Goal: Task Accomplishment & Management: Complete application form

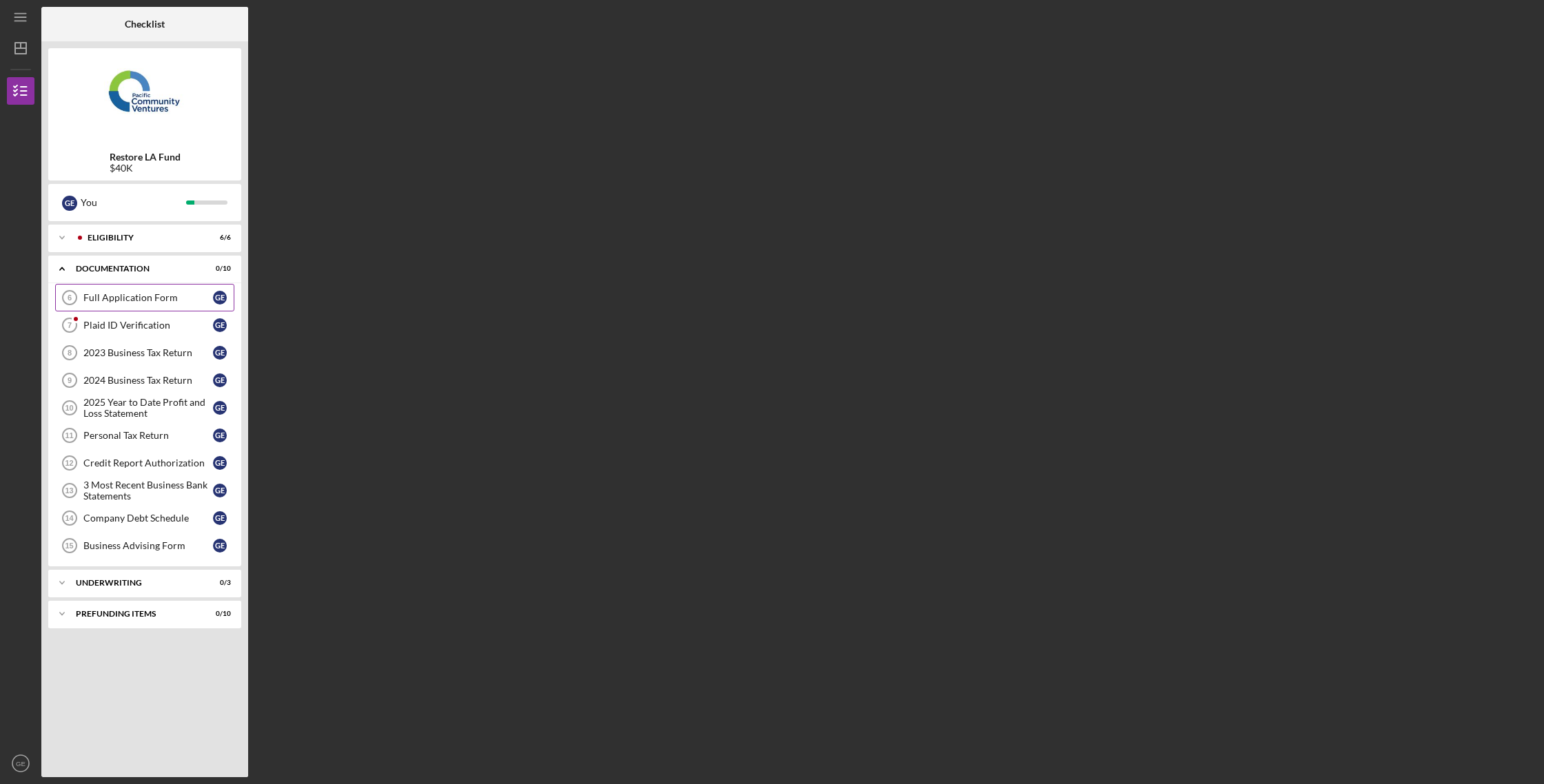
click at [158, 296] on div "Full Application Form" at bounding box center [148, 297] width 130 height 11
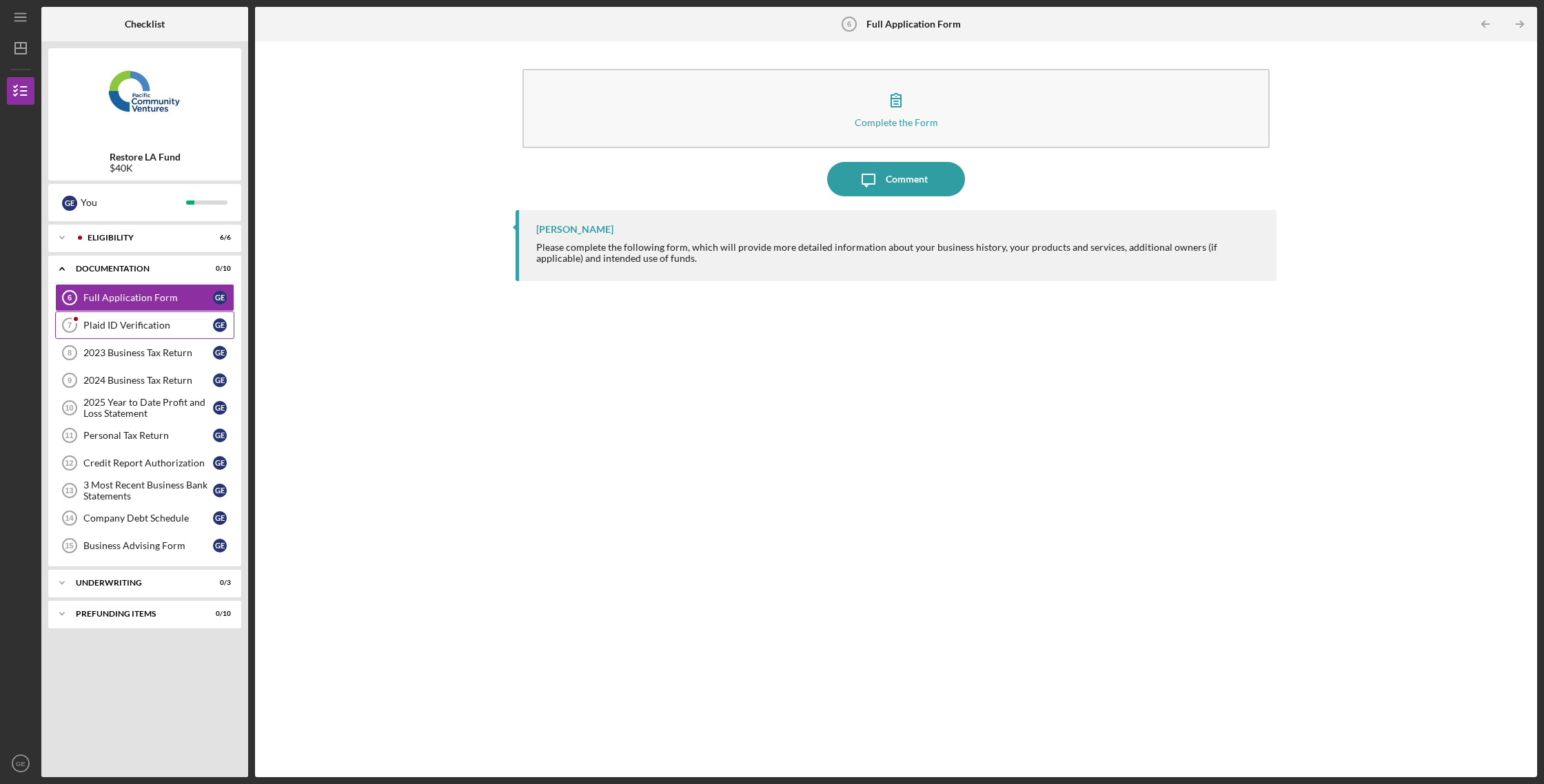
click at [164, 331] on div "Plaid ID Verification" at bounding box center [148, 325] width 130 height 11
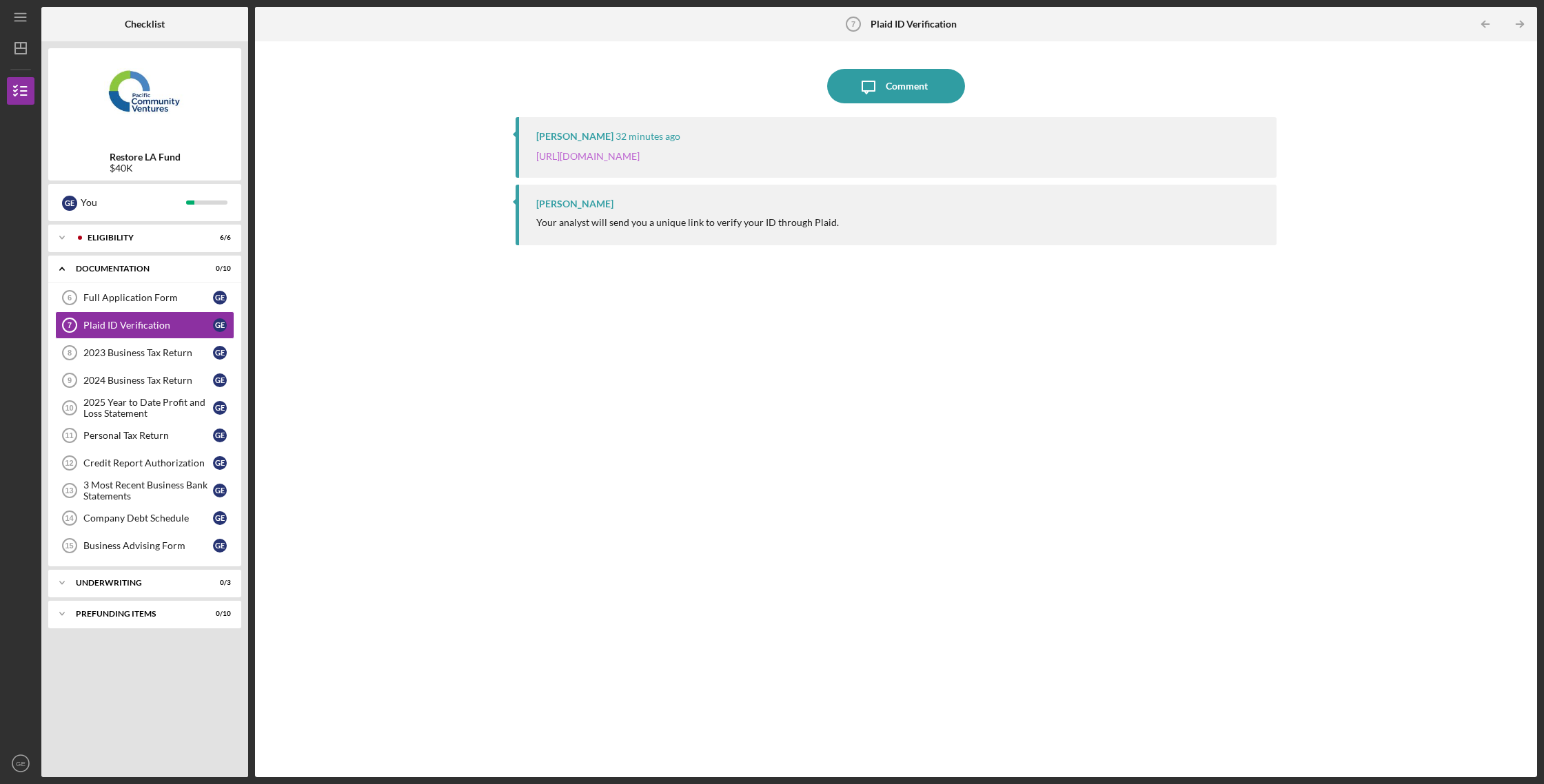
click at [640, 157] on link "[URL][DOMAIN_NAME]" at bounding box center [588, 156] width 103 height 12
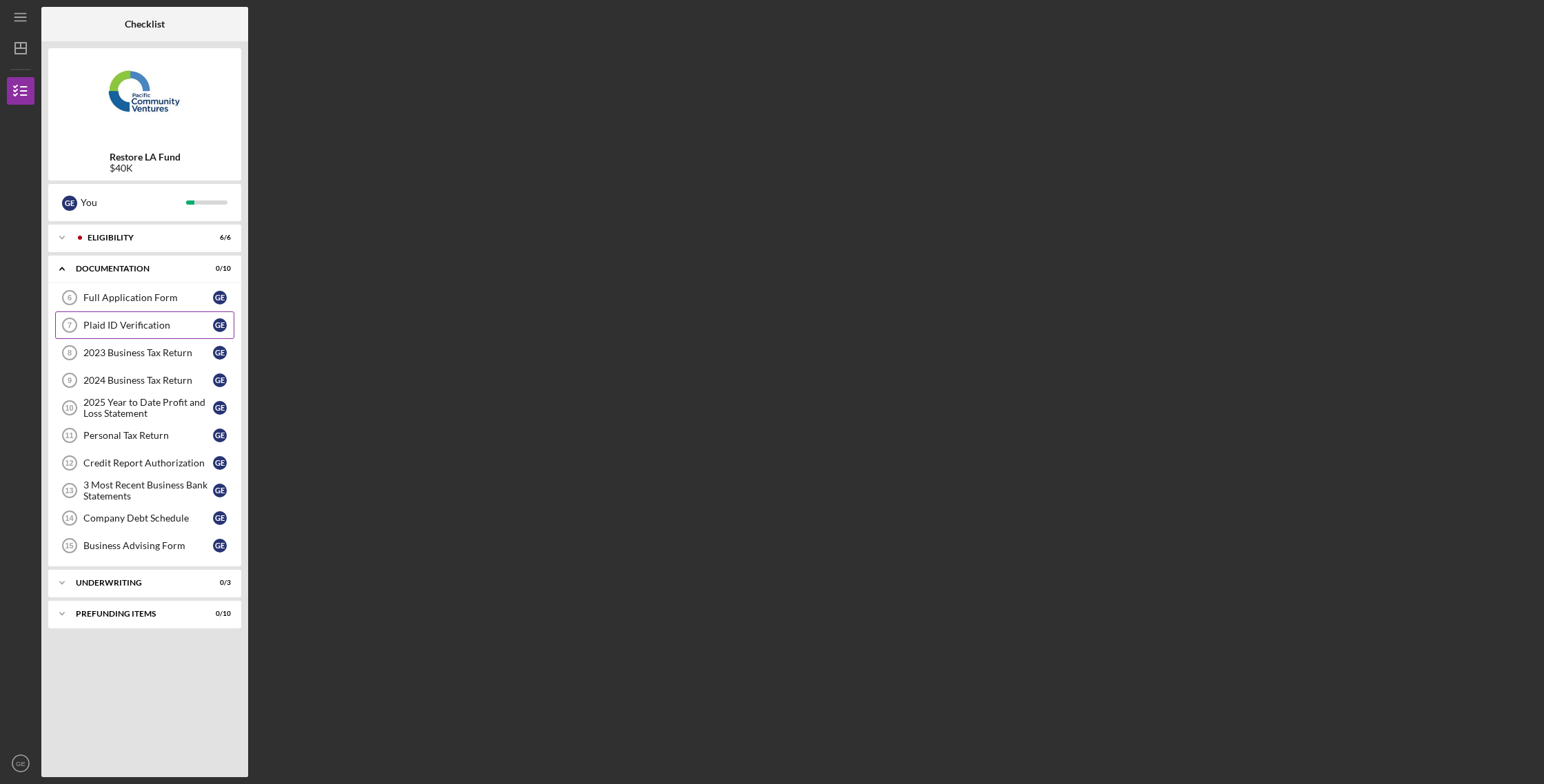
click at [165, 317] on link "Plaid ID Verification 7 Plaid ID Verification G E" at bounding box center [144, 325] width 179 height 28
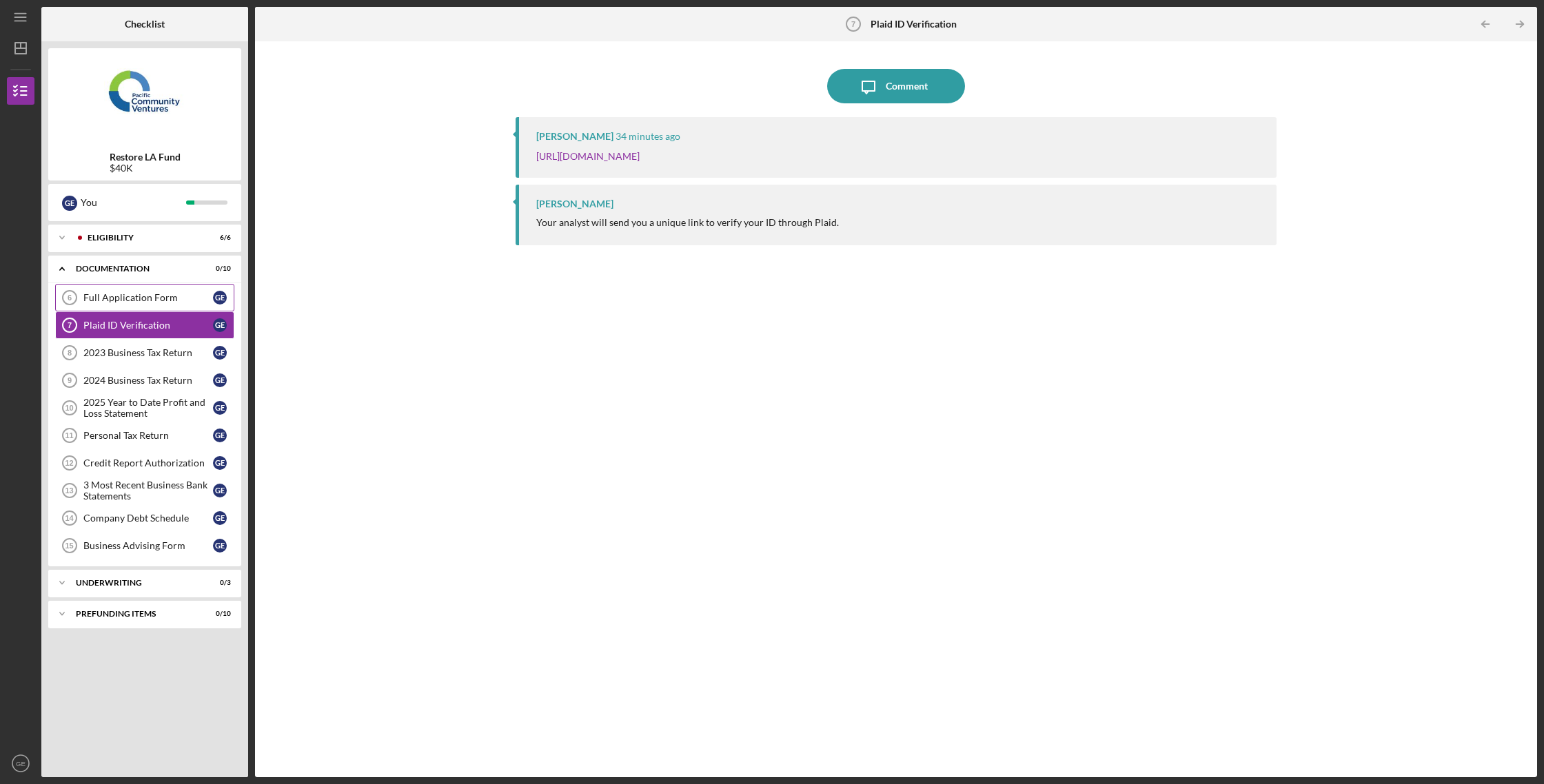
click at [171, 295] on div "Full Application Form" at bounding box center [148, 297] width 130 height 11
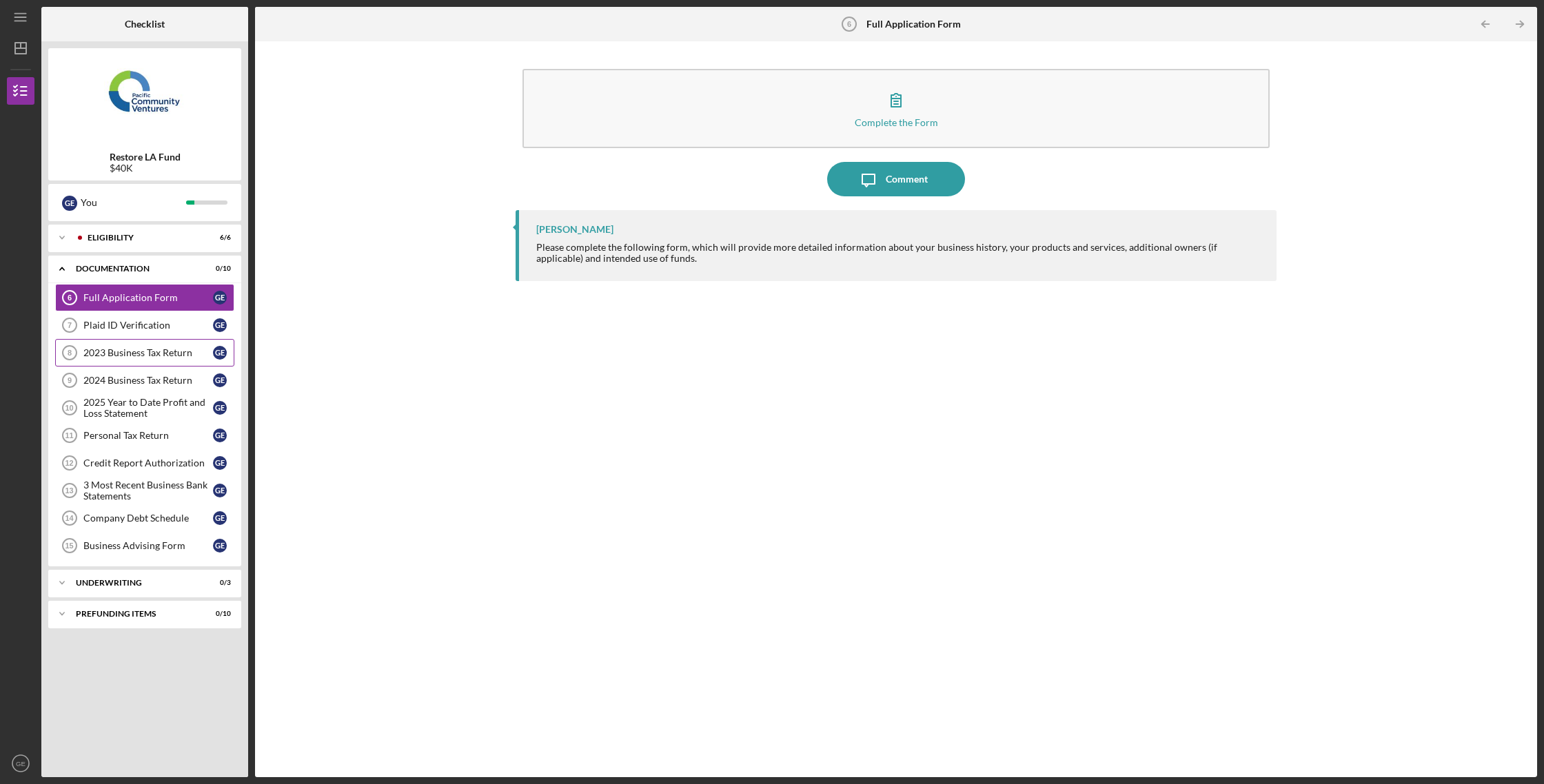
click at [189, 355] on div "2023 Business Tax Return" at bounding box center [148, 353] width 130 height 11
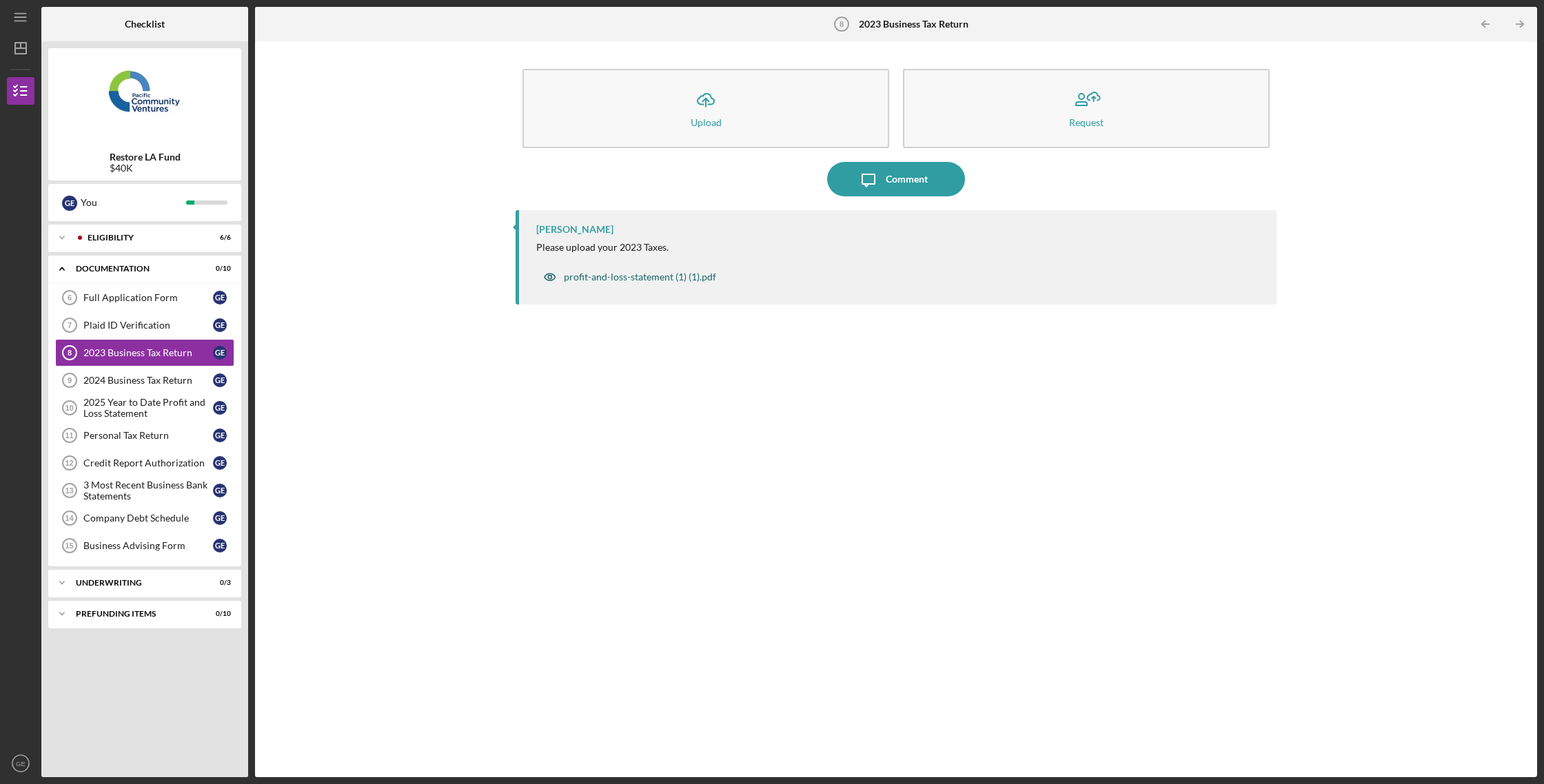
click at [683, 282] on div "profit-and-loss-statement (1) (1).pdf" at bounding box center [640, 277] width 152 height 11
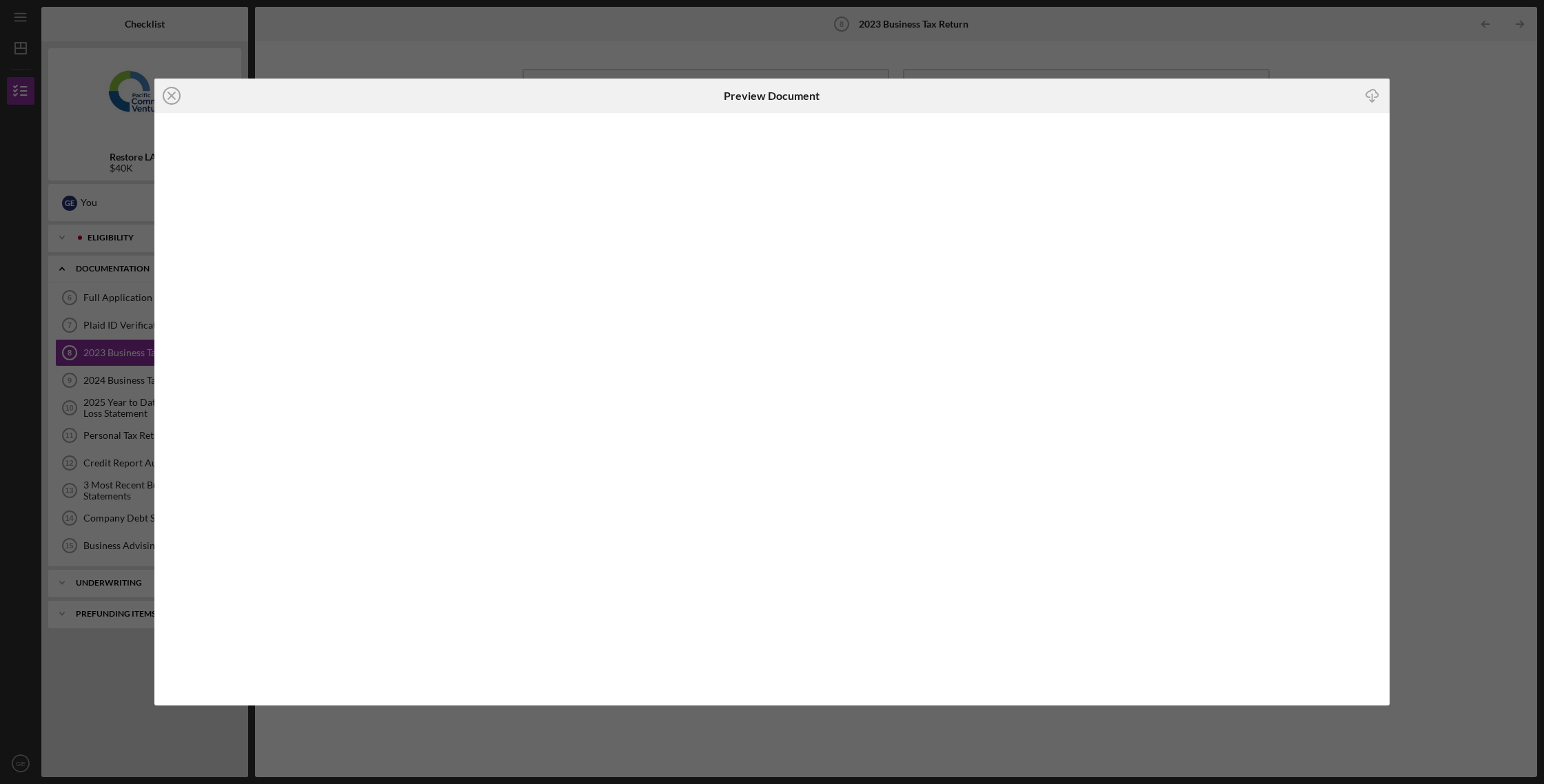
click at [169, 101] on icon "Icon/Close" at bounding box center [171, 95] width 34 height 34
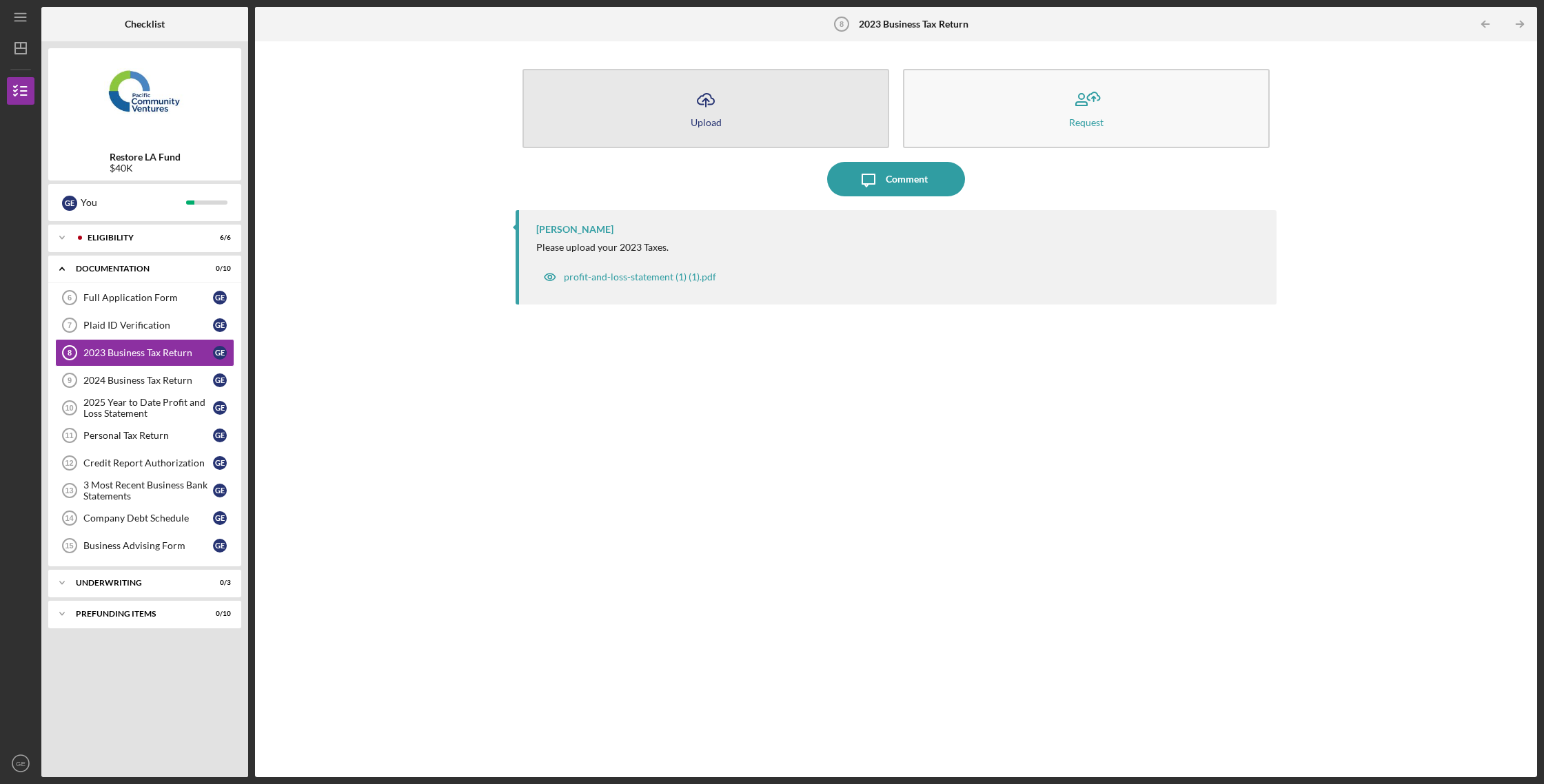
click at [719, 121] on div "Upload" at bounding box center [706, 122] width 31 height 10
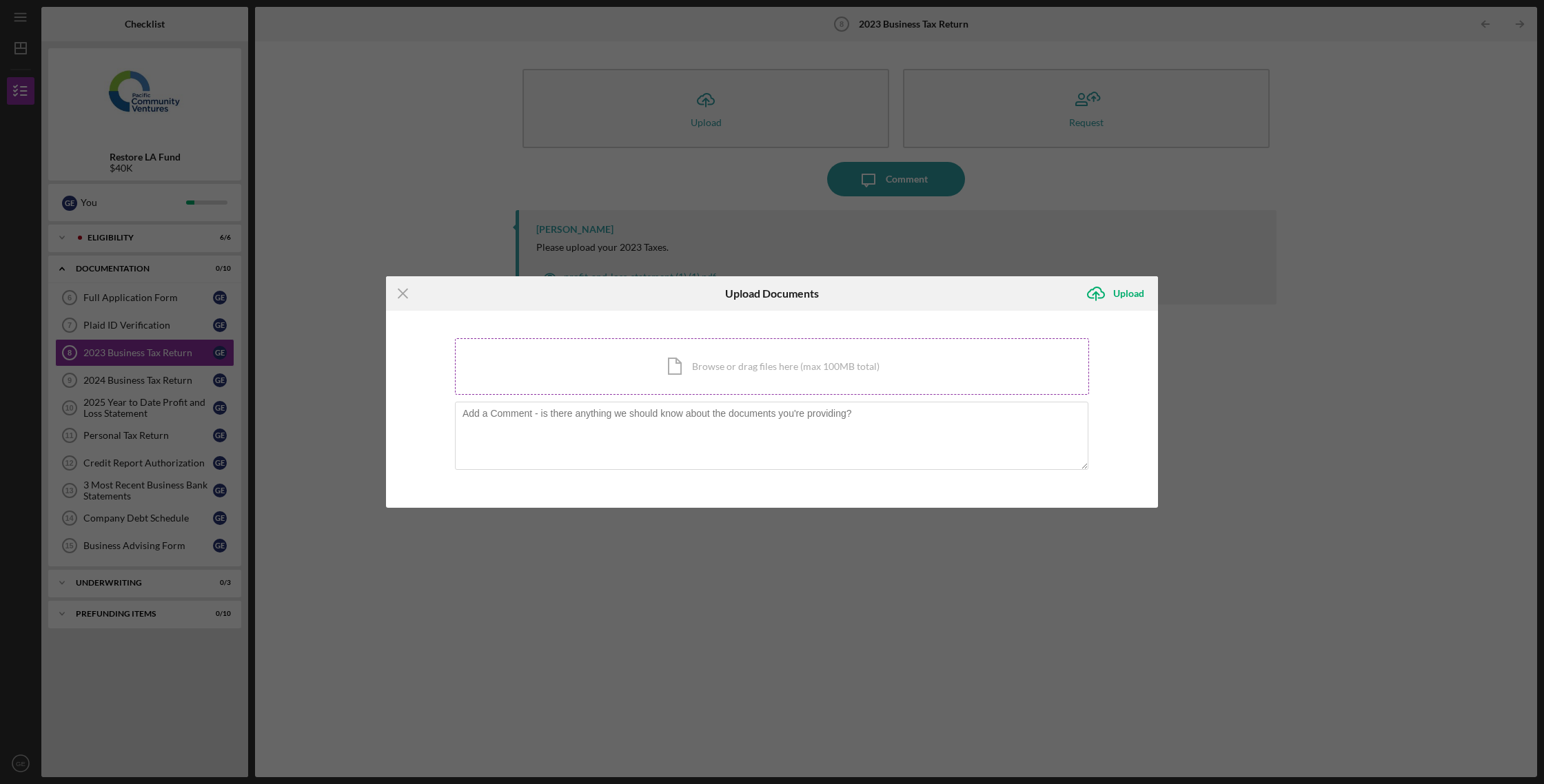
click at [721, 363] on div "Icon/Document Browse or drag files here (max 100MB total) Tap to choose files o…" at bounding box center [772, 366] width 634 height 56
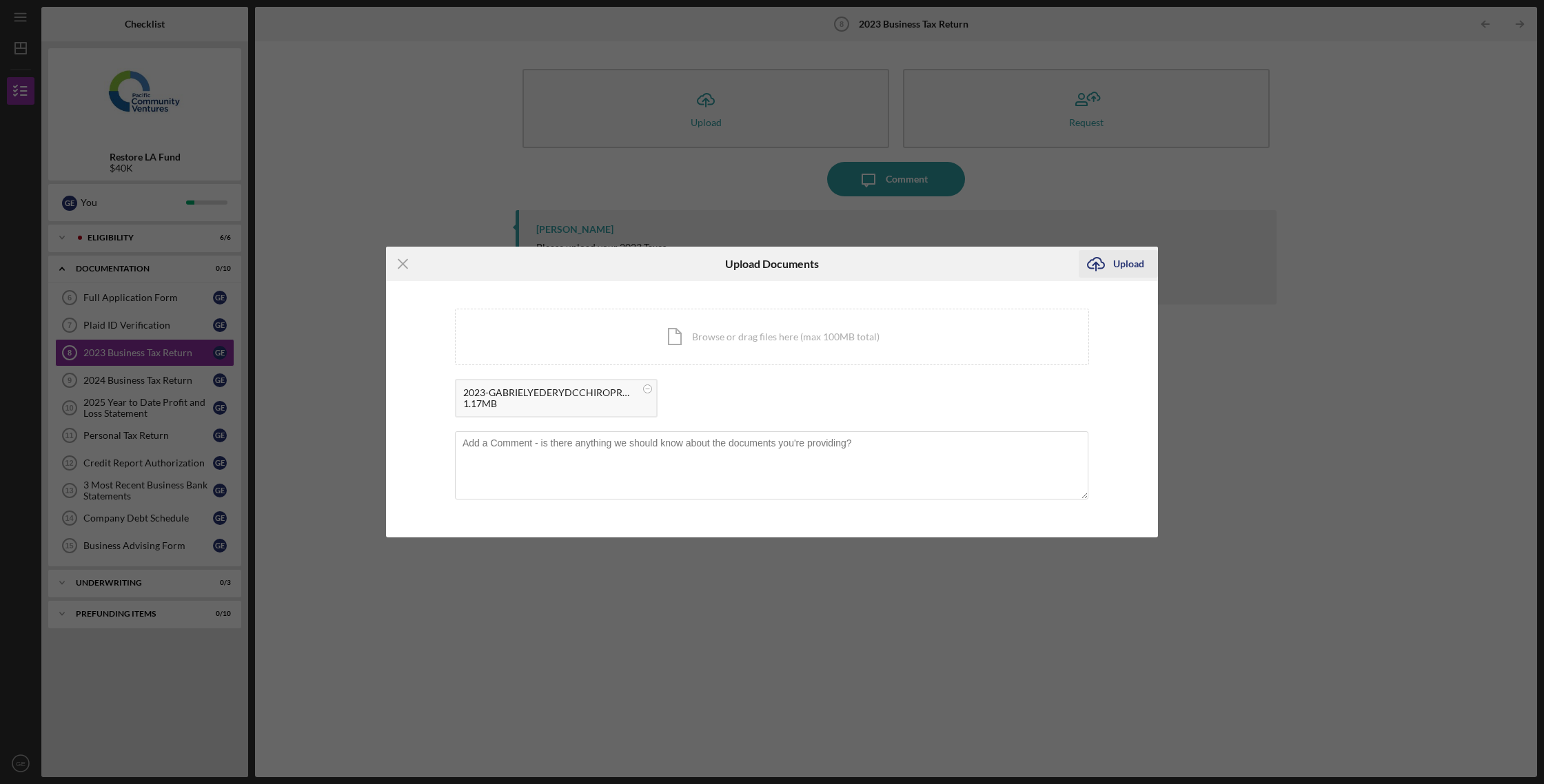
click at [1132, 262] on div "Upload" at bounding box center [1128, 263] width 31 height 28
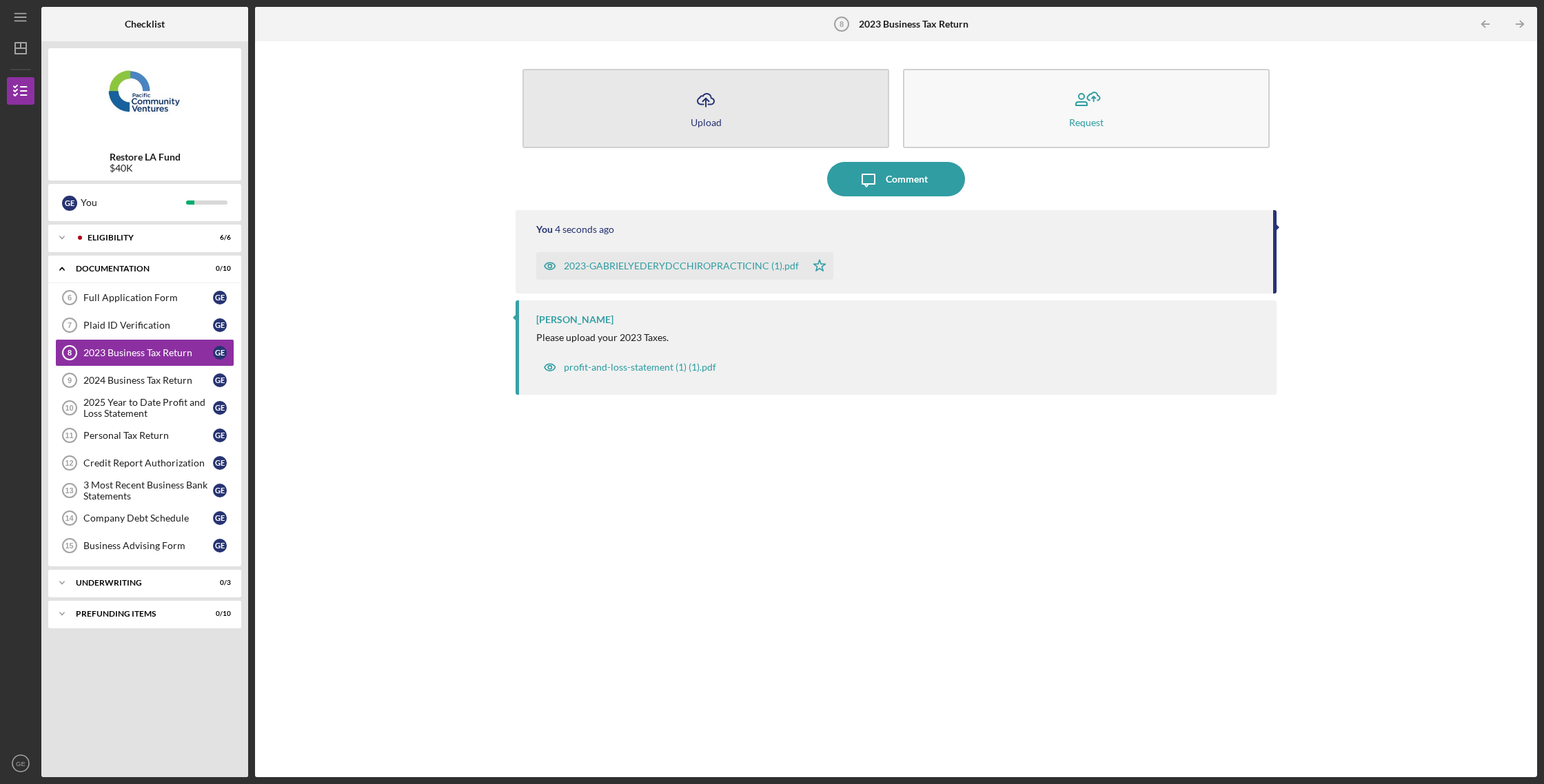
click at [683, 123] on button "Icon/Upload Upload" at bounding box center [706, 109] width 367 height 80
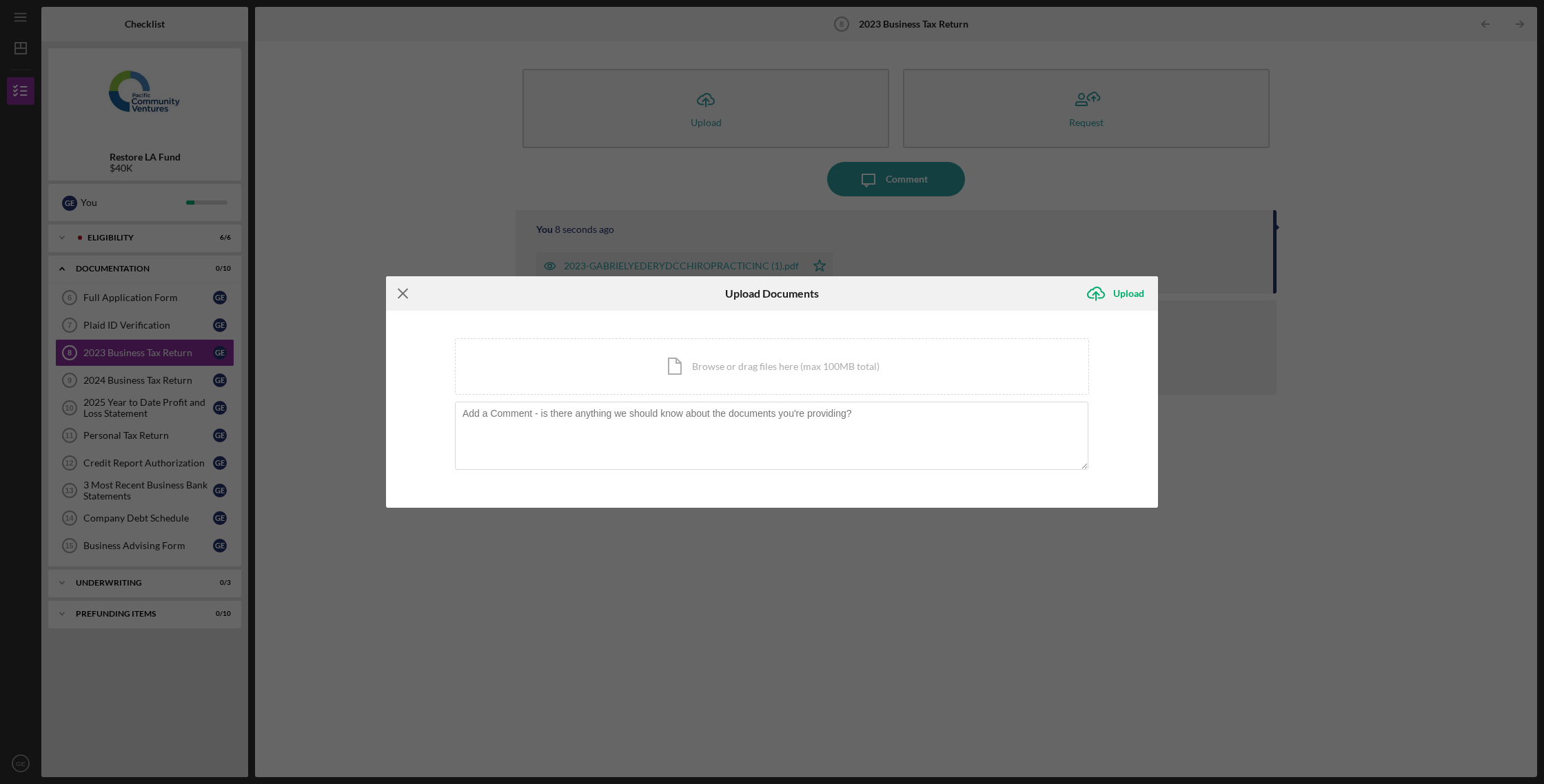
click at [406, 298] on line at bounding box center [403, 293] width 9 height 9
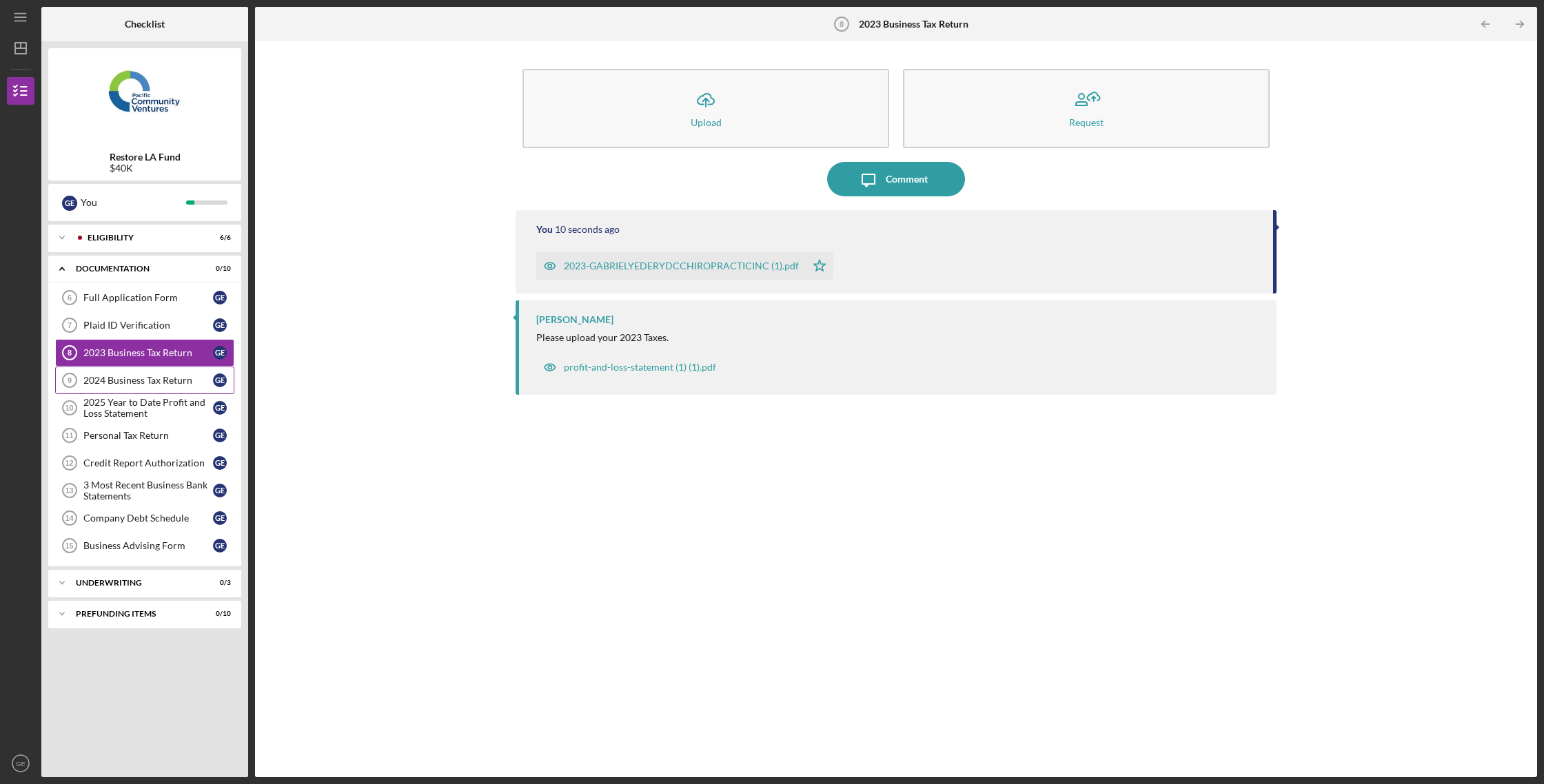
click at [193, 371] on link "2024 Business Tax Return 9 2024 Business Tax Return G E" at bounding box center [144, 380] width 179 height 28
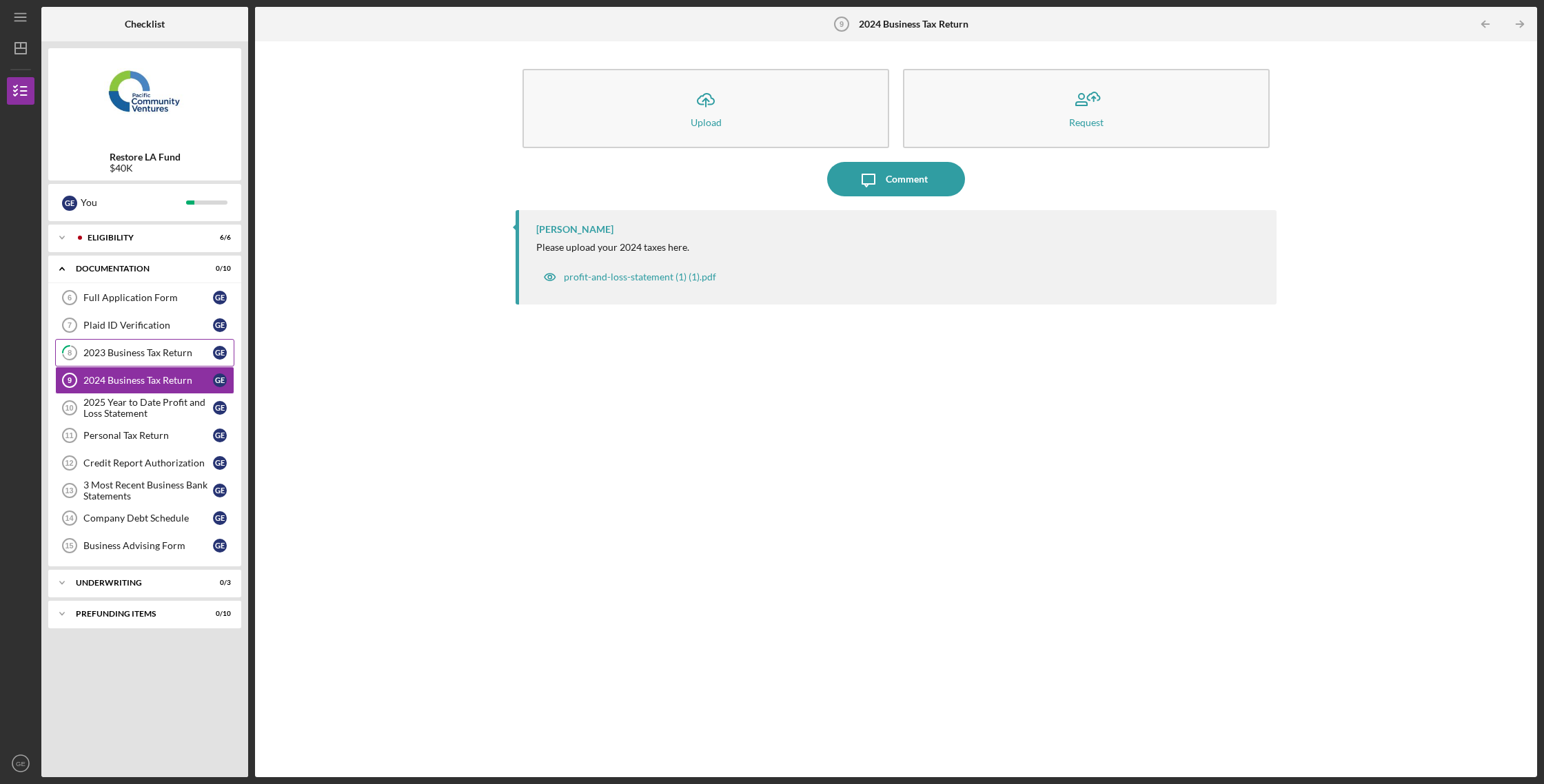
click at [200, 358] on div "2023 Business Tax Return" at bounding box center [148, 353] width 130 height 11
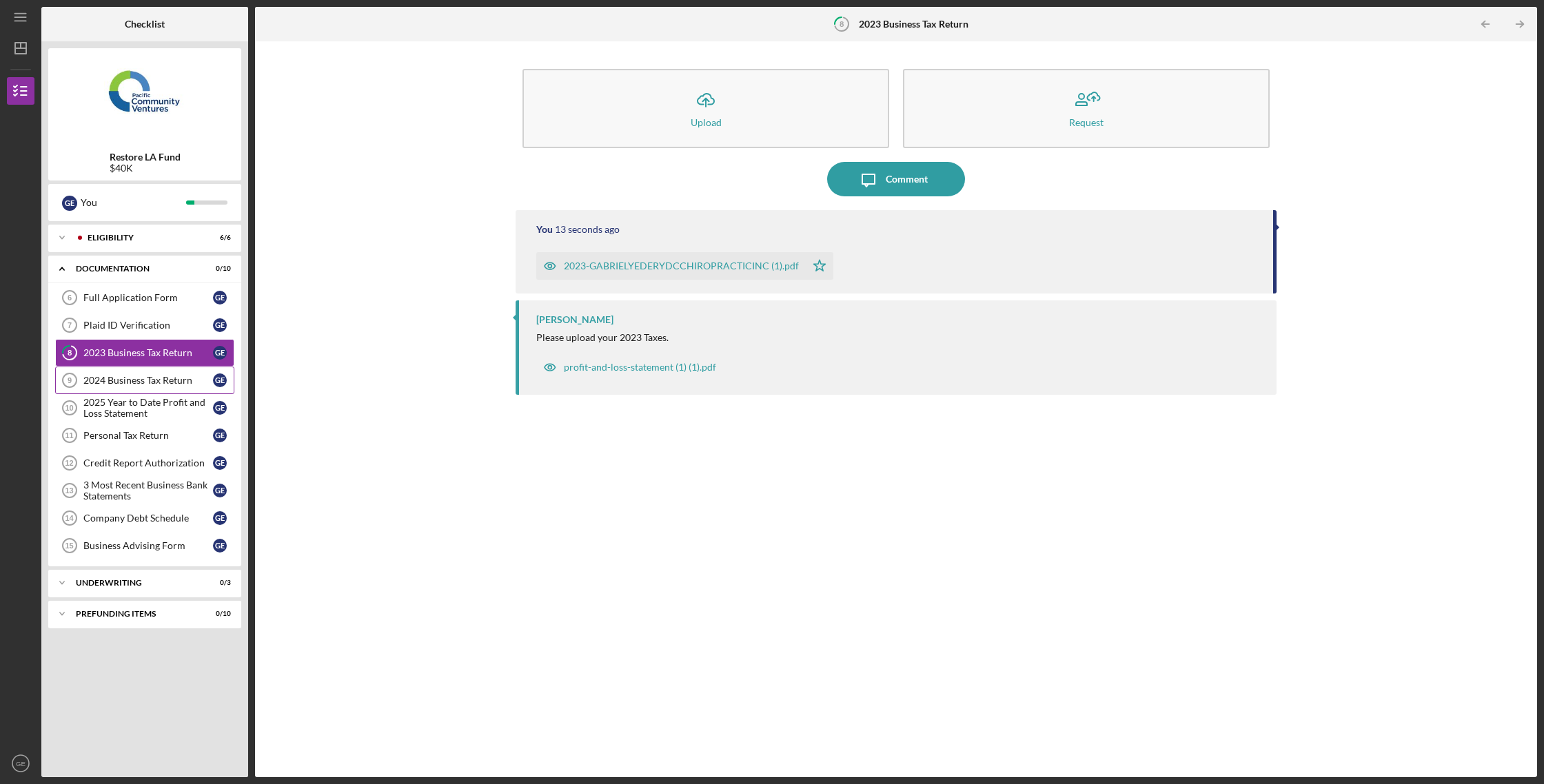
click at [189, 375] on div "2024 Business Tax Return" at bounding box center [148, 380] width 130 height 11
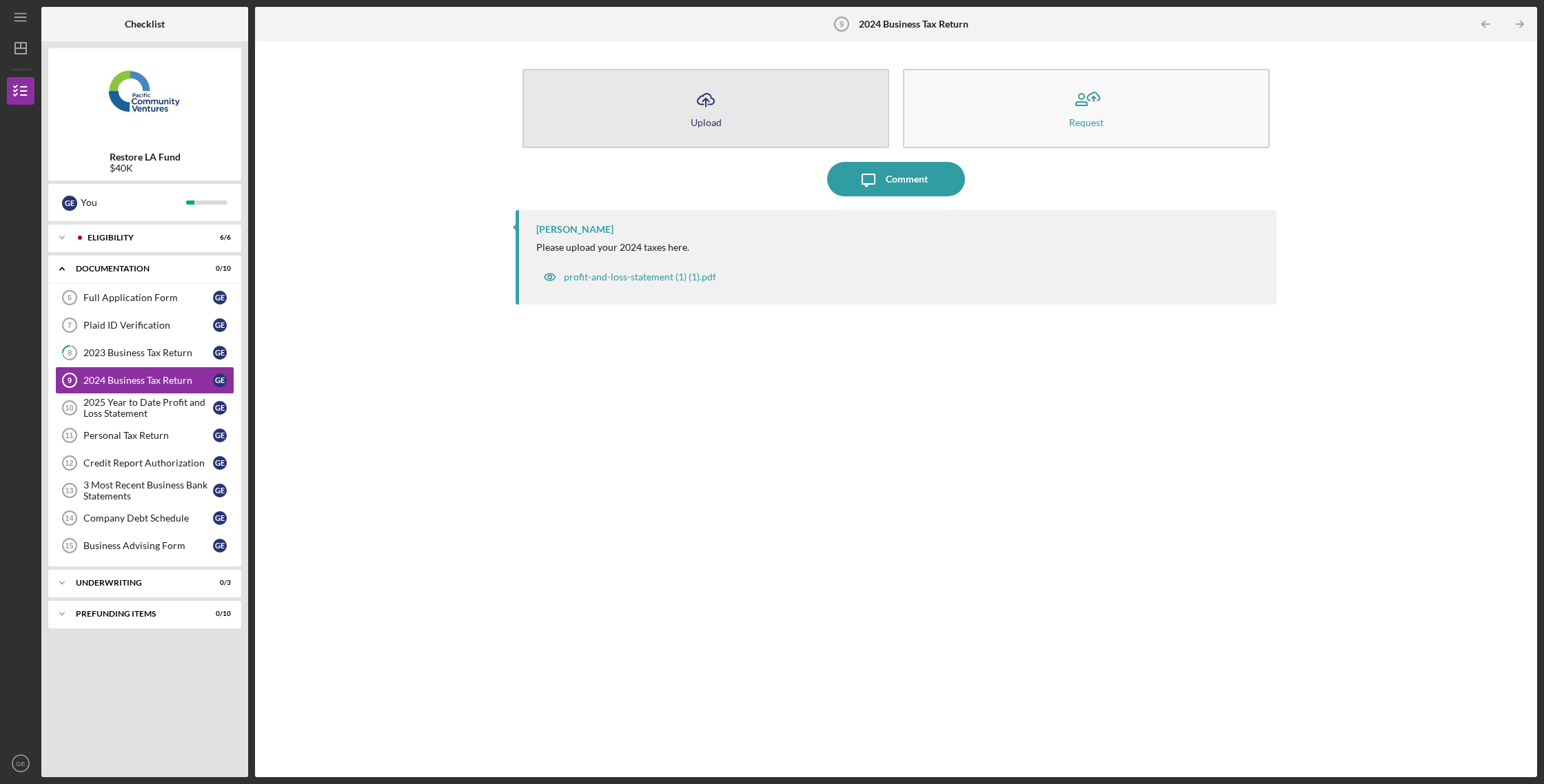
click at [698, 118] on div "Upload" at bounding box center [706, 122] width 31 height 10
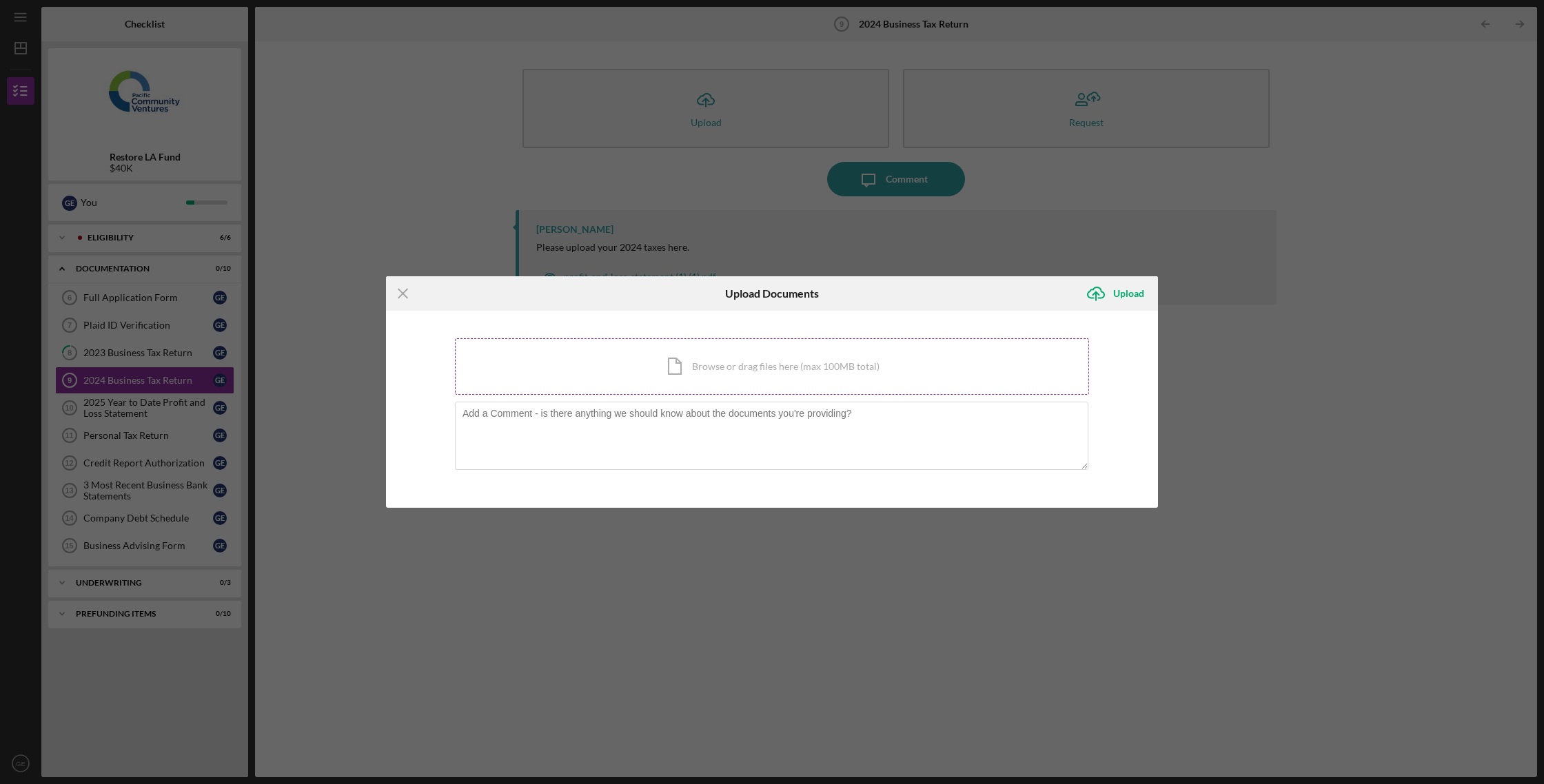
click at [698, 363] on div "Icon/Document Browse or drag files here (max 100MB total) Tap to choose files o…" at bounding box center [772, 366] width 634 height 56
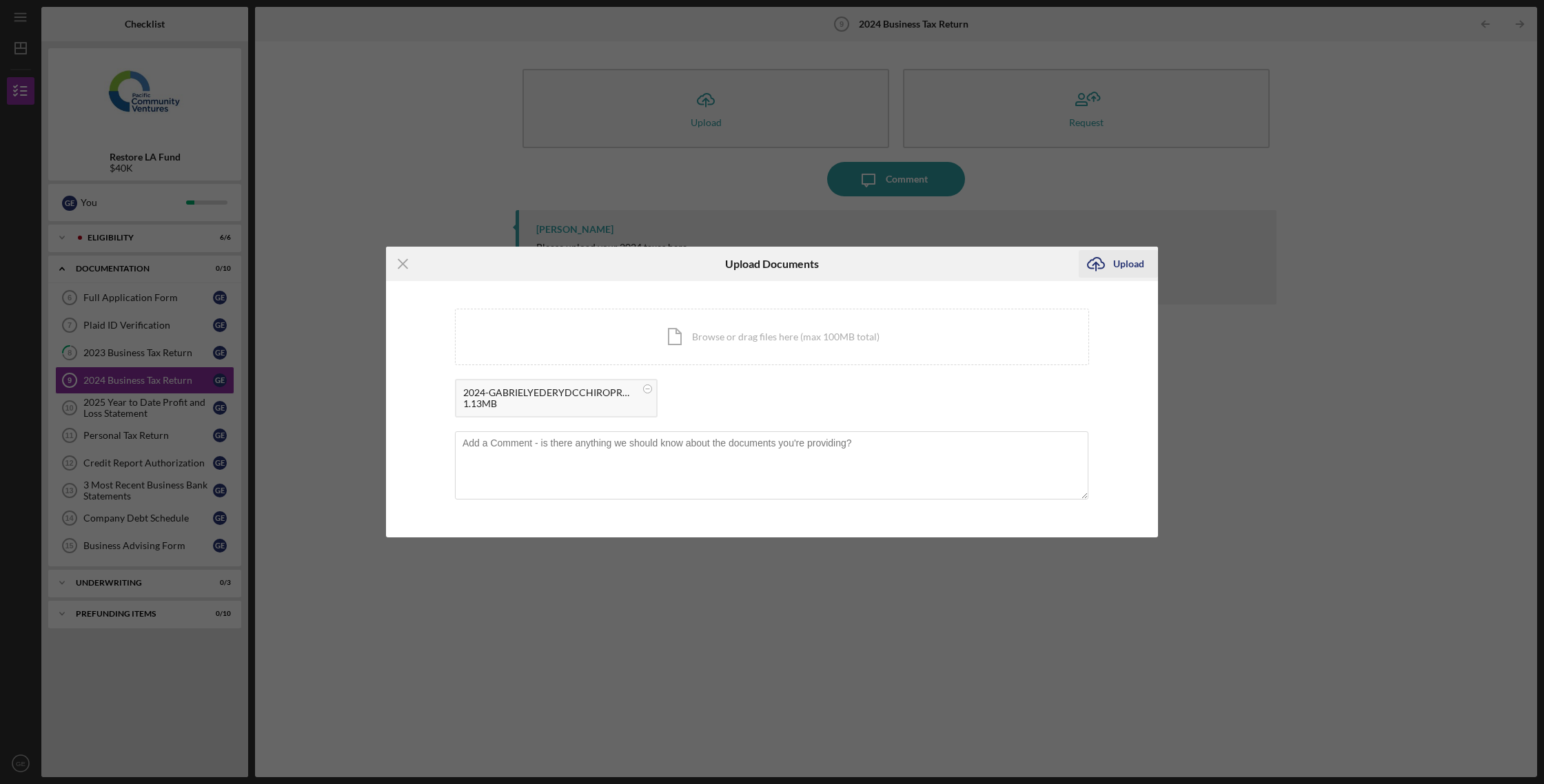
click at [1102, 265] on icon "Icon/Upload" at bounding box center [1095, 263] width 34 height 34
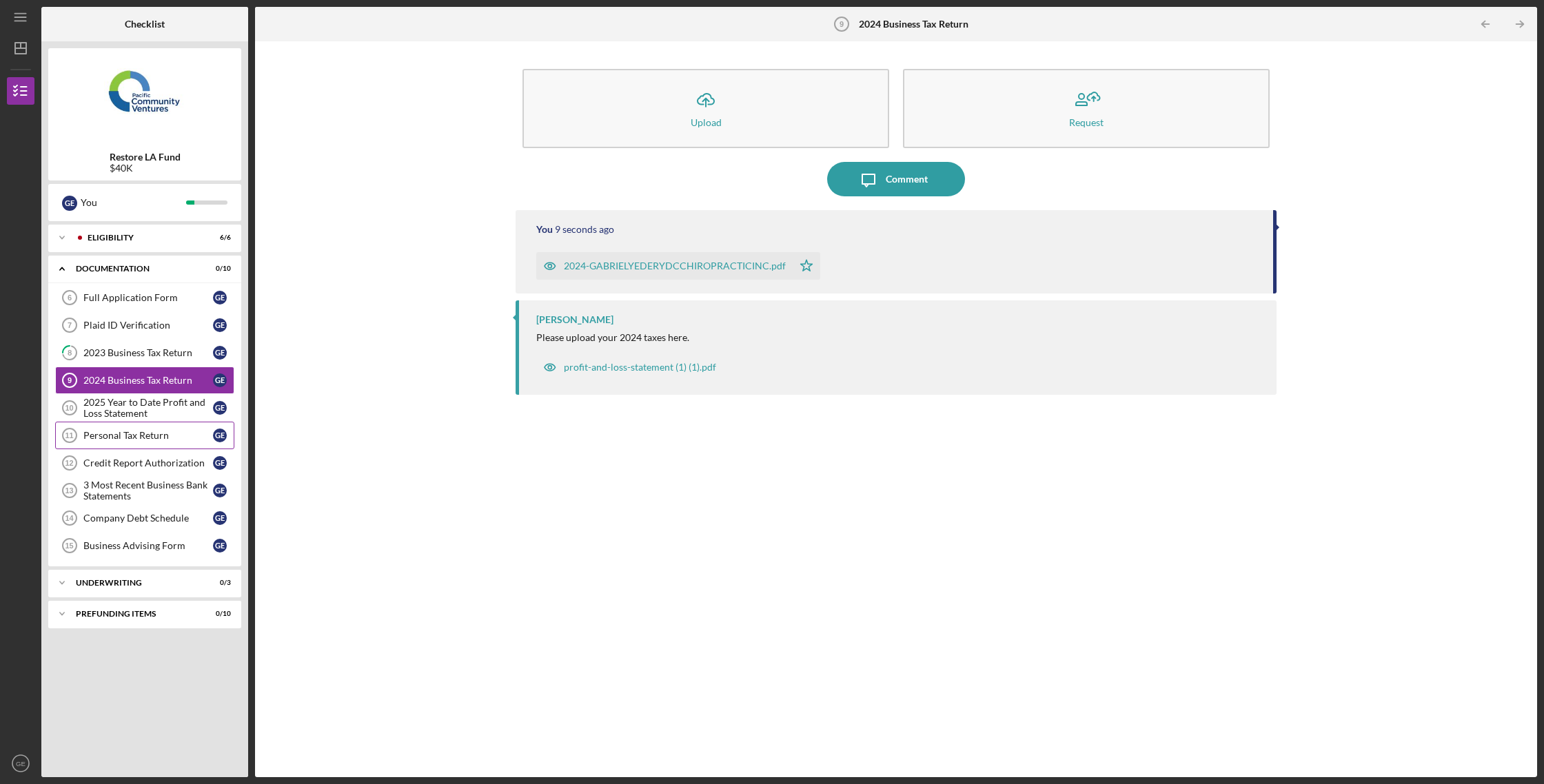
click at [183, 433] on div "Personal Tax Return" at bounding box center [148, 436] width 130 height 11
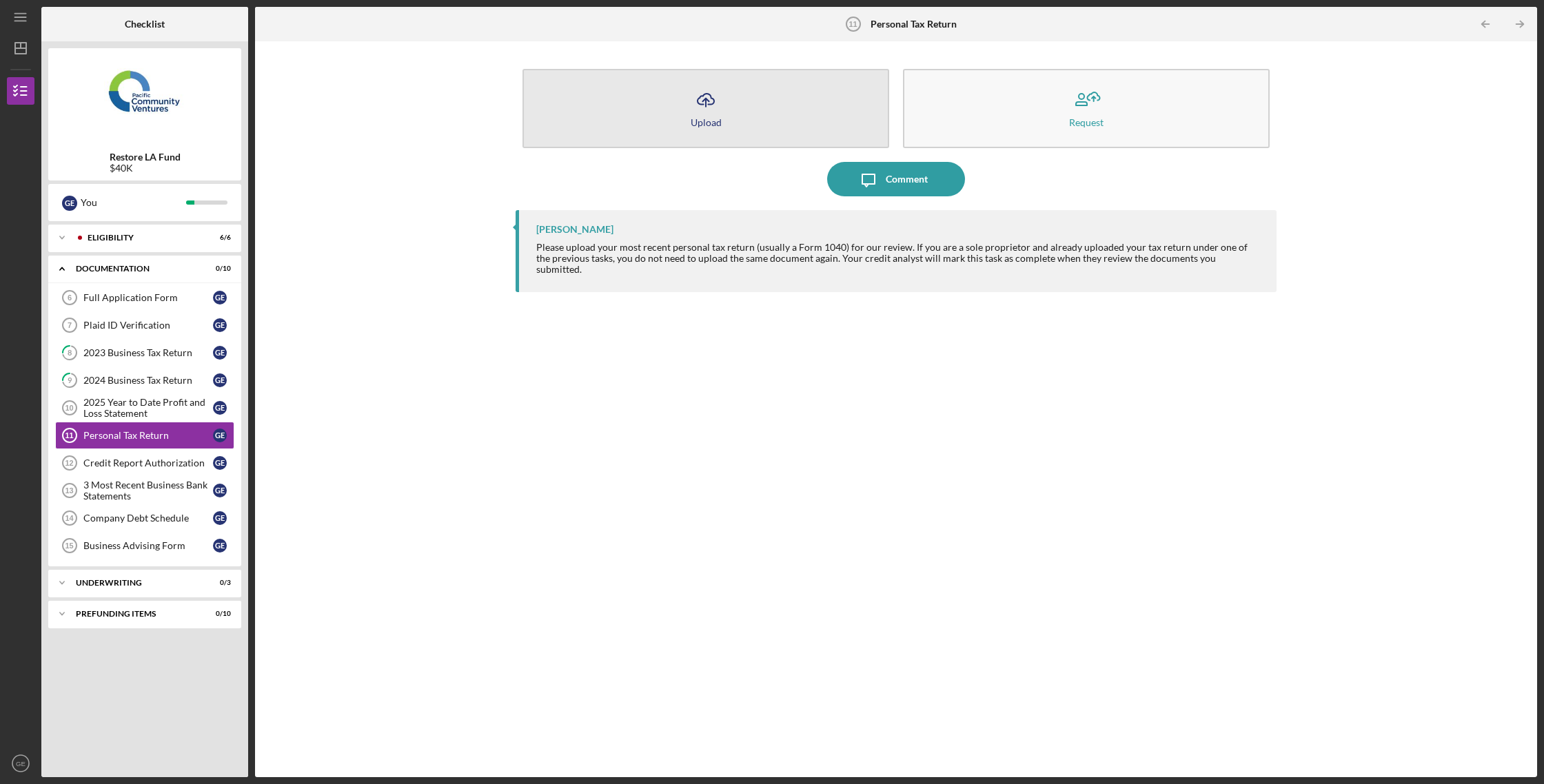
click at [706, 118] on div "Upload" at bounding box center [706, 122] width 31 height 10
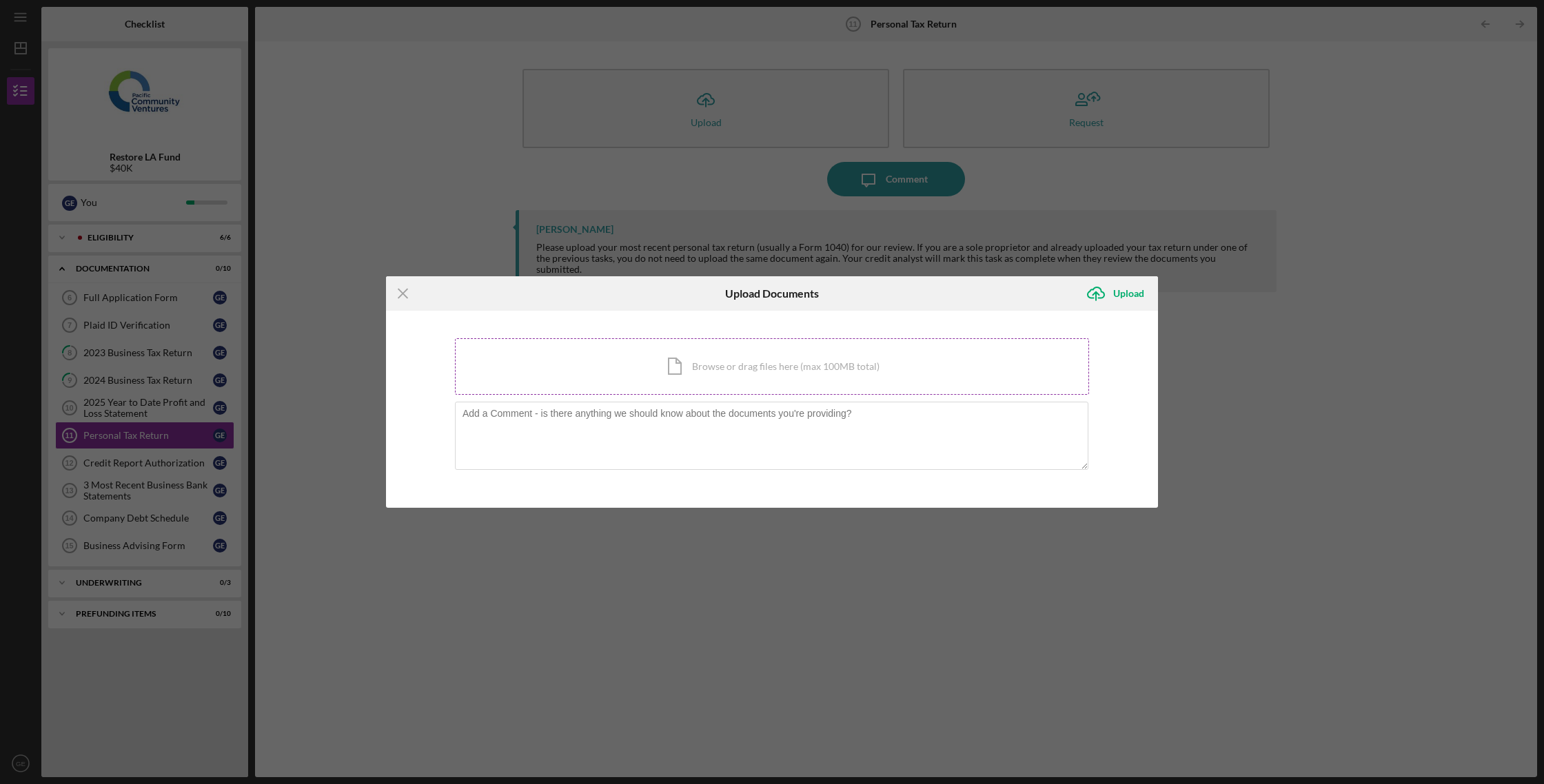
click at [706, 367] on div "Icon/Document Browse or drag files here (max 100MB total) Tap to choose files o…" at bounding box center [772, 366] width 634 height 56
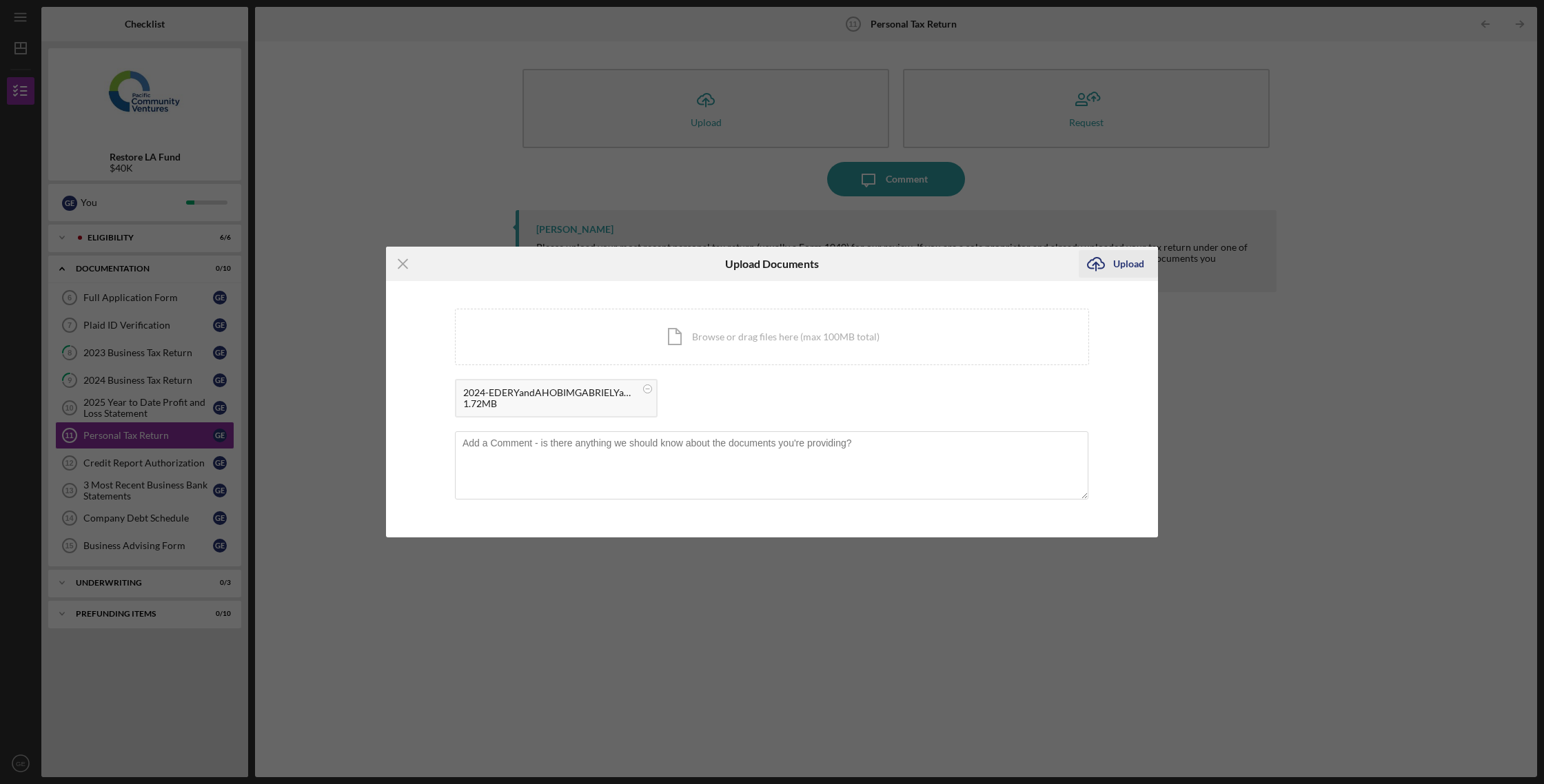
click at [1146, 262] on button "Icon/Upload Upload" at bounding box center [1118, 263] width 80 height 28
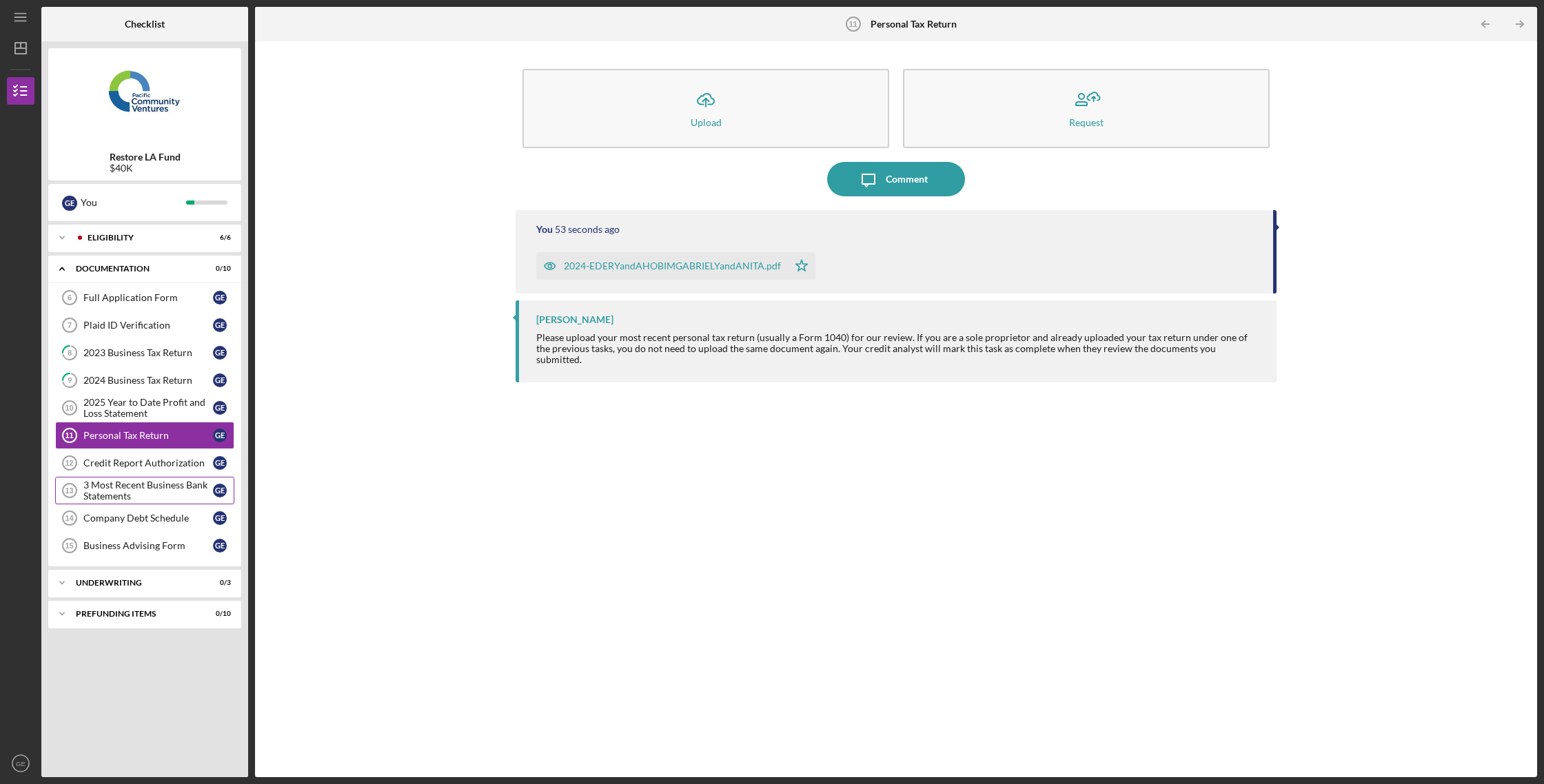
click at [154, 492] on div "3 Most Recent Business Bank Statements" at bounding box center [148, 491] width 130 height 22
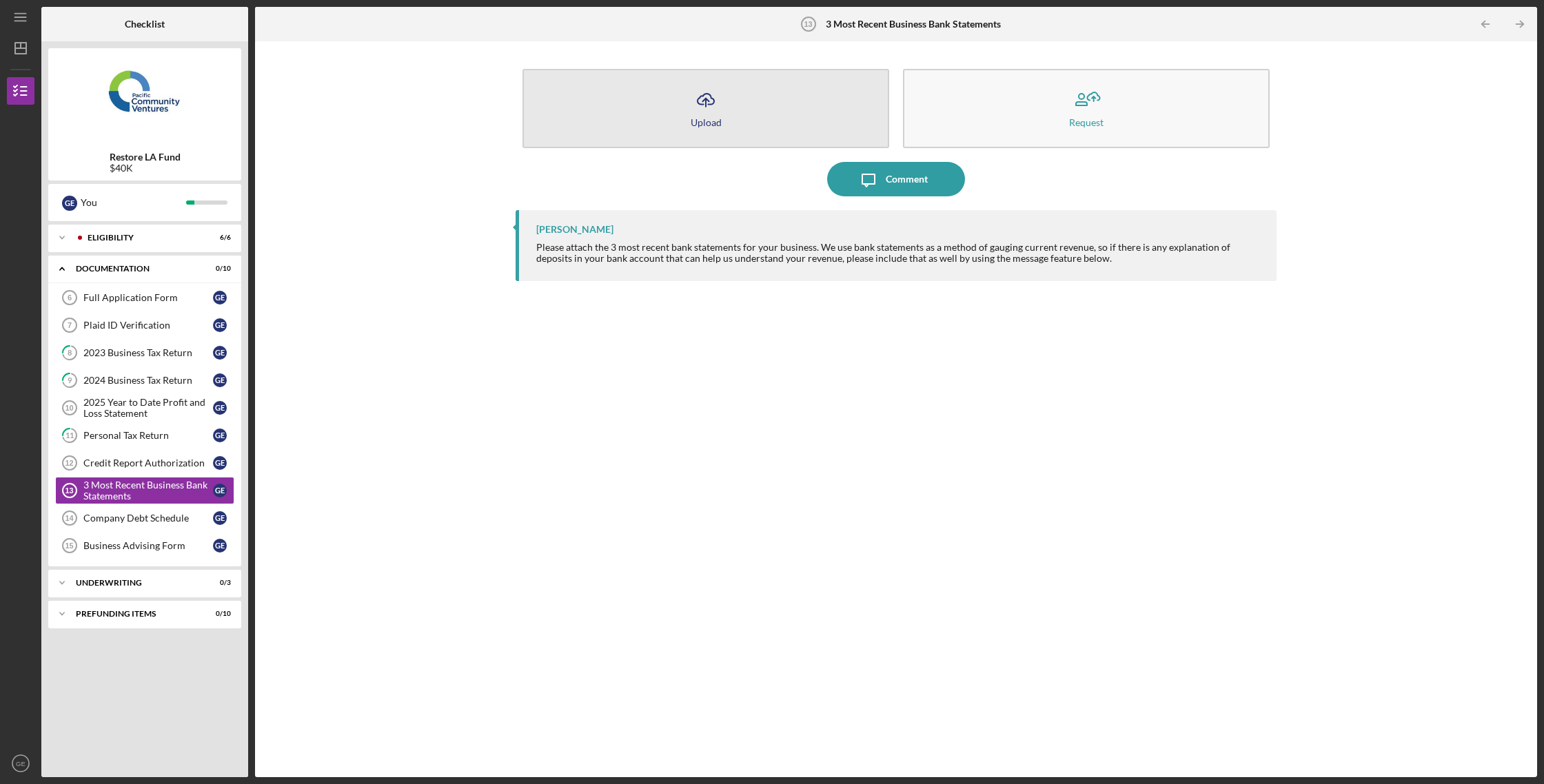
click at [698, 123] on div "Upload" at bounding box center [706, 122] width 31 height 10
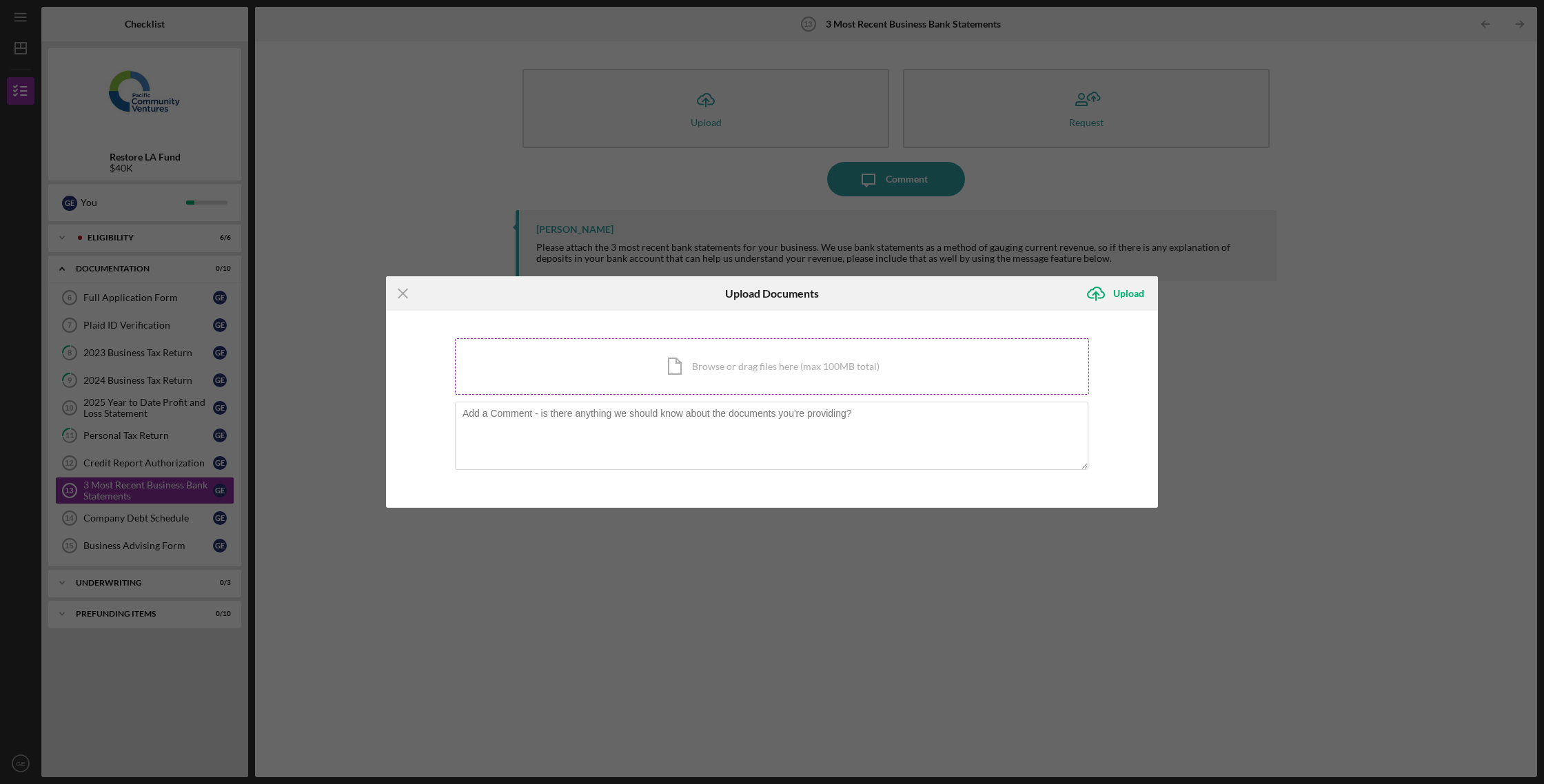
click at [750, 370] on div "Icon/Document Browse or drag files here (max 100MB total) Tap to choose files o…" at bounding box center [772, 366] width 634 height 56
click at [787, 371] on div "Icon/Document Browse or drag files here (max 100MB total) Tap to choose files o…" at bounding box center [772, 366] width 634 height 56
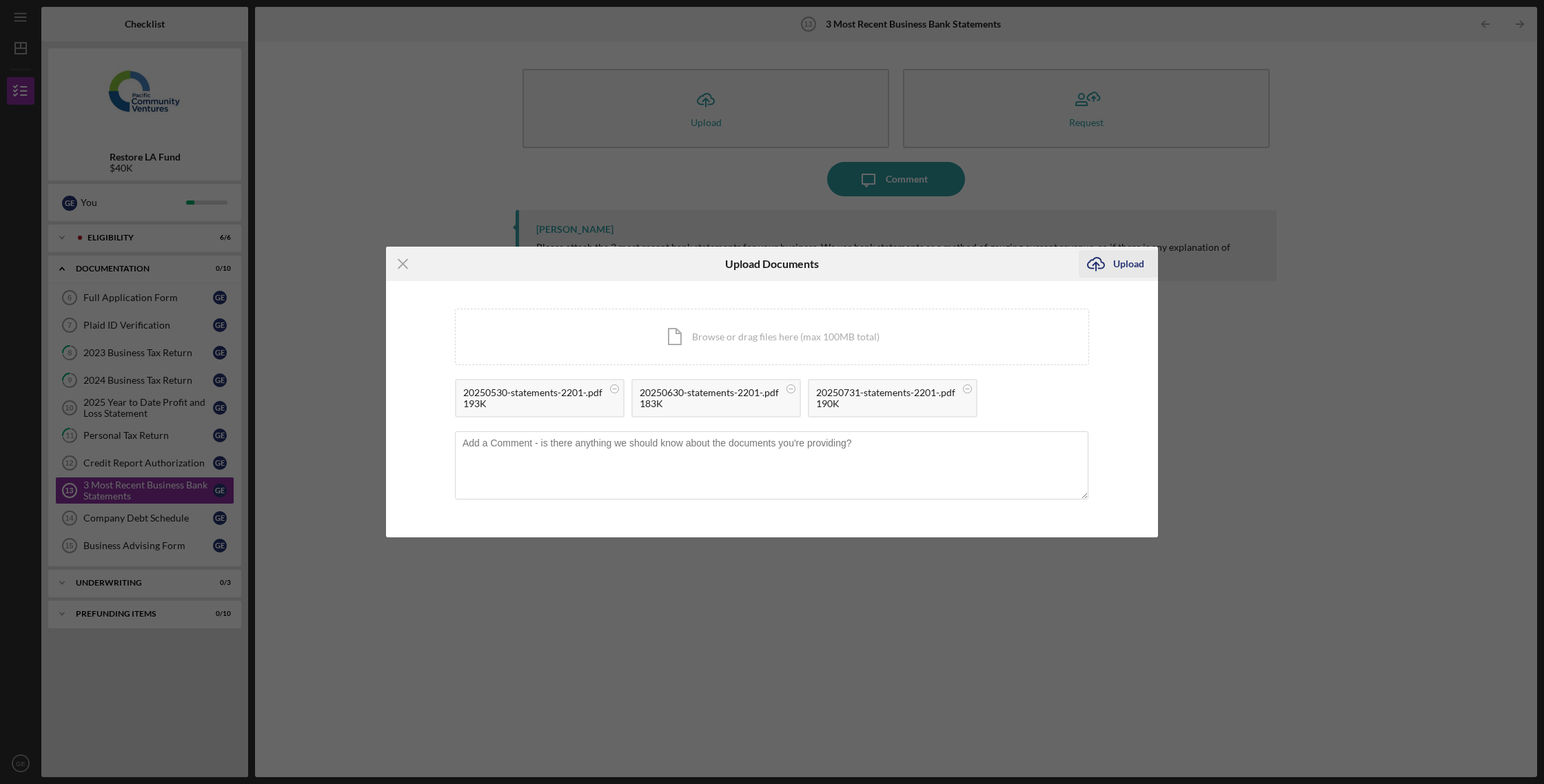
click at [1132, 270] on div "Upload" at bounding box center [1128, 263] width 31 height 28
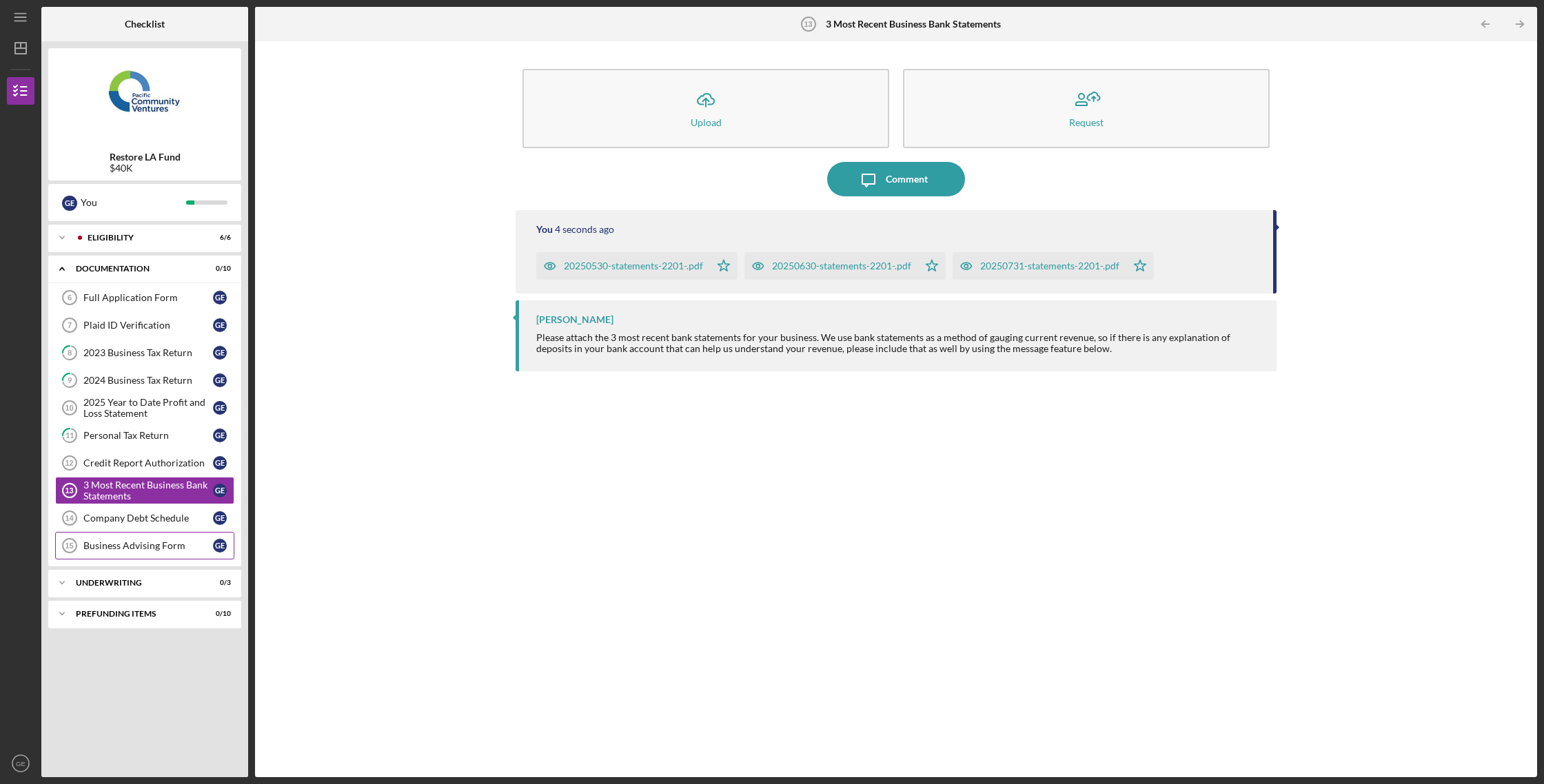
click at [157, 551] on div "Business Advising Form" at bounding box center [148, 545] width 130 height 11
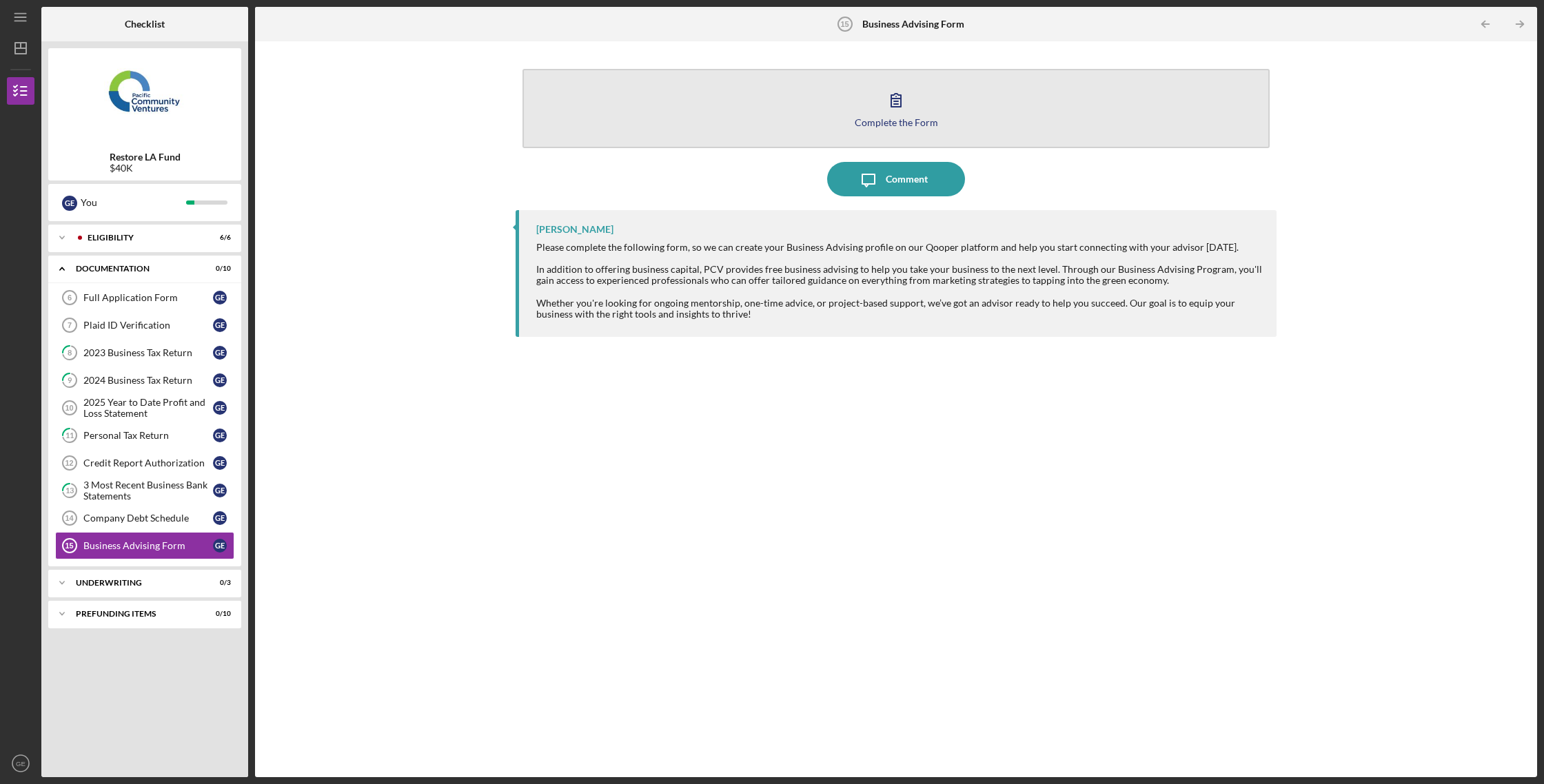
click at [916, 122] on div "Complete the Form" at bounding box center [896, 122] width 84 height 10
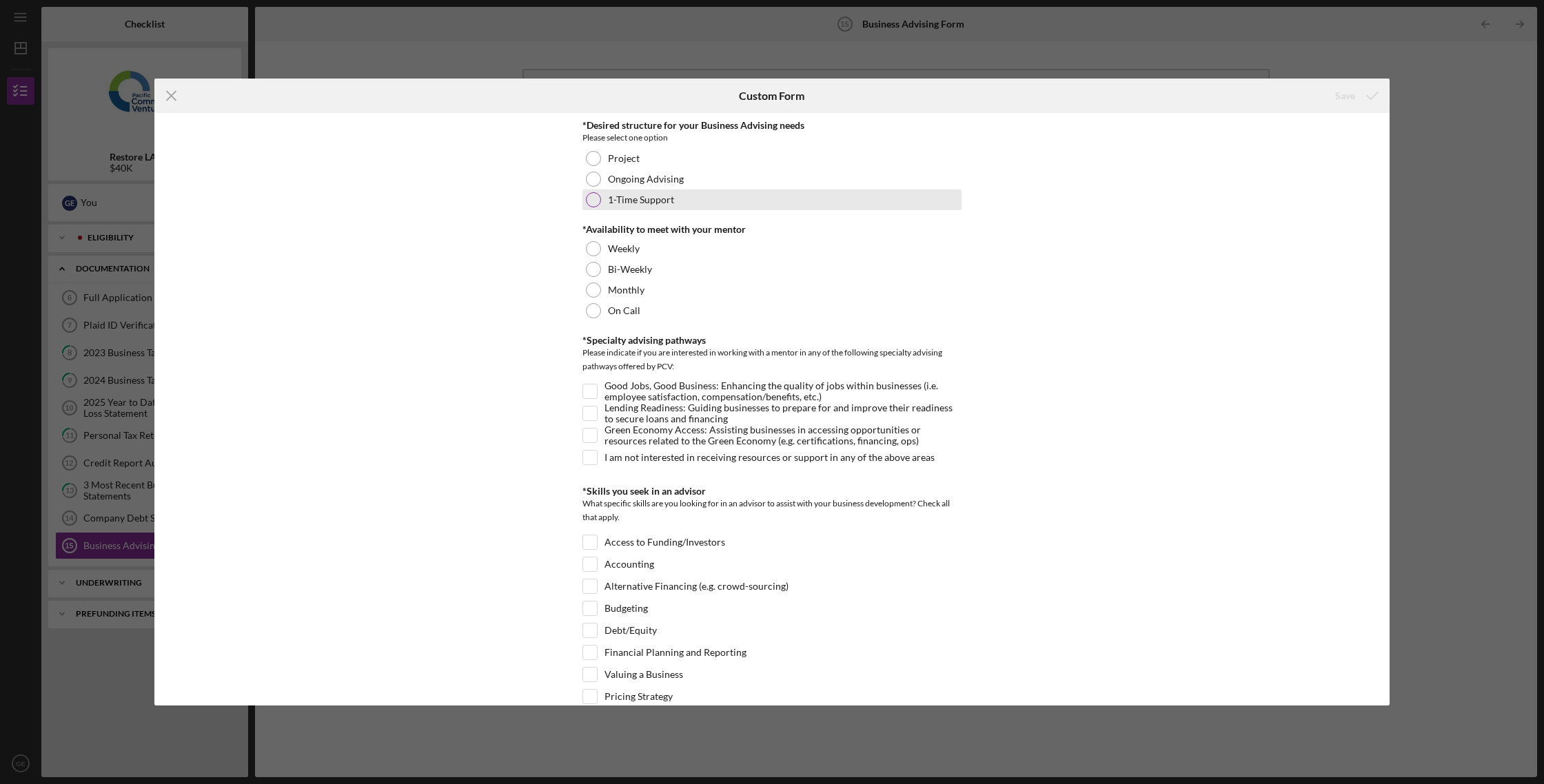
click at [652, 203] on label "1-Time Support" at bounding box center [640, 200] width 66 height 11
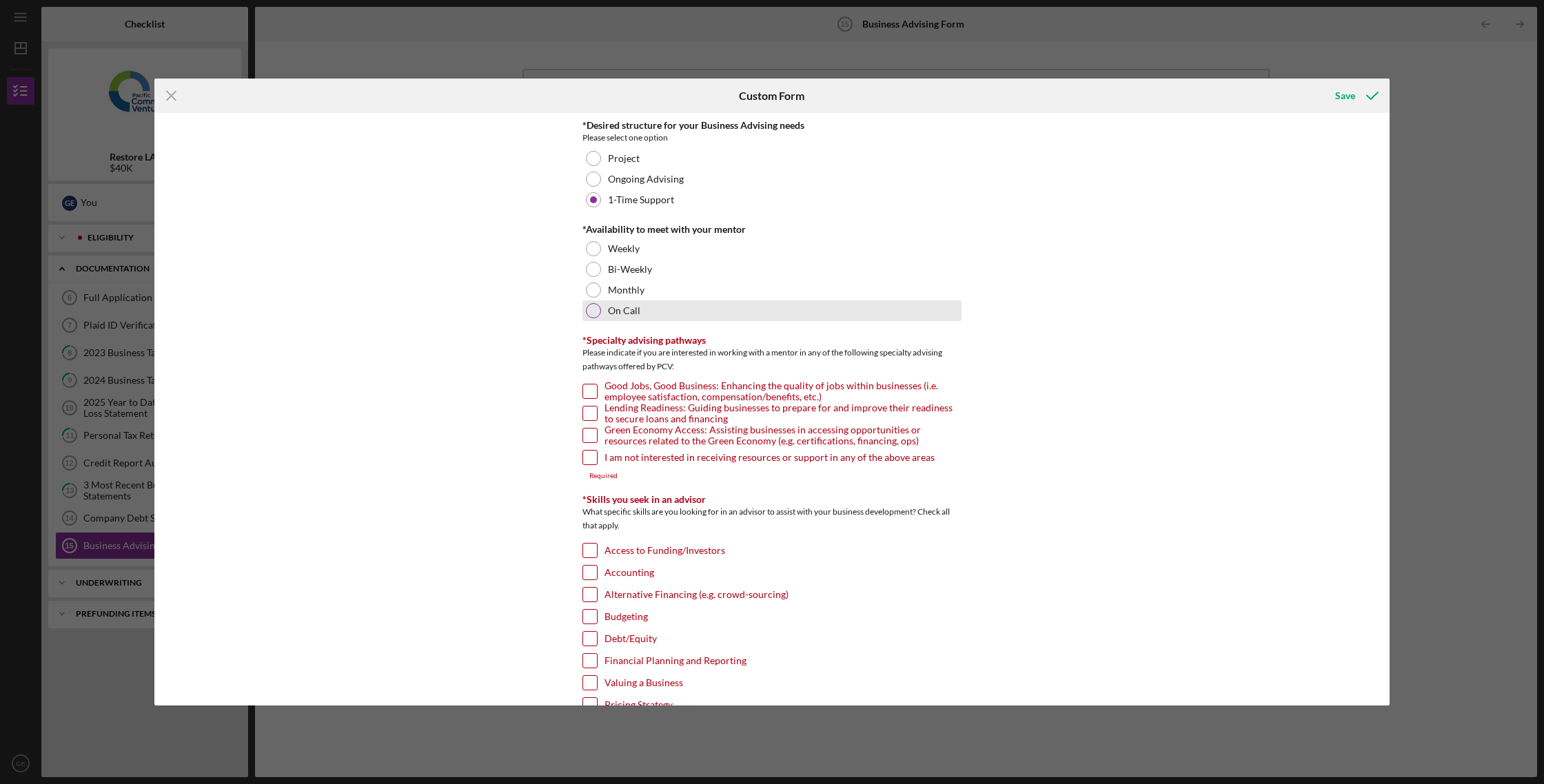
click at [632, 307] on label "On Call" at bounding box center [624, 311] width 33 height 11
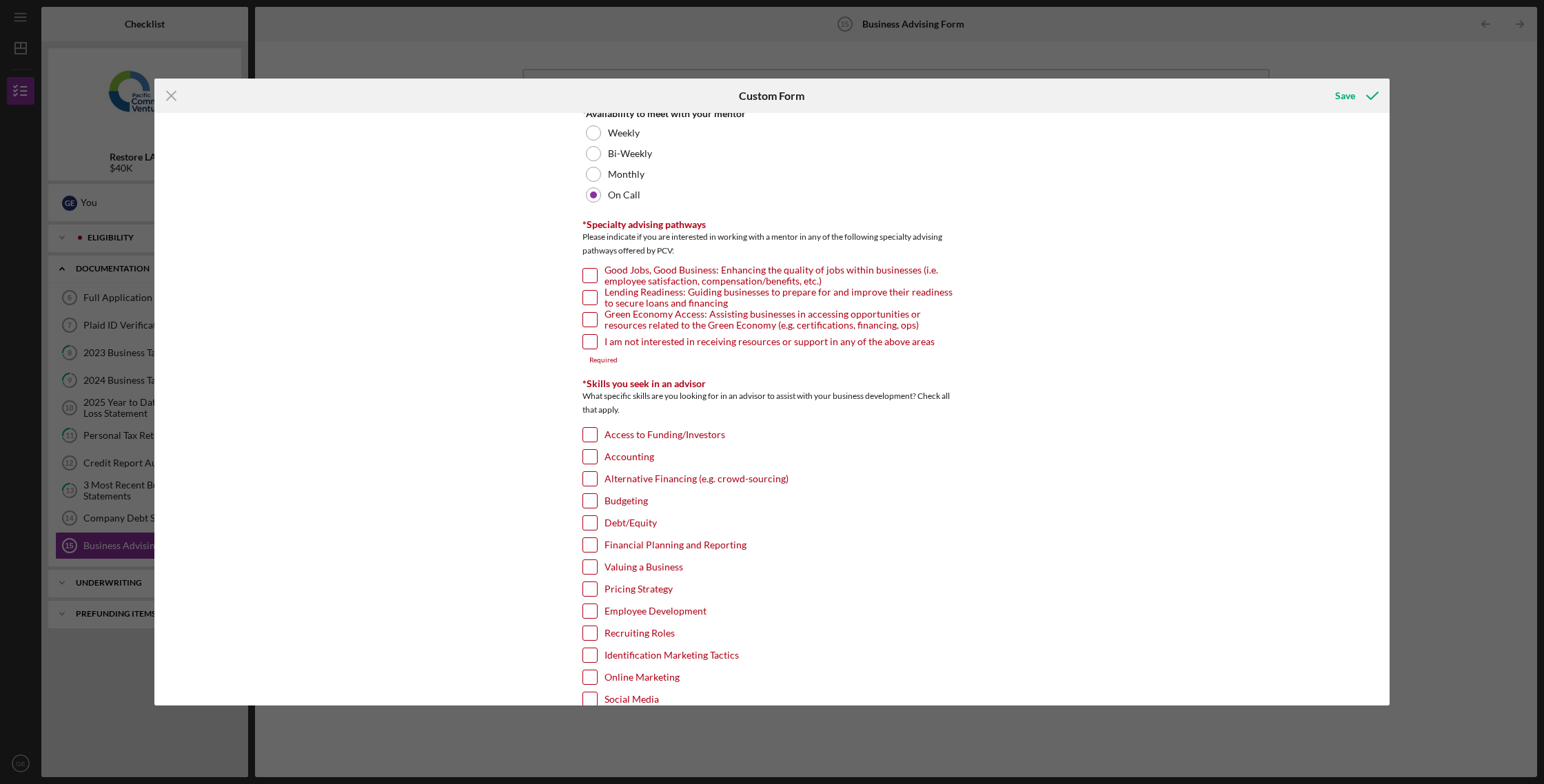
scroll to position [126, 0]
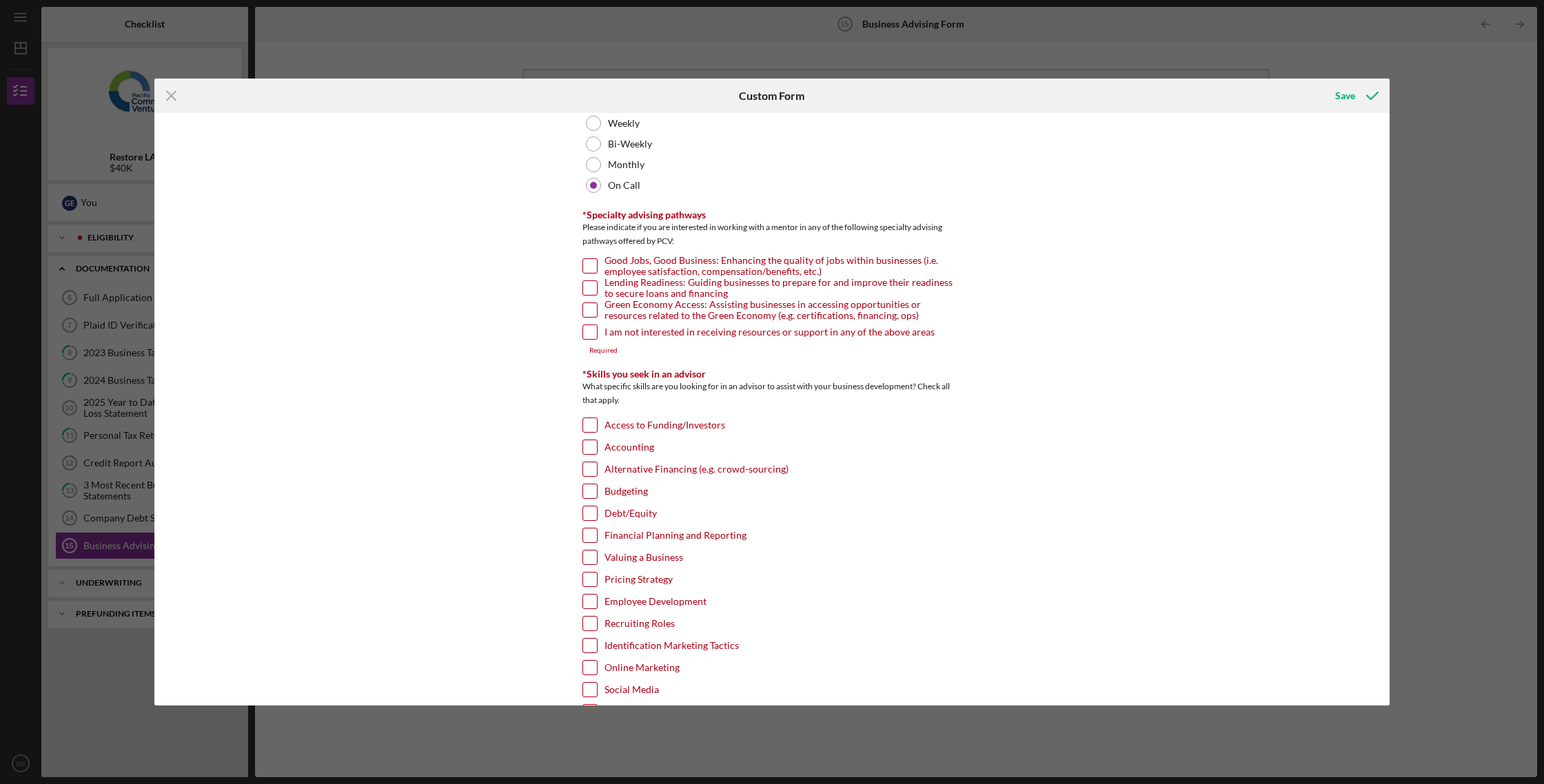
click at [584, 267] on input "Good Jobs, Good Business: Enhancing the quality of jobs within businesses (i.e.…" at bounding box center [589, 266] width 14 height 14
checkbox input "true"
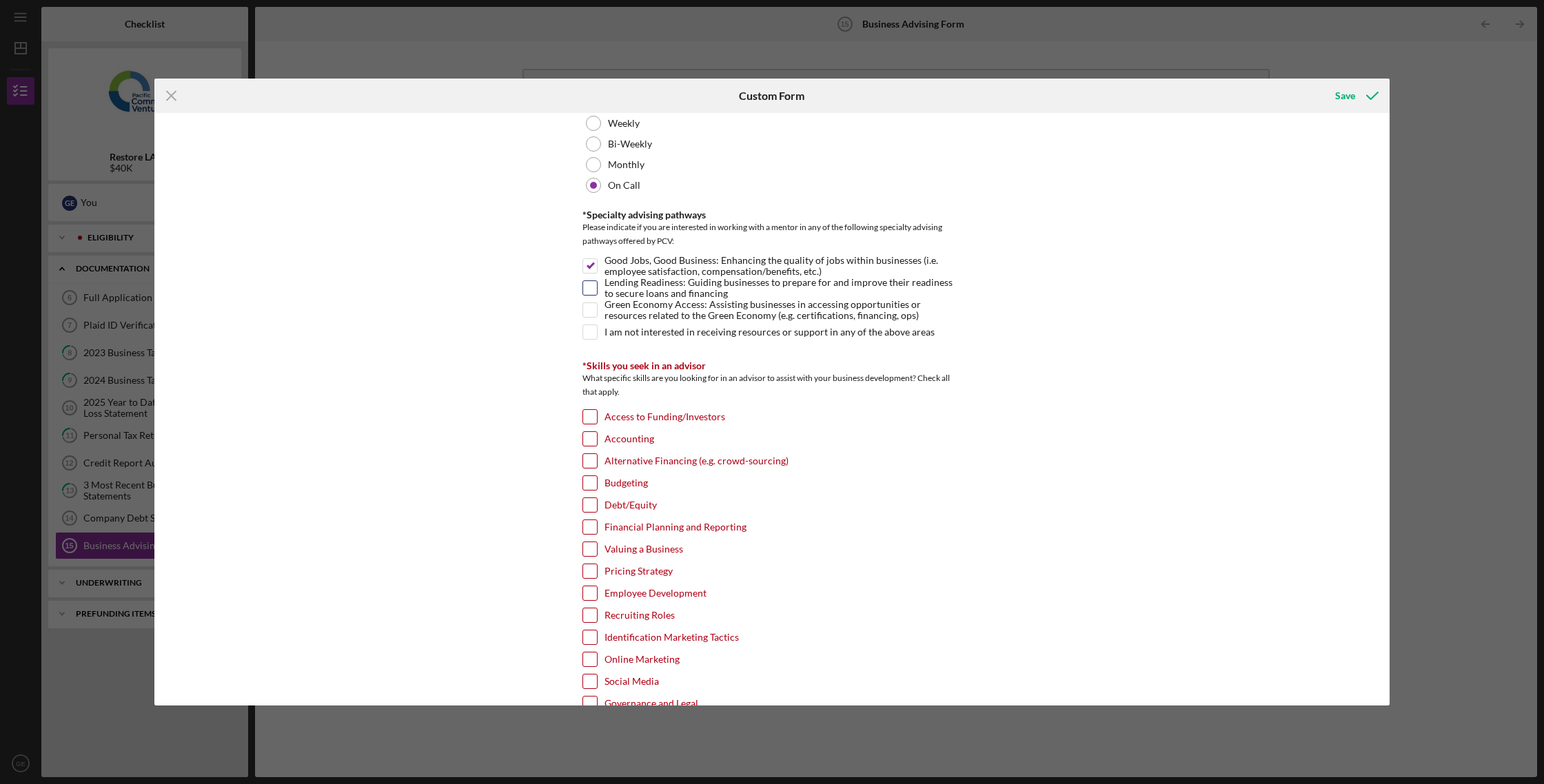
click at [583, 283] on input "Lending Readiness: Guiding businesses to prepare for and improve their readines…" at bounding box center [589, 287] width 14 height 14
checkbox input "true"
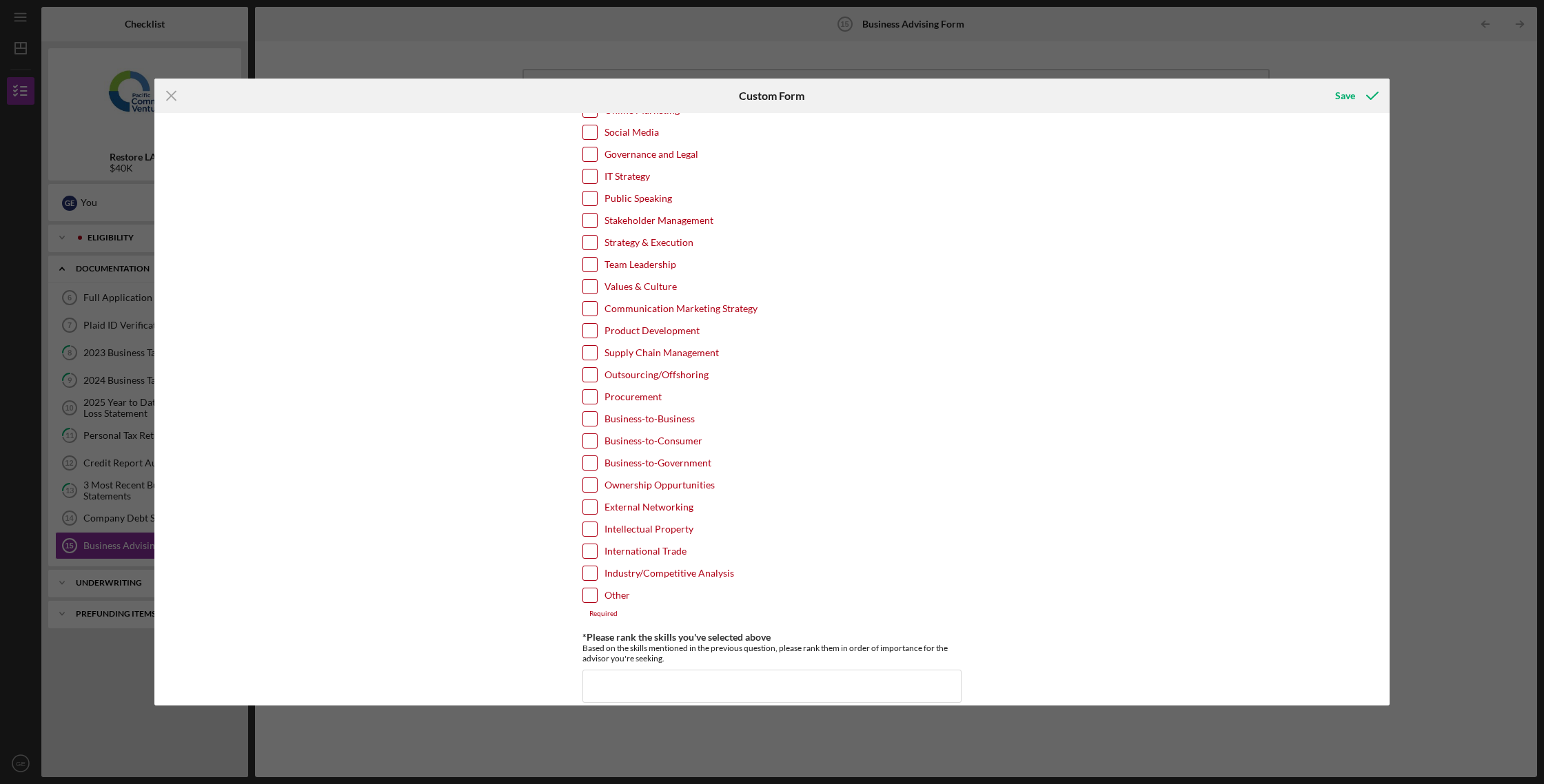
scroll to position [668, 0]
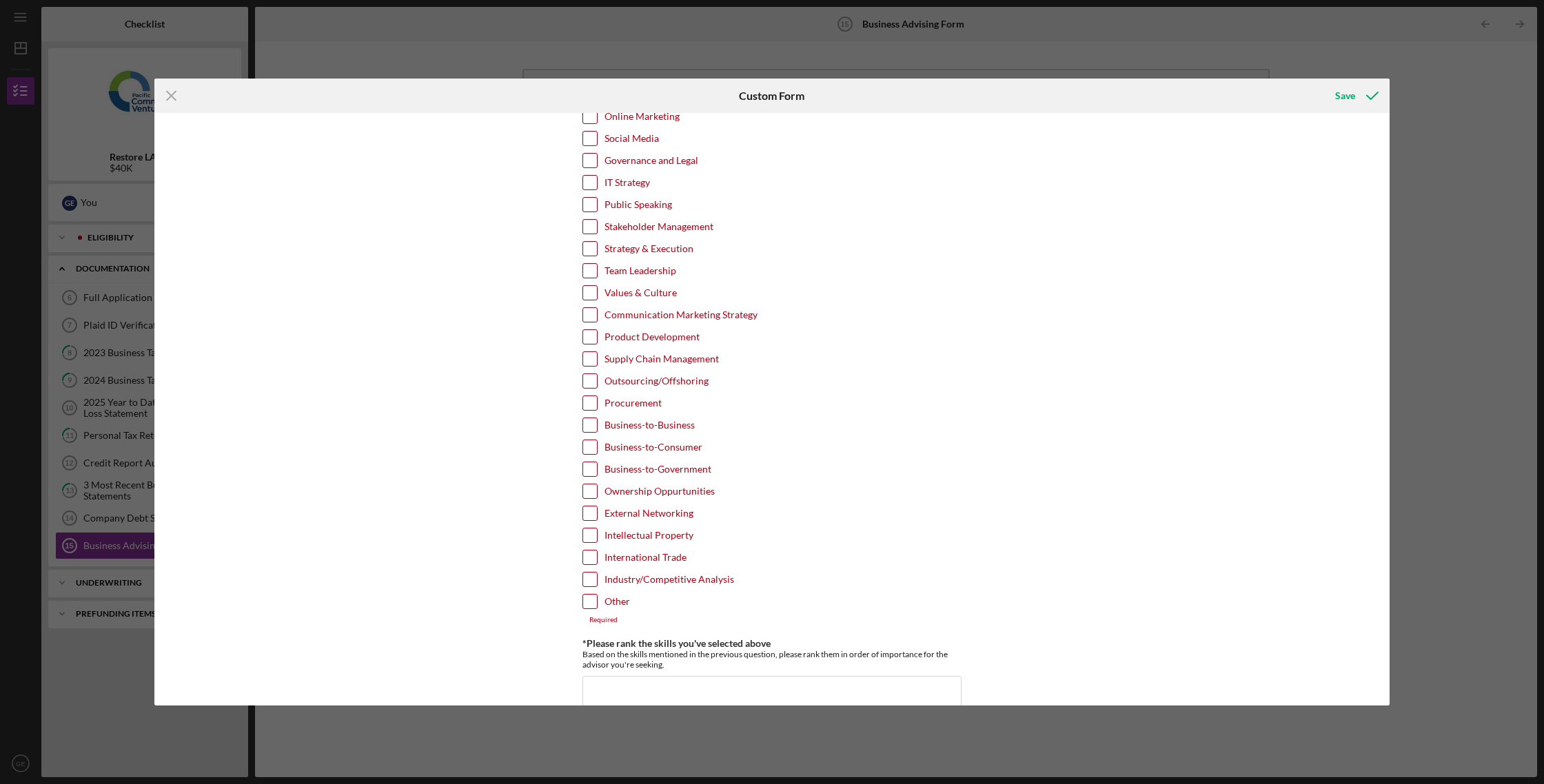
click at [585, 274] on input "Team Leadership" at bounding box center [589, 270] width 14 height 14
checkbox input "true"
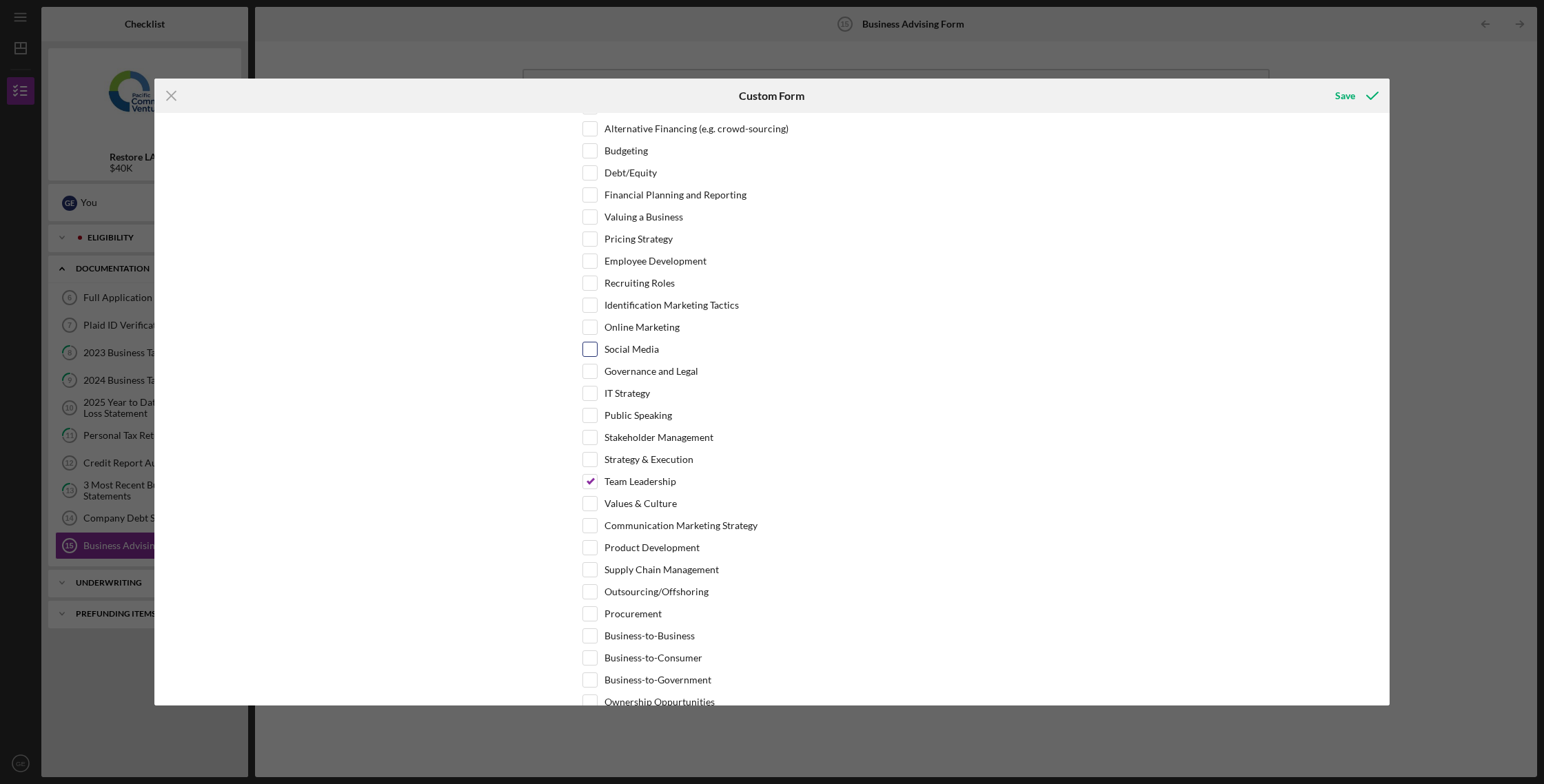
scroll to position [461, 0]
click at [592, 200] on div "Financial Planning and Reporting" at bounding box center [772, 195] width 379 height 22
click at [592, 188] on input "Financial Planning and Reporting" at bounding box center [589, 191] width 14 height 14
checkbox input "true"
click at [592, 175] on input "Debt/Equity" at bounding box center [589, 168] width 14 height 14
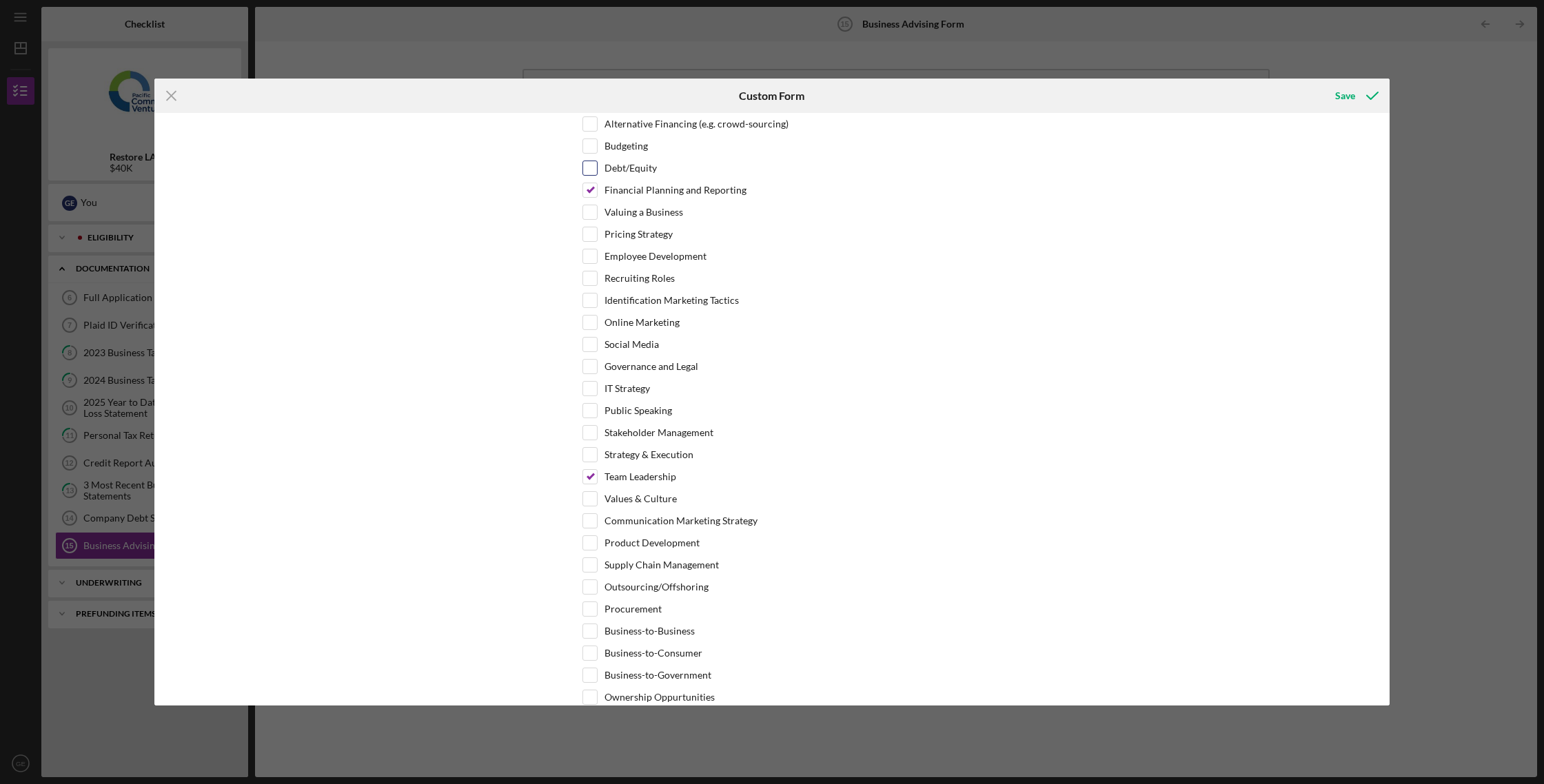
checkbox input "true"
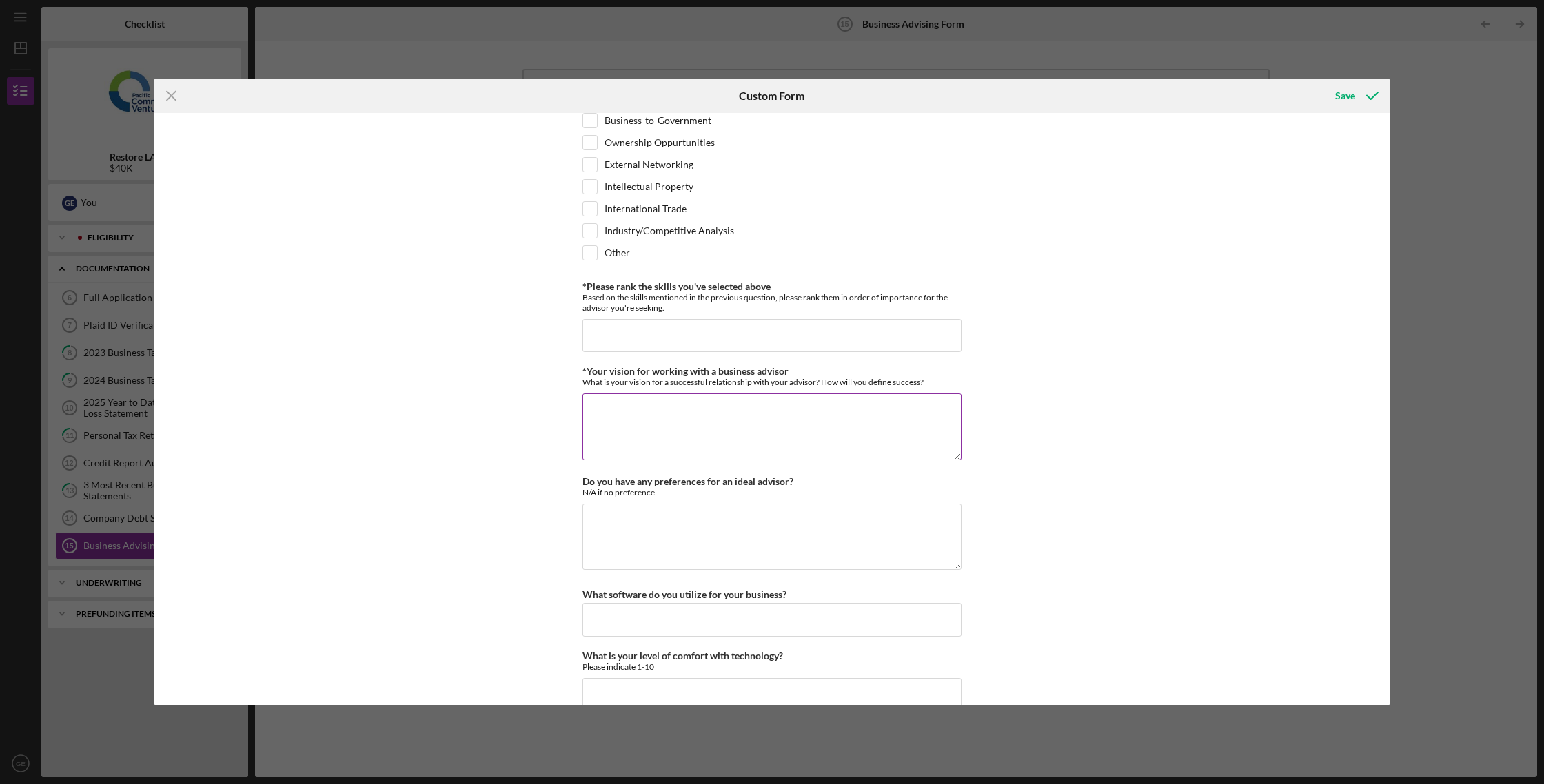
scroll to position [1013, 0]
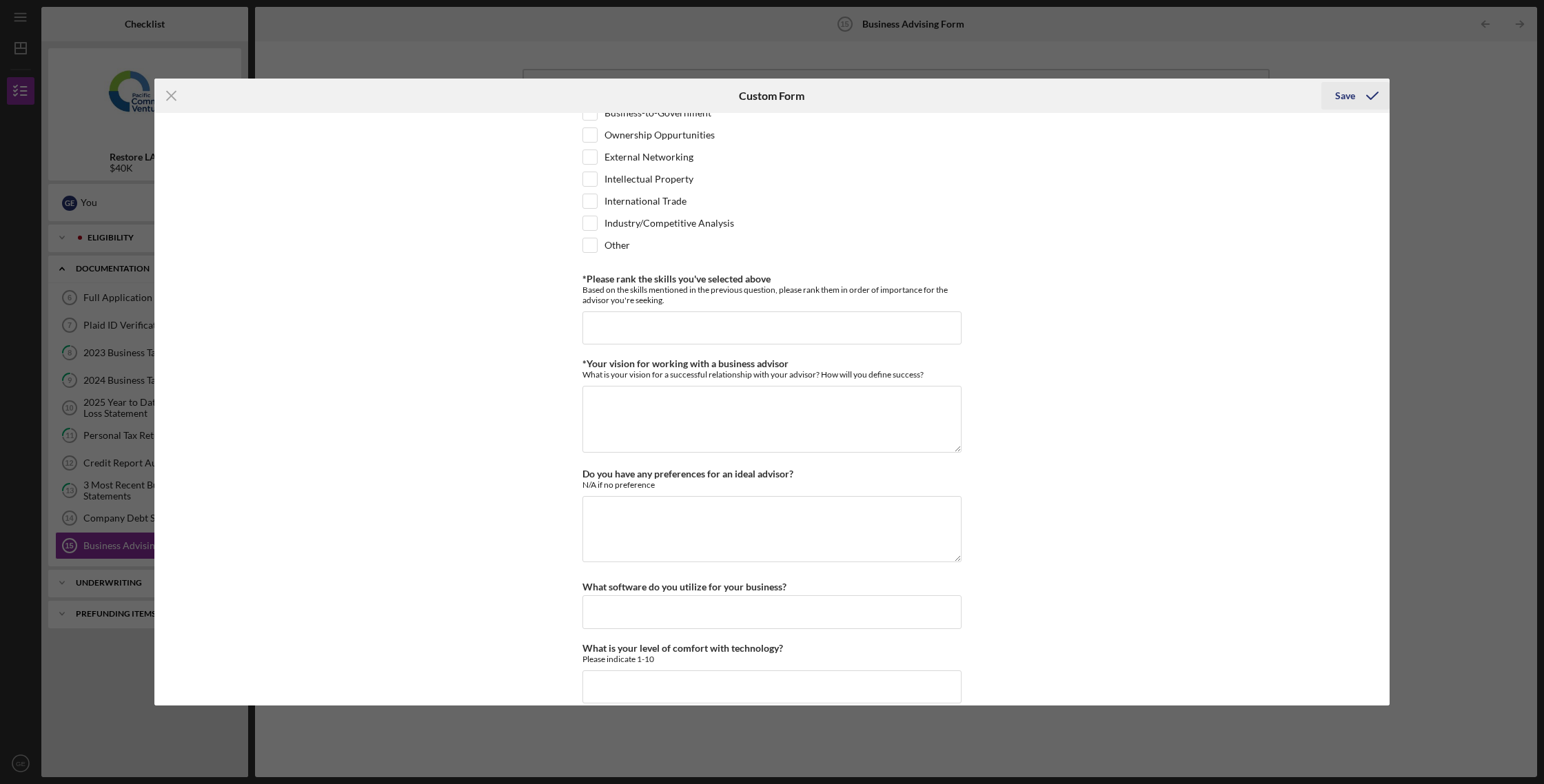
click at [1361, 98] on icon "submit" at bounding box center [1371, 95] width 34 height 34
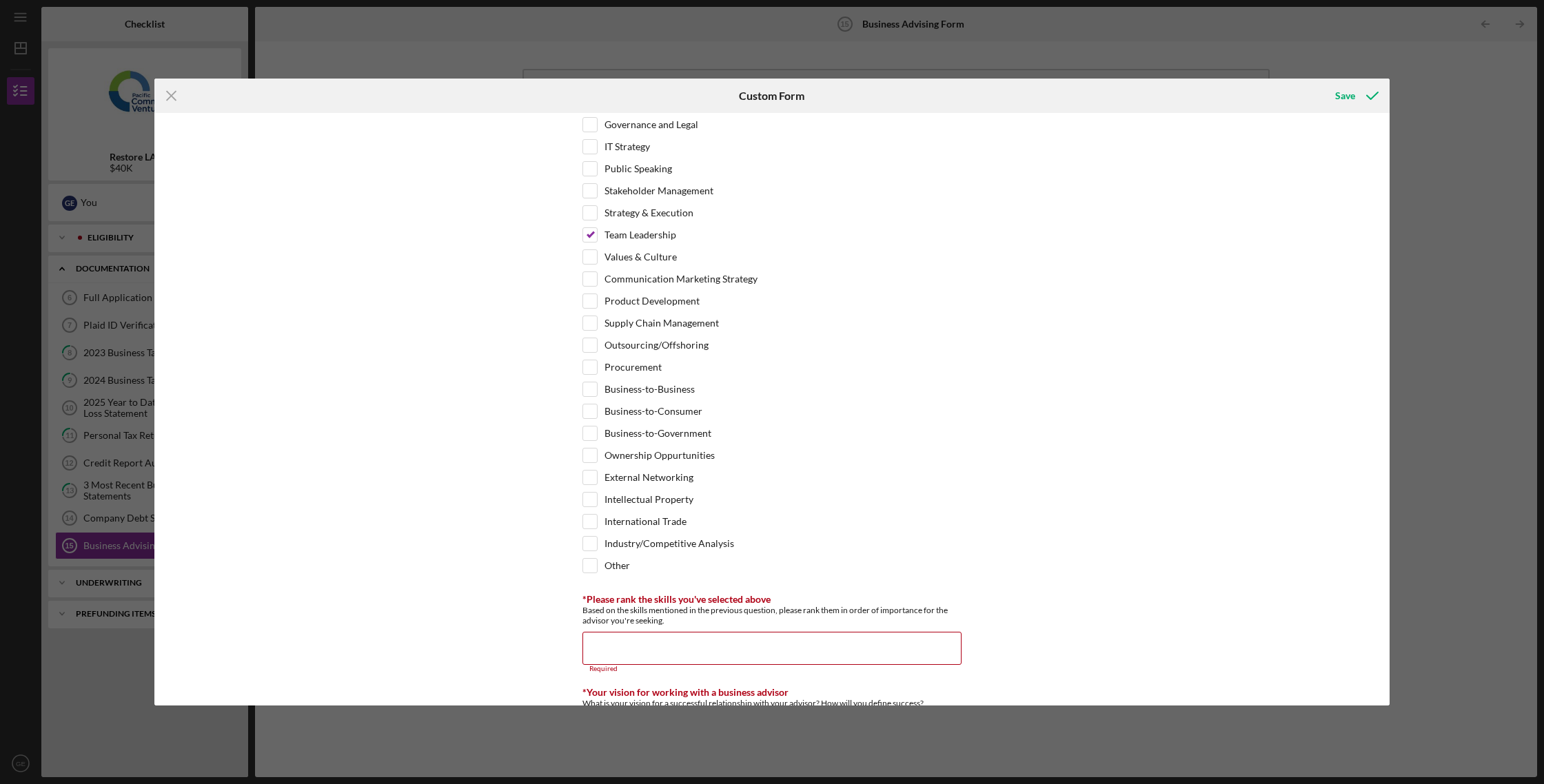
scroll to position [712, 0]
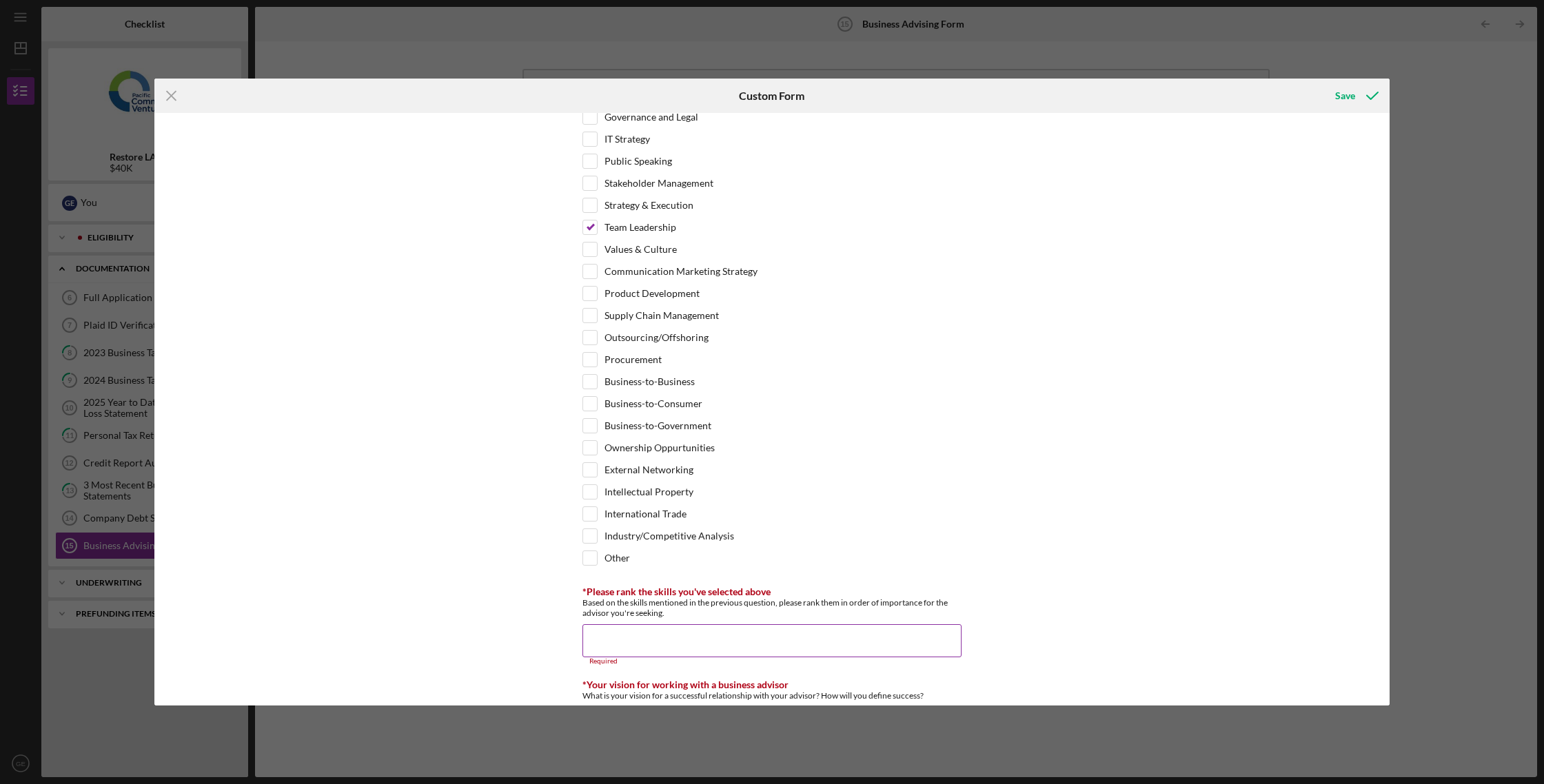
click at [686, 635] on input "*Please rank the skills you've selected above" at bounding box center [772, 641] width 379 height 33
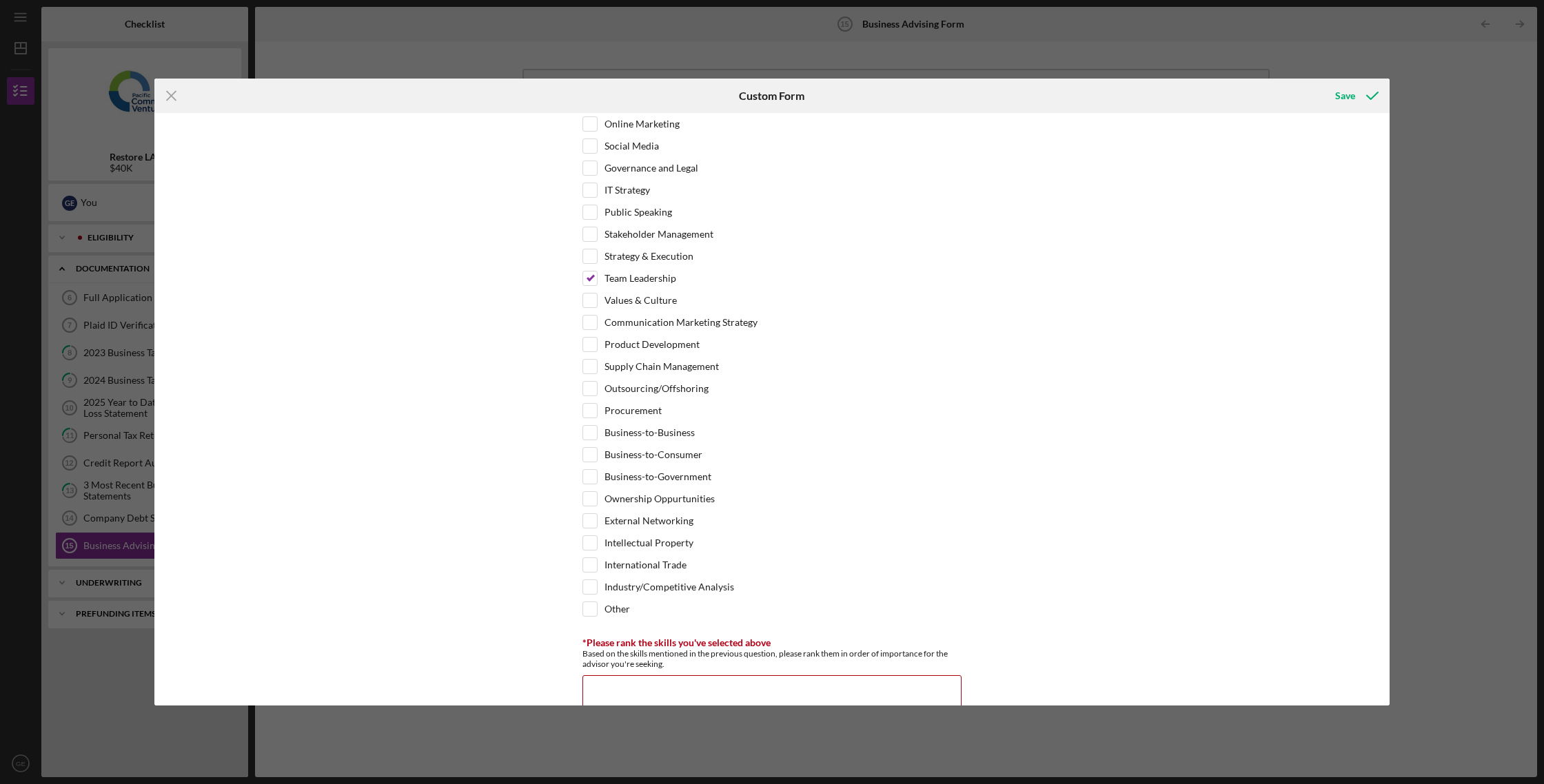
scroll to position [673, 0]
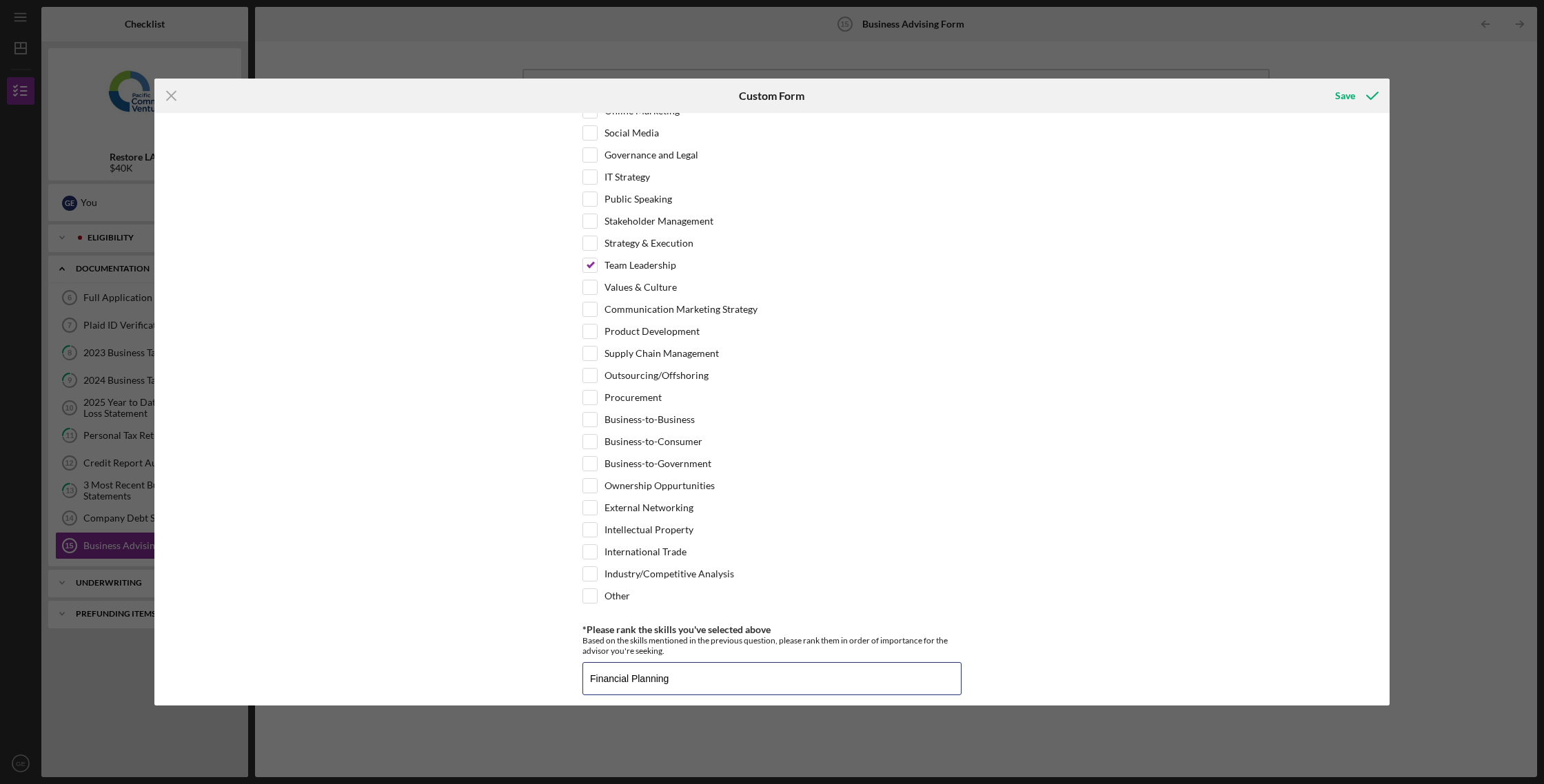
click at [1321, 82] on button "Save" at bounding box center [1355, 95] width 68 height 28
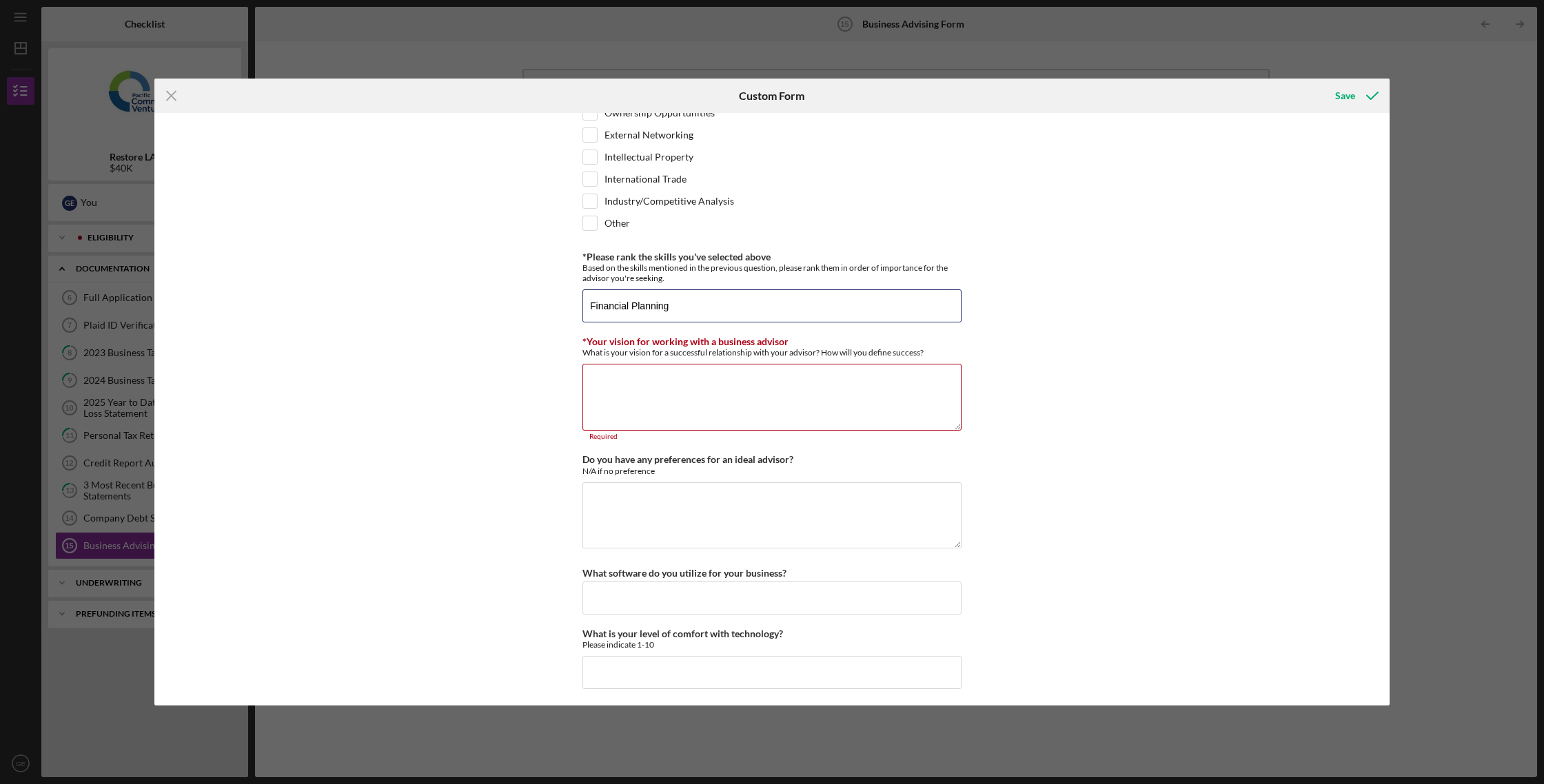
scroll to position [1050, 0]
type input "Financial Planning, Debt Equity and Team Leadership"
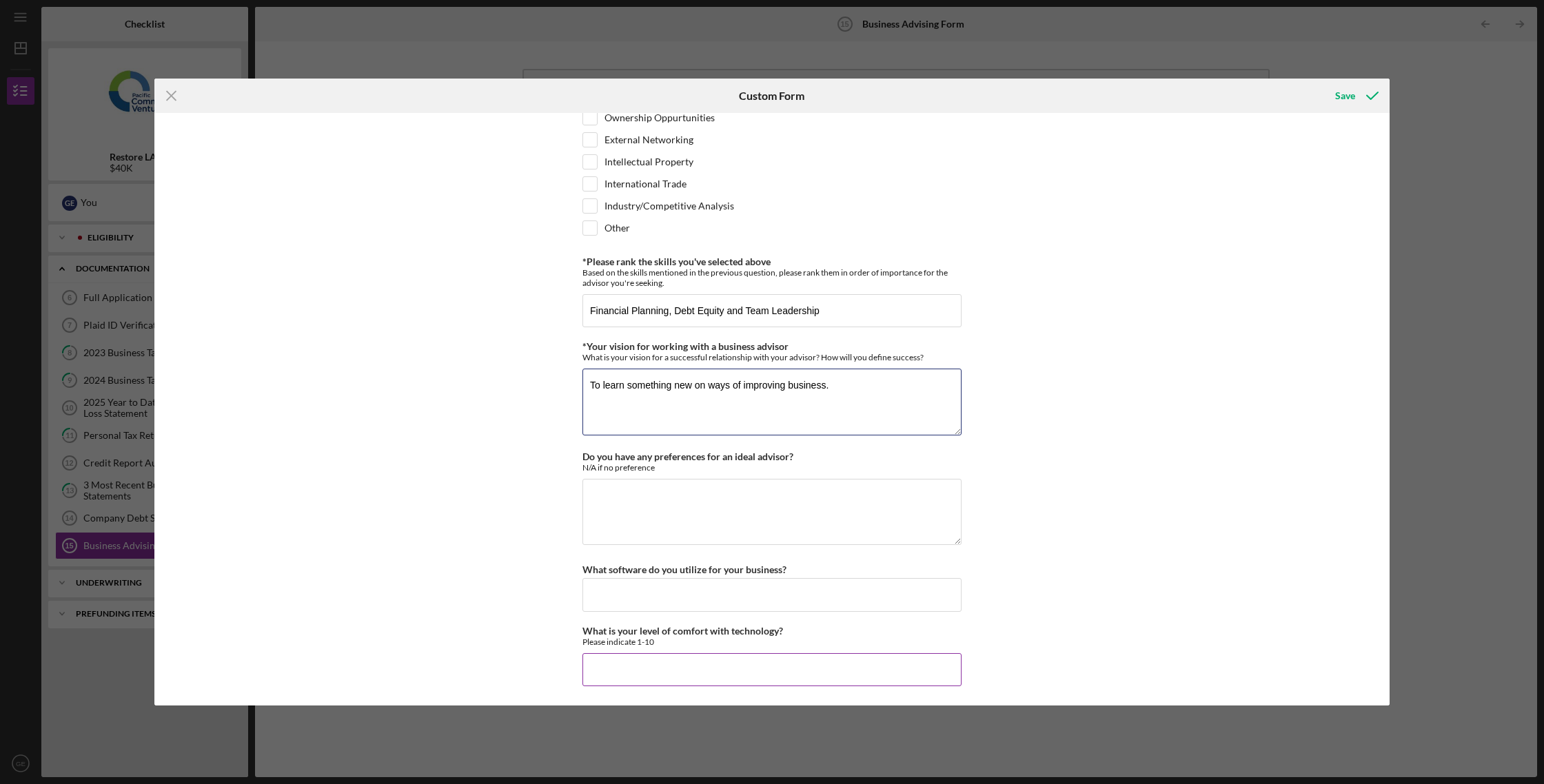
type textarea "To learn something new on ways of improving business."
click at [644, 666] on input "What is your level of comfort with technology?" at bounding box center [772, 670] width 379 height 33
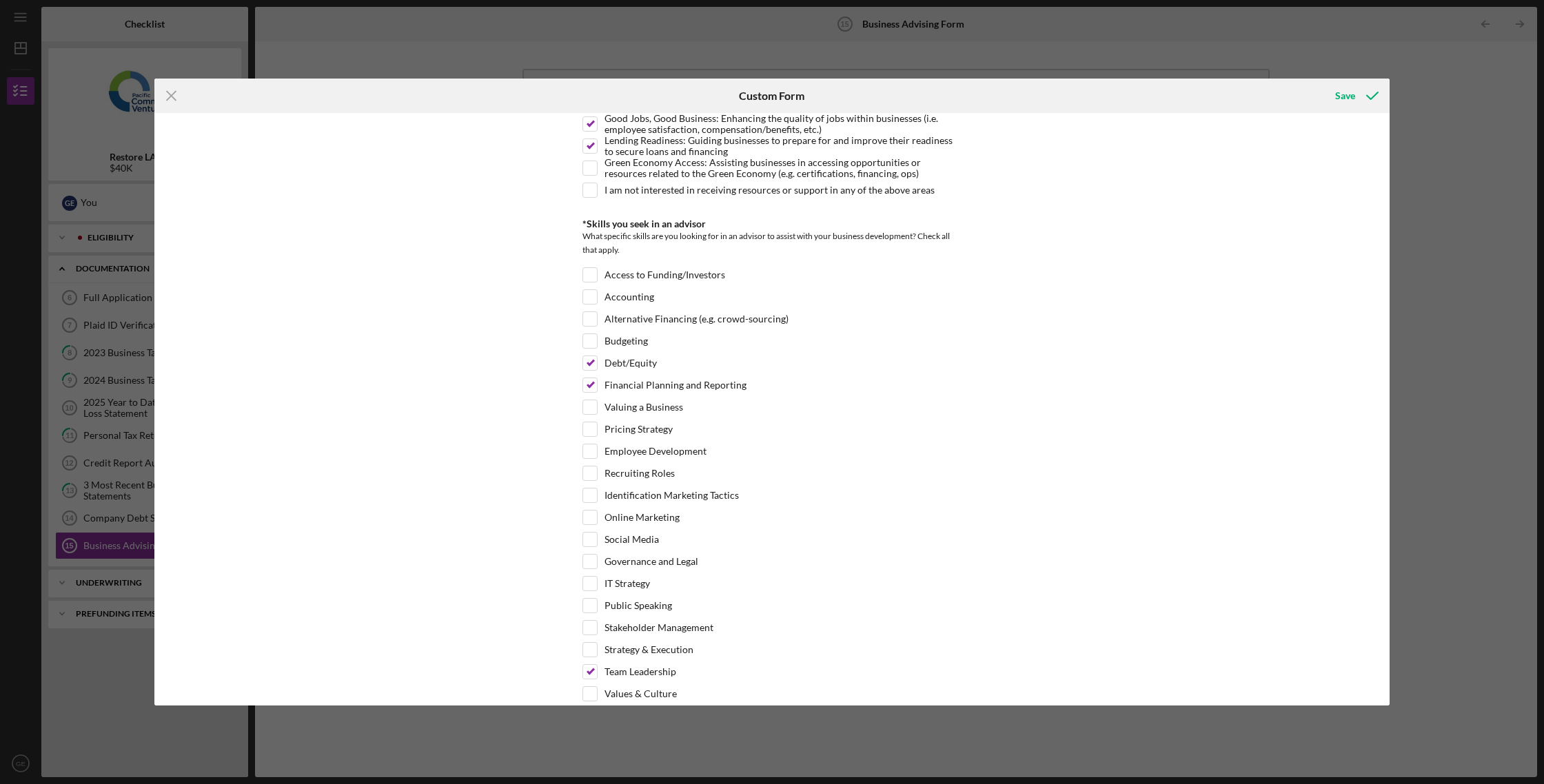
scroll to position [0, 0]
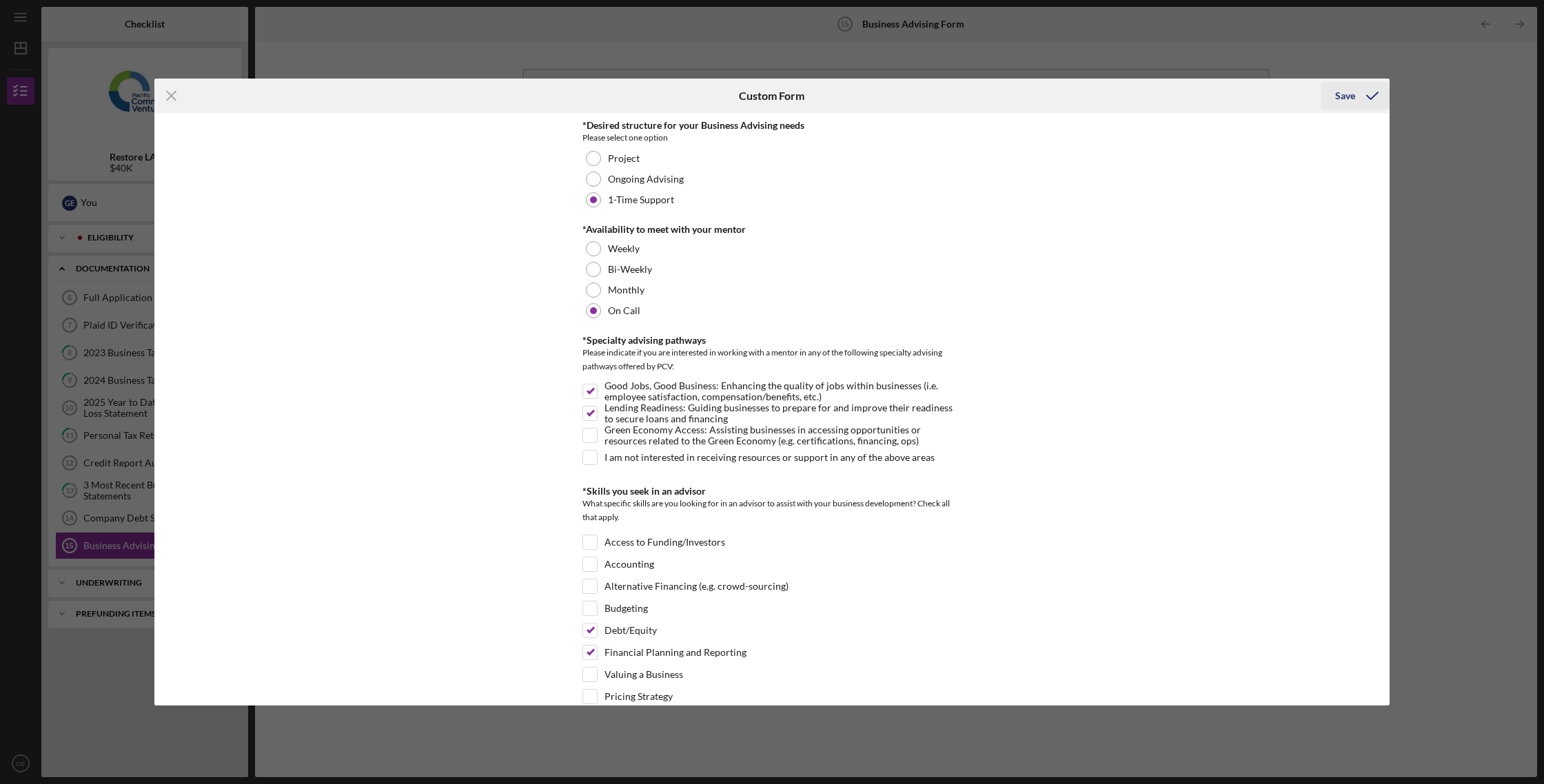
type input "8"
click at [1343, 96] on div "Save" at bounding box center [1344, 95] width 20 height 28
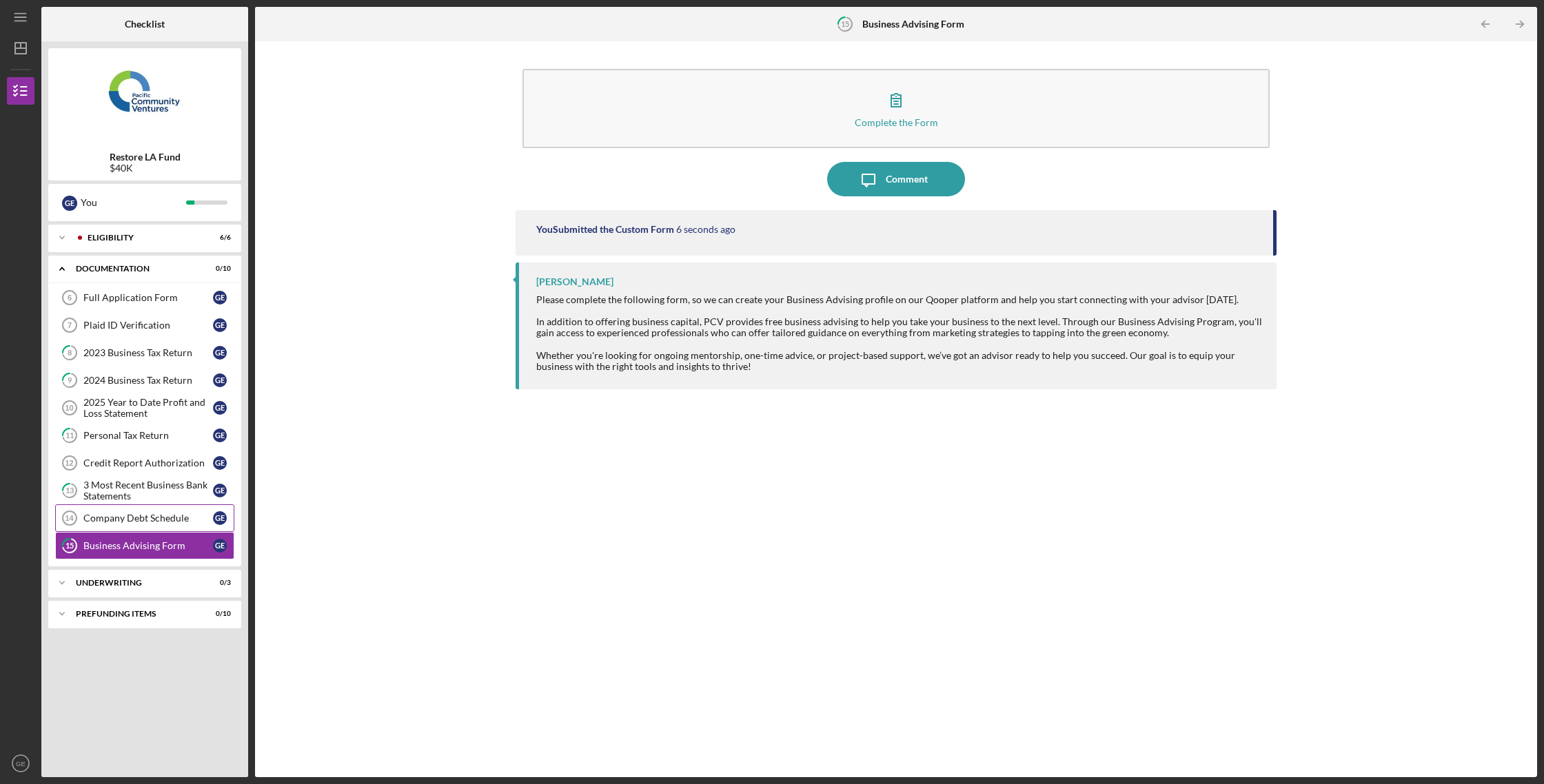
click at [136, 509] on link "Company Debt Schedule 14 Company Debt Schedule G E" at bounding box center [144, 518] width 179 height 28
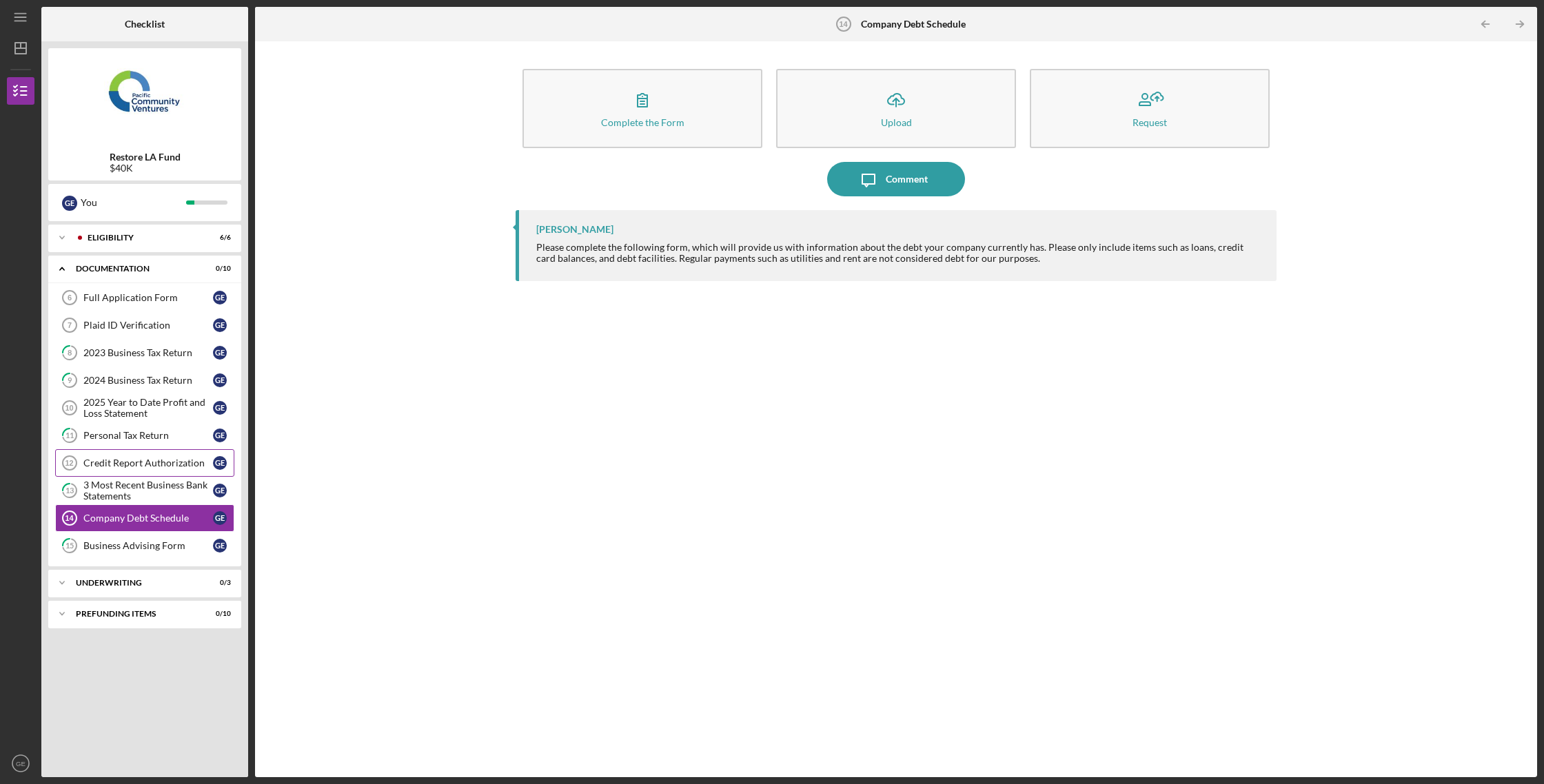
click at [131, 460] on div "Credit Report Authorization" at bounding box center [148, 463] width 130 height 11
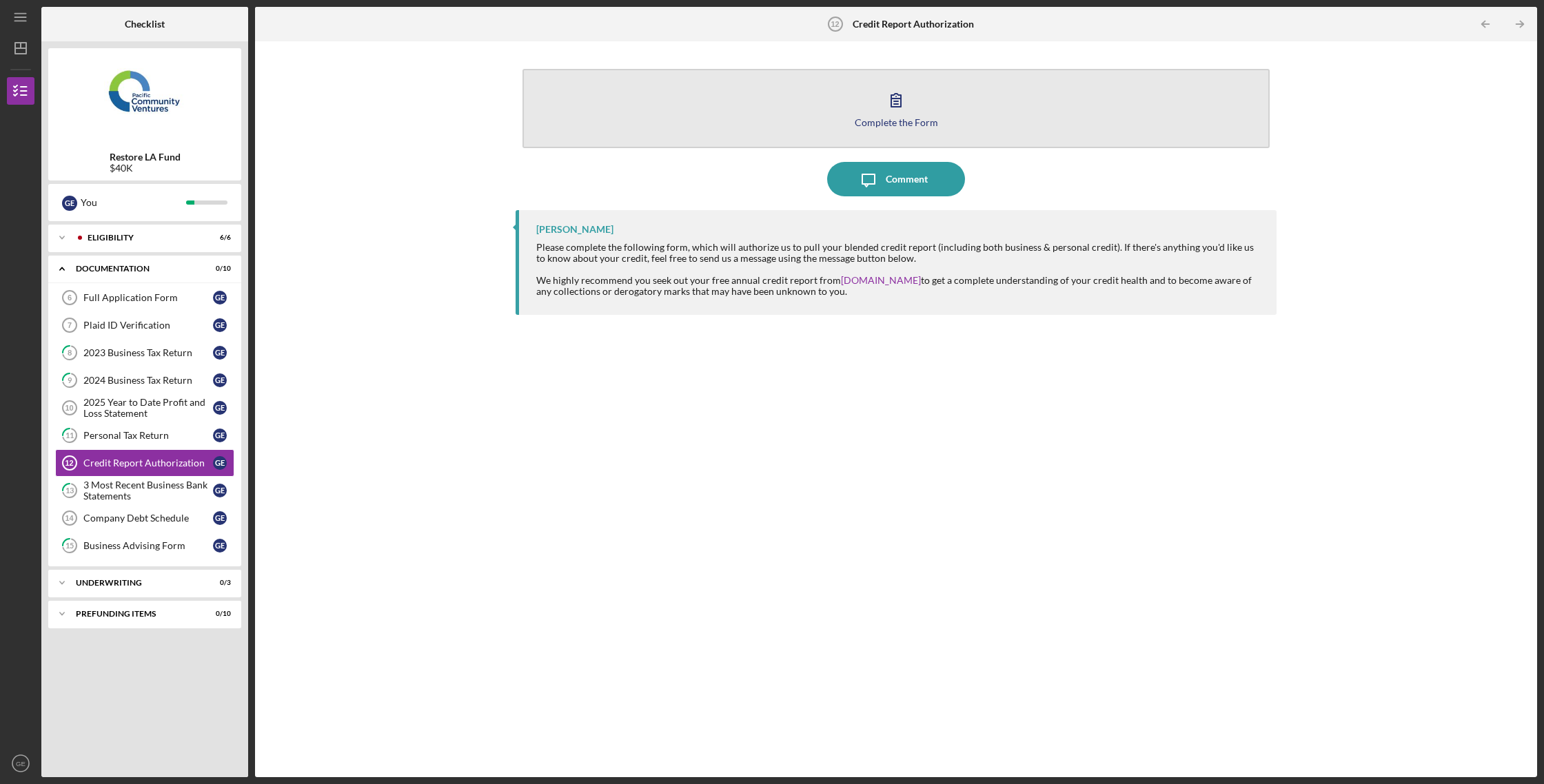
click at [916, 130] on button "Complete the Form Form" at bounding box center [896, 109] width 747 height 80
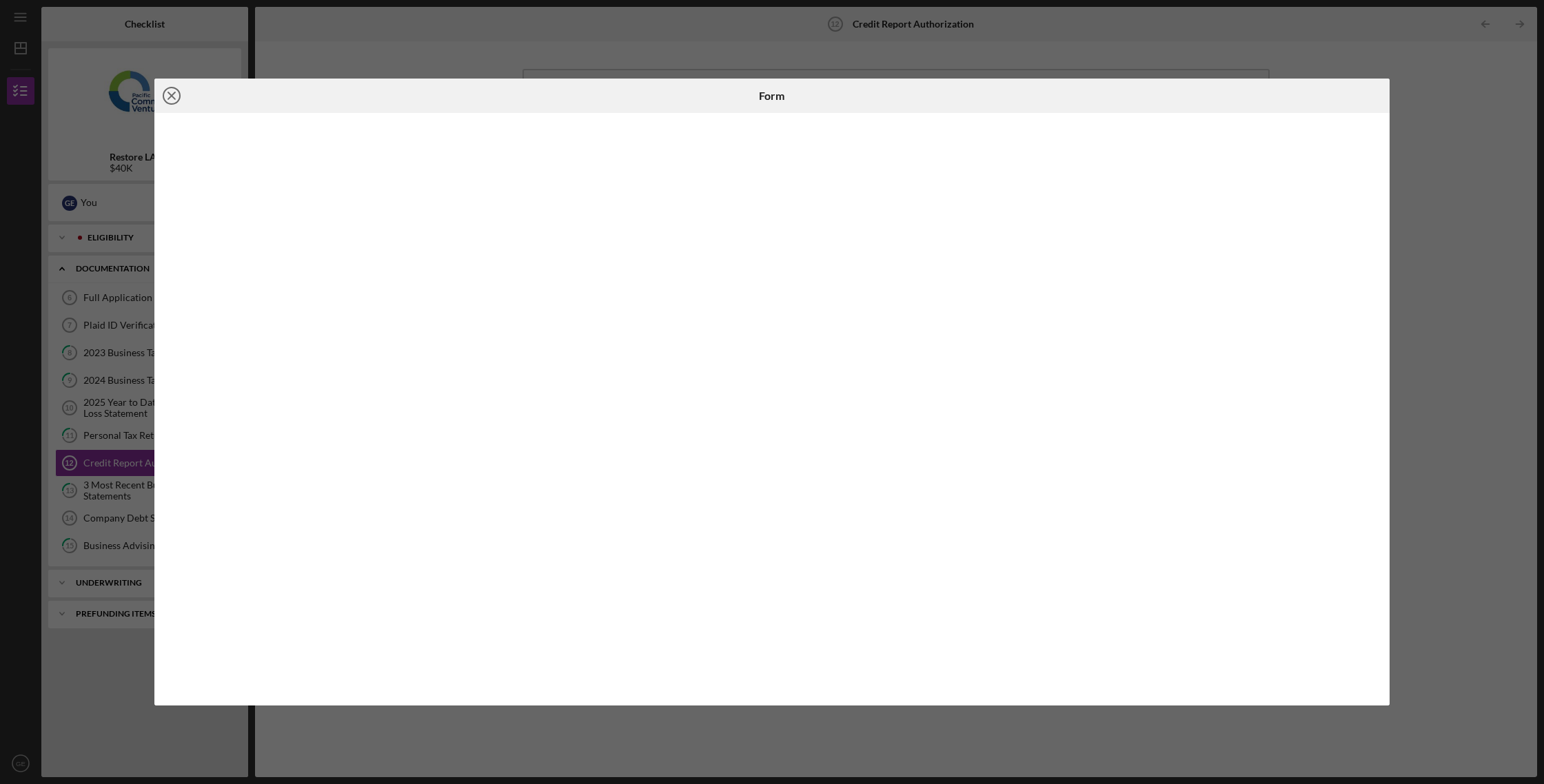
click at [175, 92] on line at bounding box center [171, 95] width 7 height 7
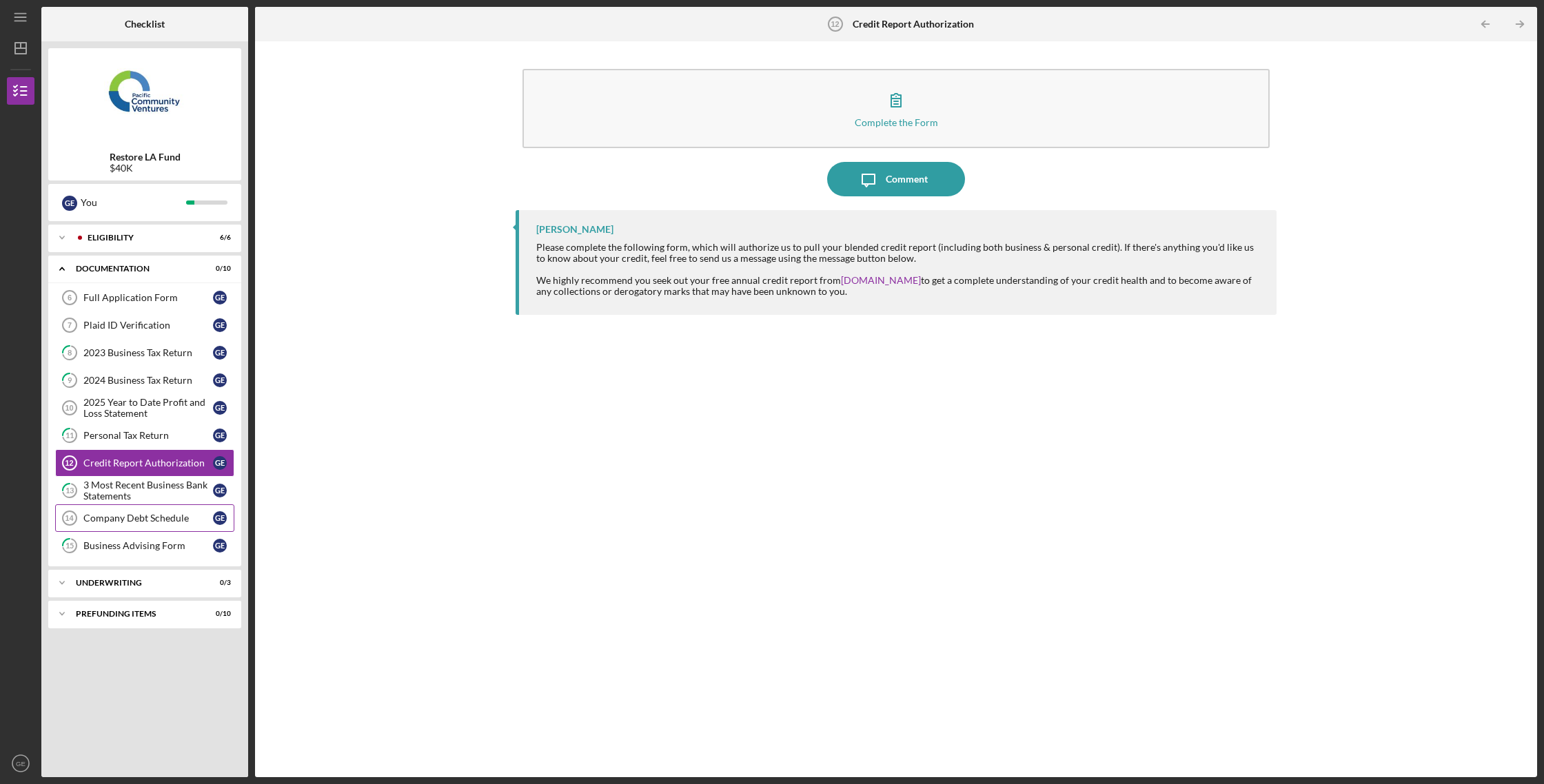
click at [167, 513] on div "Company Debt Schedule" at bounding box center [148, 518] width 130 height 11
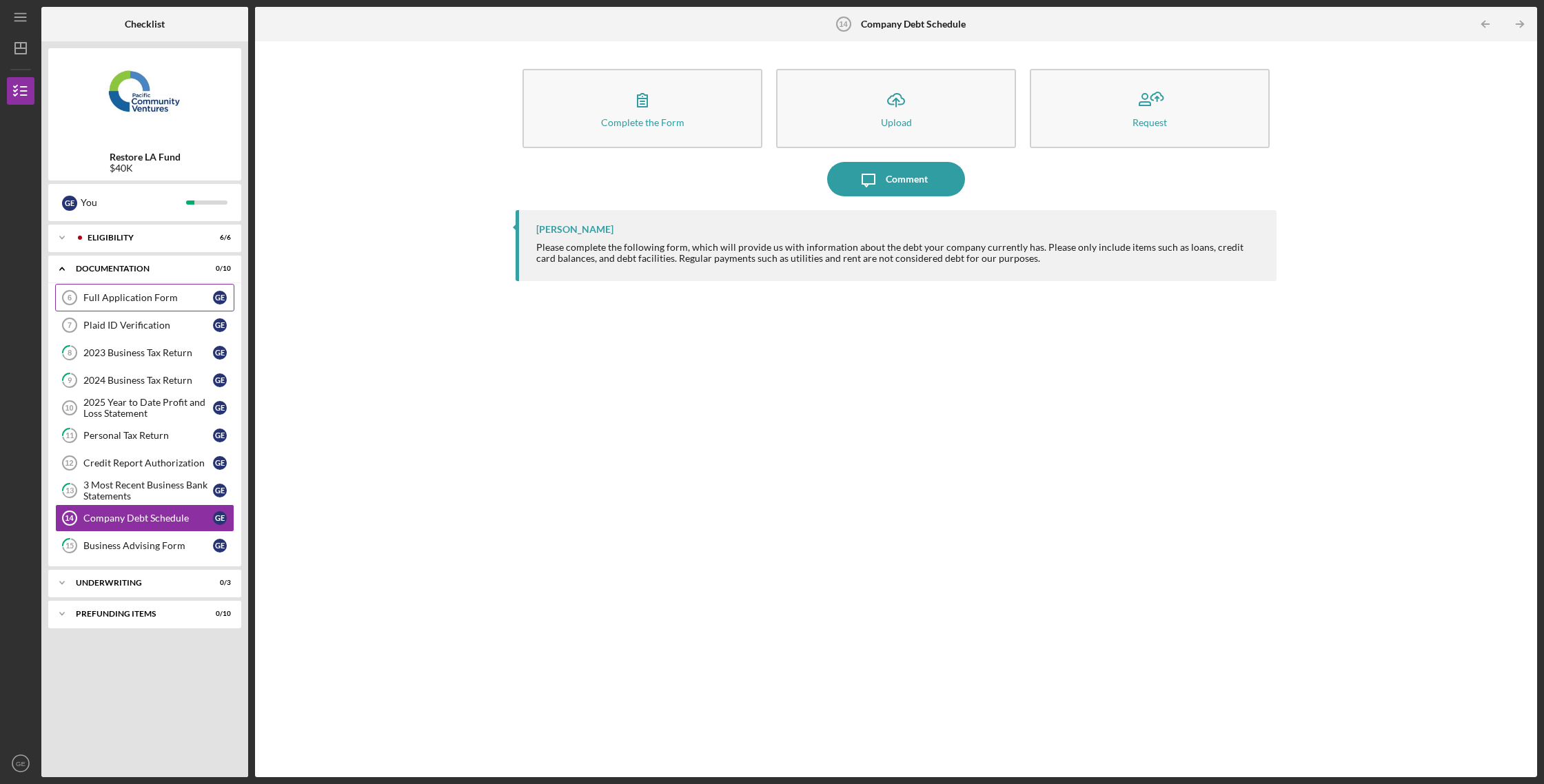
click at [147, 301] on div "Full Application Form" at bounding box center [148, 297] width 130 height 11
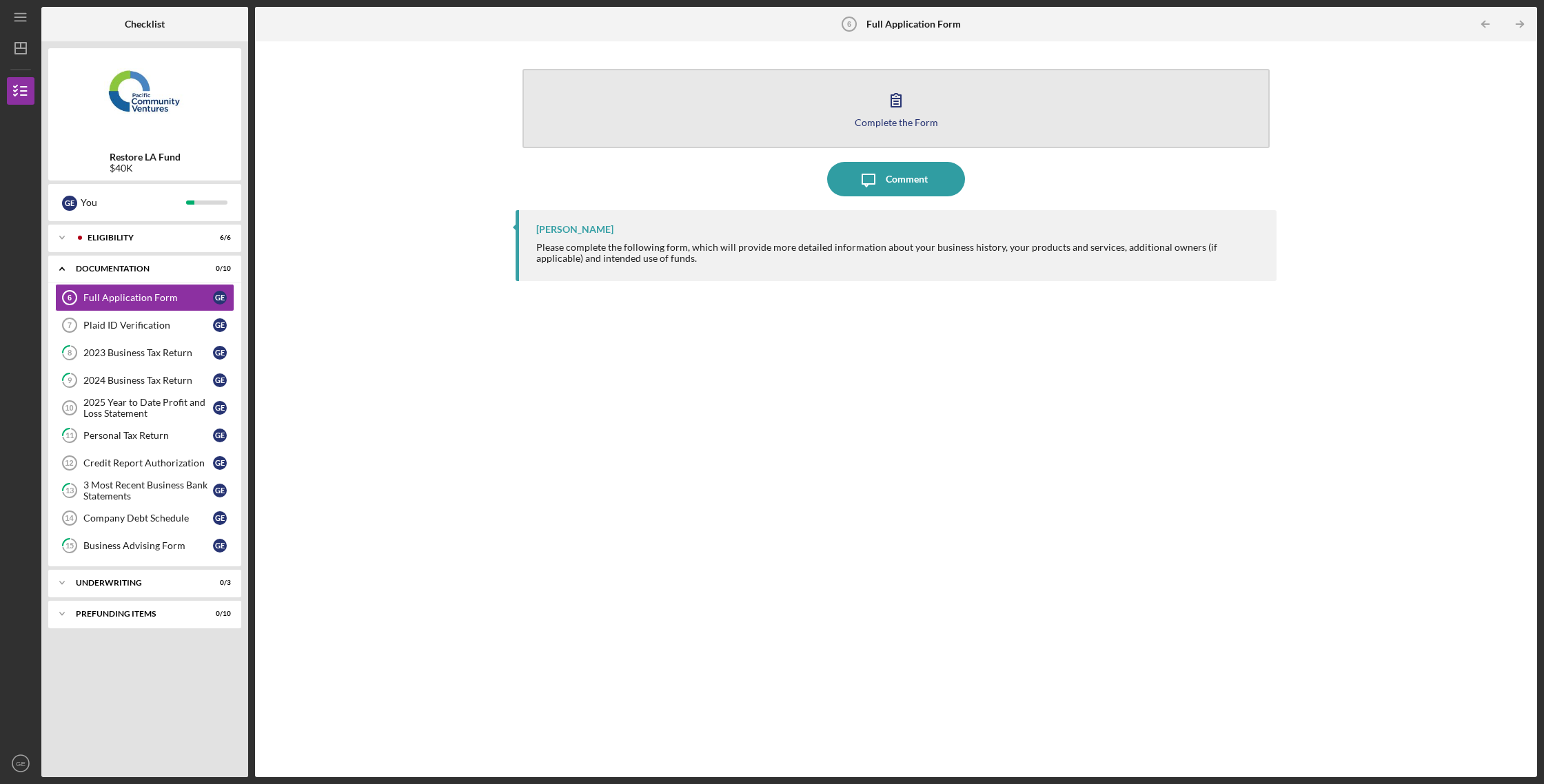
click at [885, 126] on div "Complete the Form" at bounding box center [896, 122] width 84 height 10
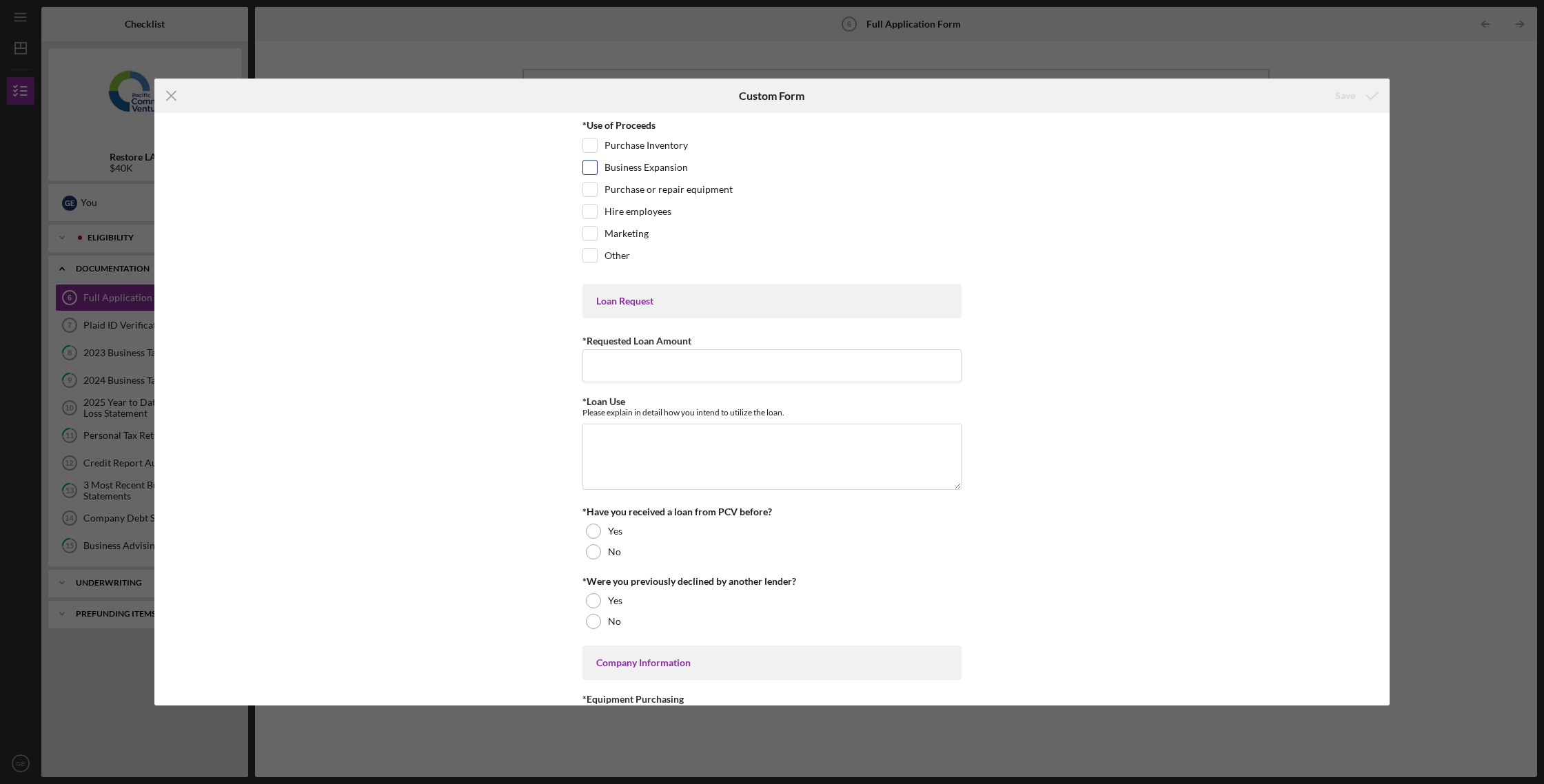
click at [648, 166] on label "Business Expansion" at bounding box center [646, 167] width 84 height 14
click at [597, 166] on input "Business Expansion" at bounding box center [589, 167] width 14 height 14
checkbox input "true"
click at [652, 153] on div "Purchase Inventory" at bounding box center [772, 149] width 379 height 22
click at [605, 147] on label "Purchase Inventory" at bounding box center [646, 145] width 84 height 14
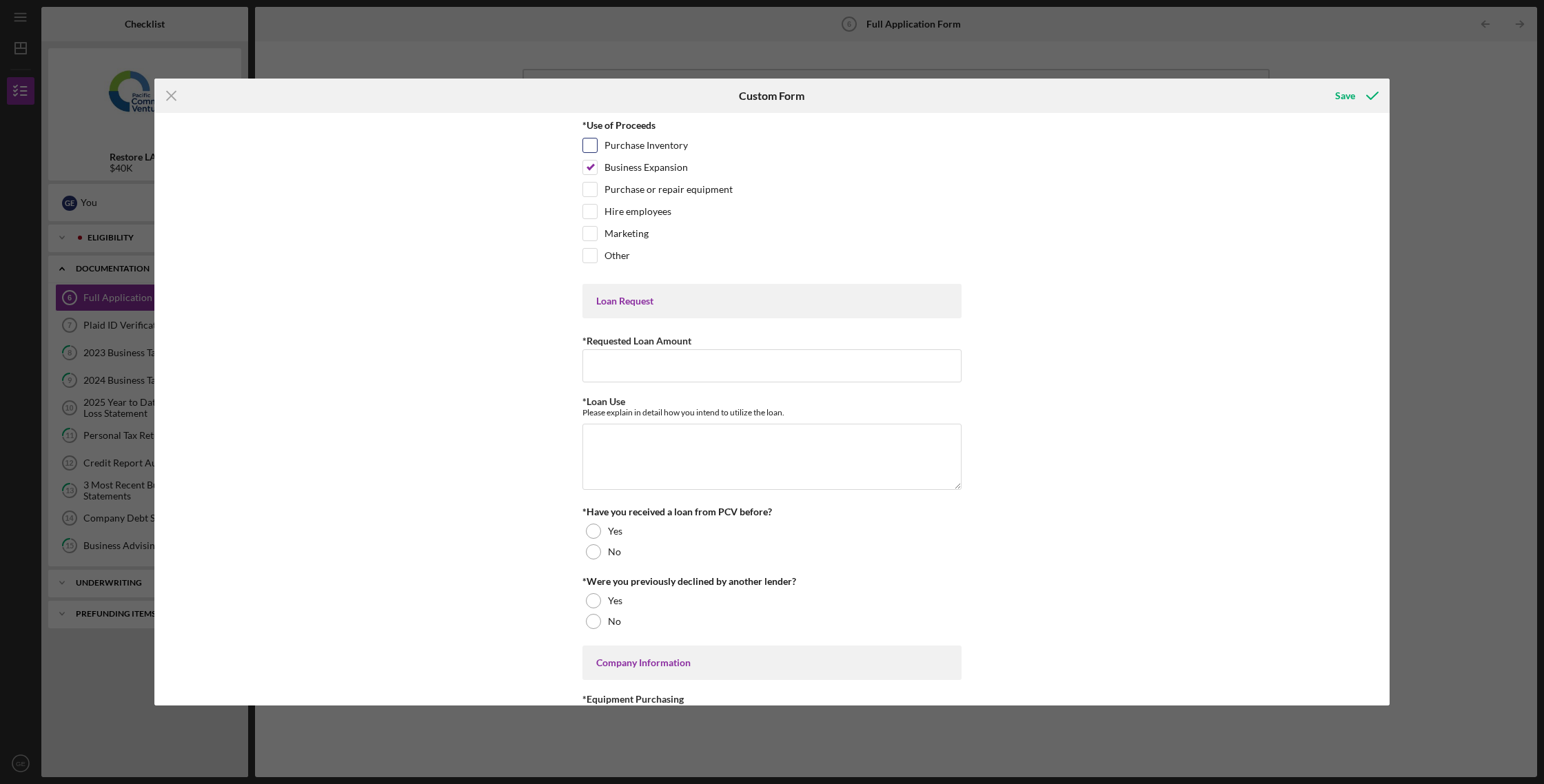
click at [597, 147] on input "Purchase Inventory" at bounding box center [589, 145] width 14 height 14
checkbox input "true"
click at [599, 184] on div "Purchase or repair equipment" at bounding box center [772, 193] width 379 height 22
click at [595, 189] on div at bounding box center [589, 189] width 15 height 15
click at [594, 192] on div at bounding box center [589, 189] width 15 height 15
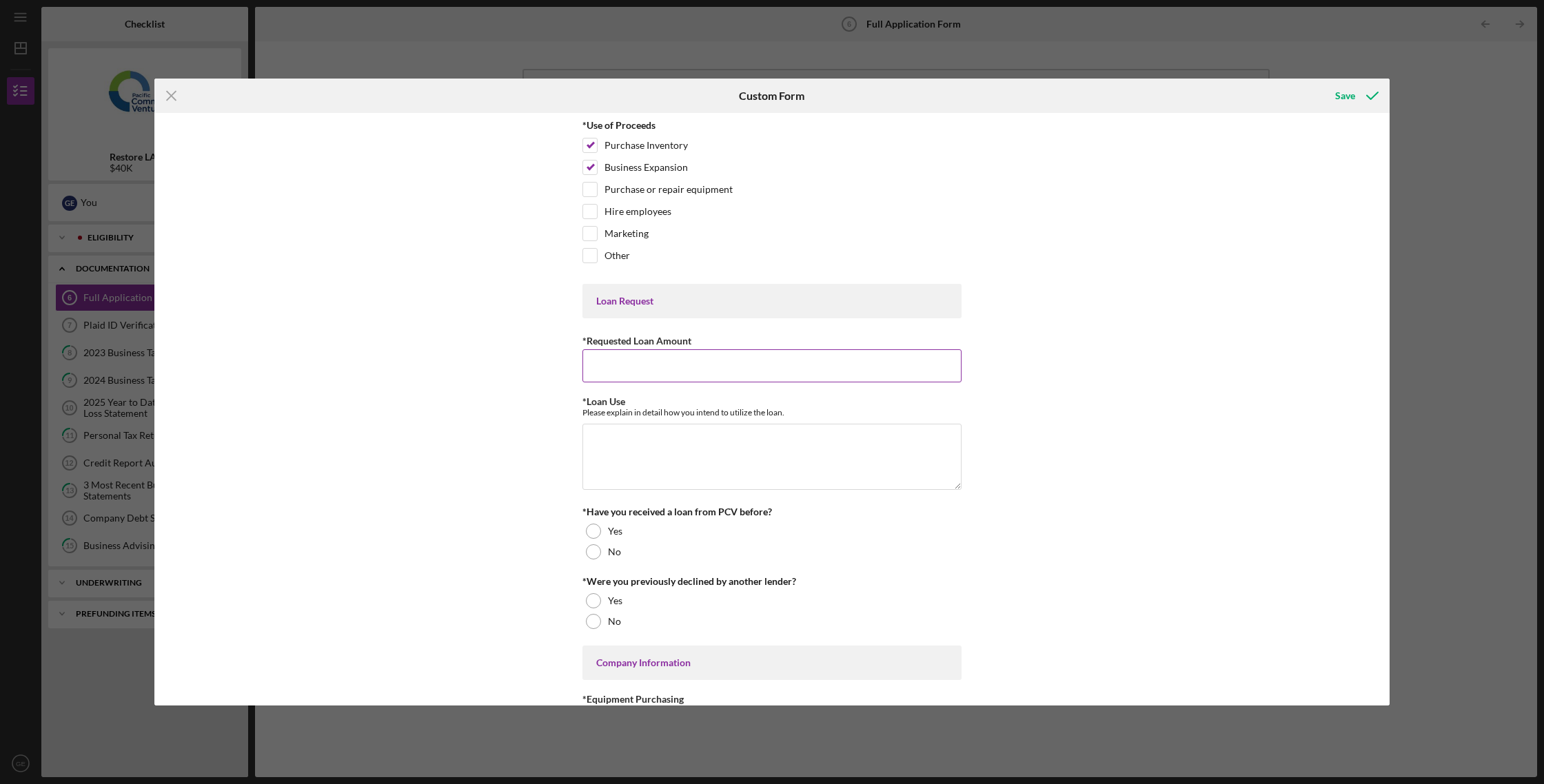
click at [658, 359] on input "*Requested Loan Amount" at bounding box center [772, 366] width 379 height 33
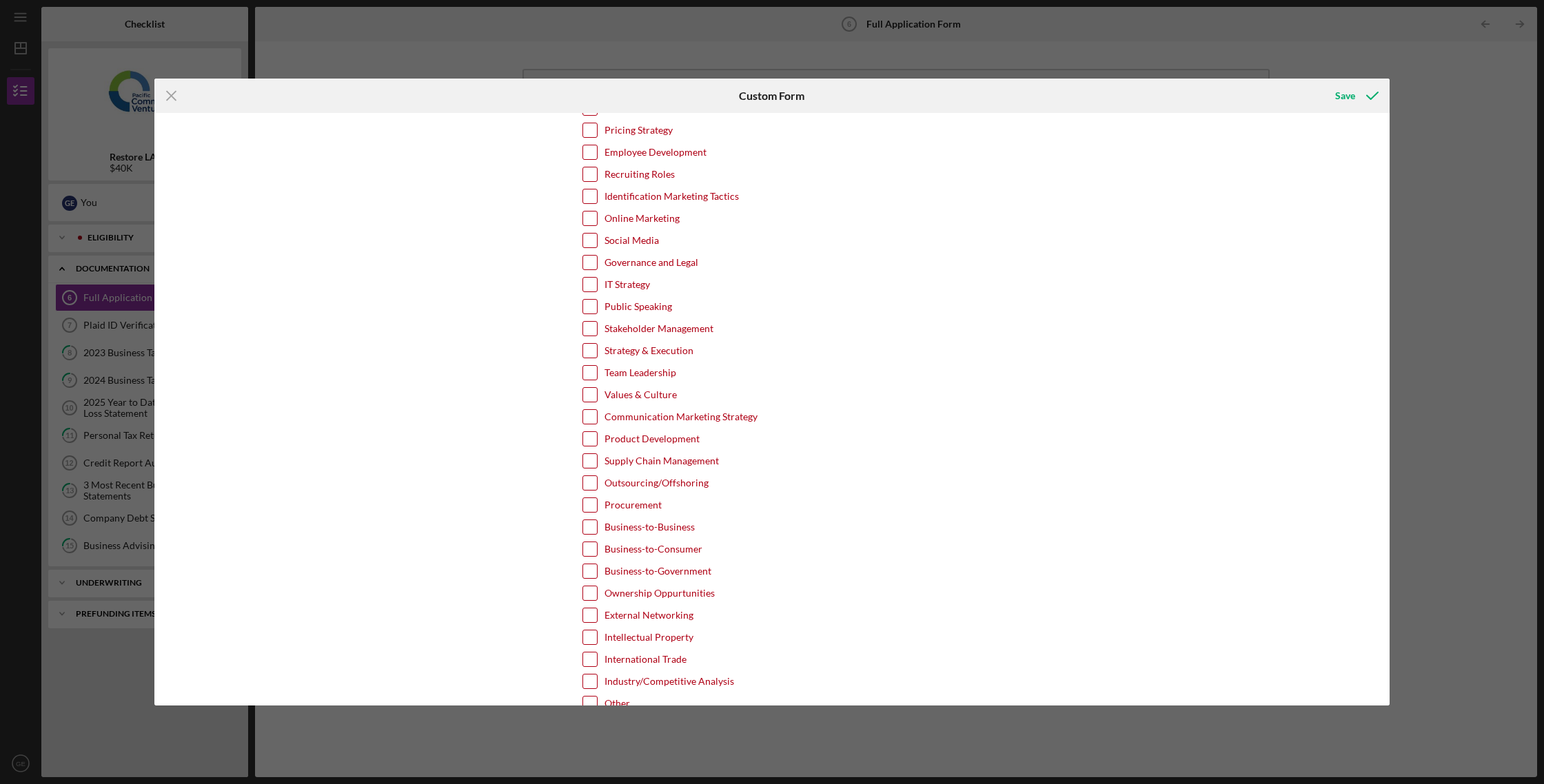
click at [680, 365] on div "Team Leadership" at bounding box center [772, 376] width 379 height 22
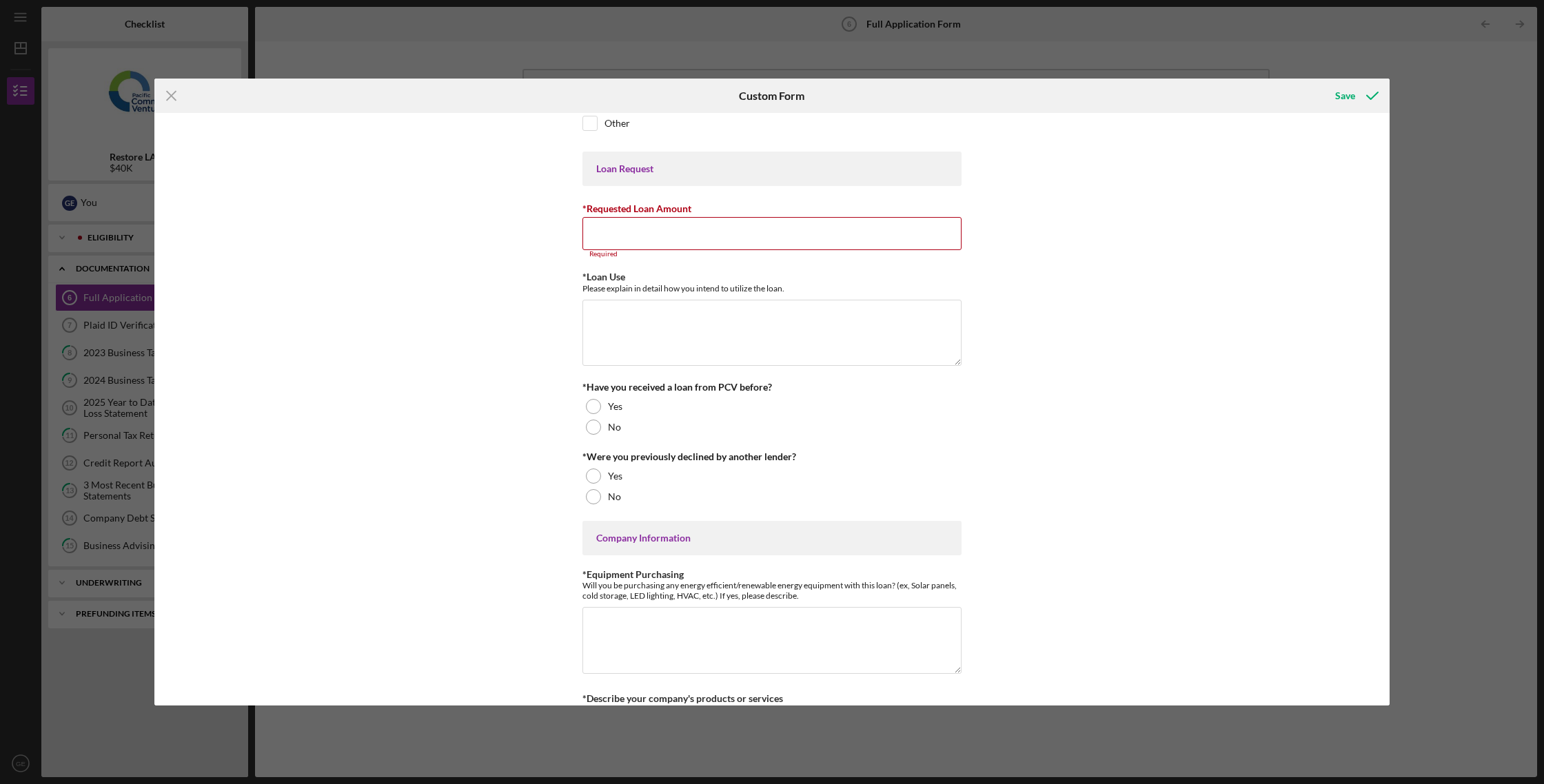
scroll to position [134, 0]
click at [606, 409] on div "Yes" at bounding box center [772, 405] width 379 height 21
click at [600, 491] on div "No" at bounding box center [772, 495] width 379 height 21
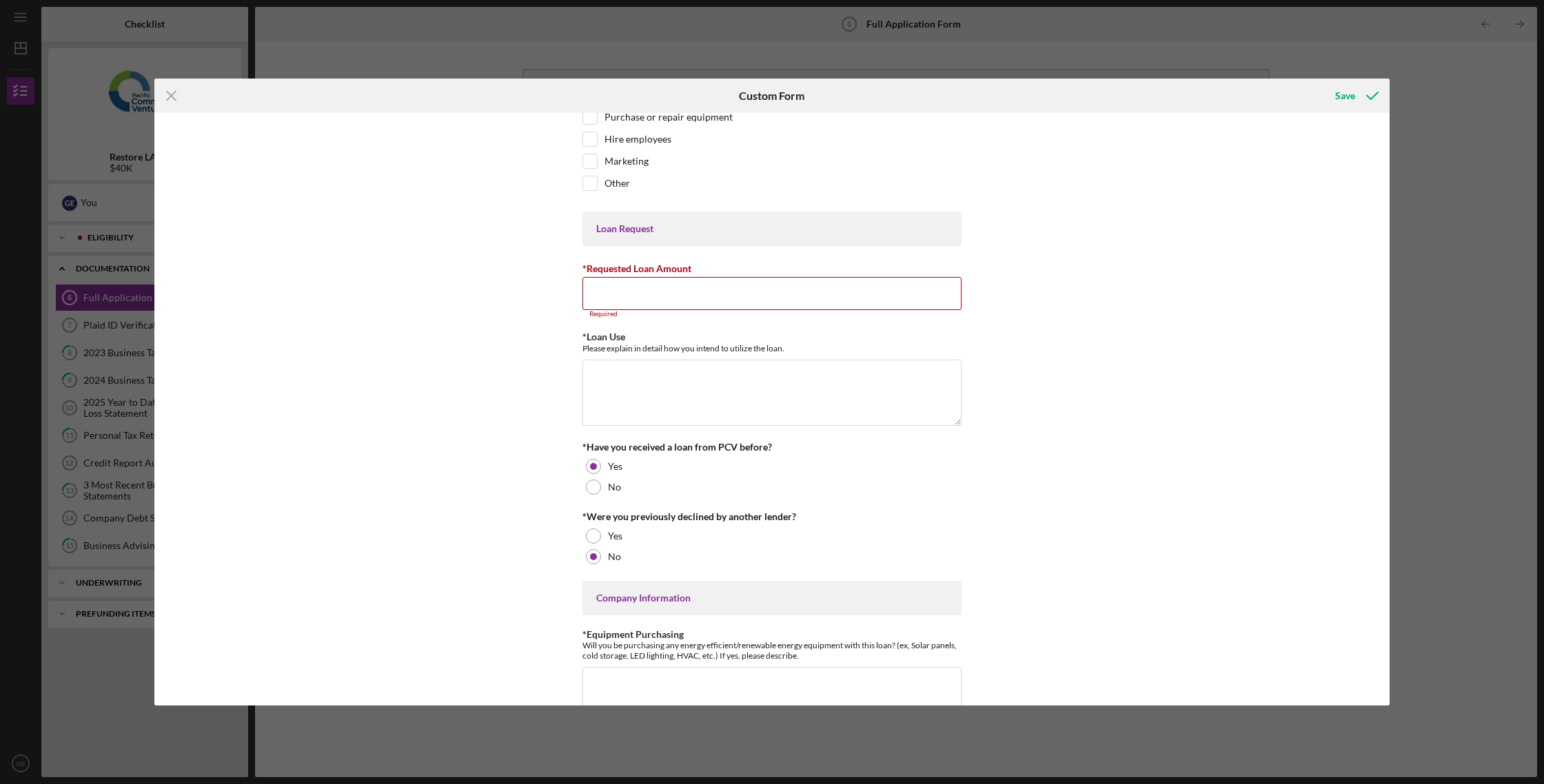
scroll to position [0, 0]
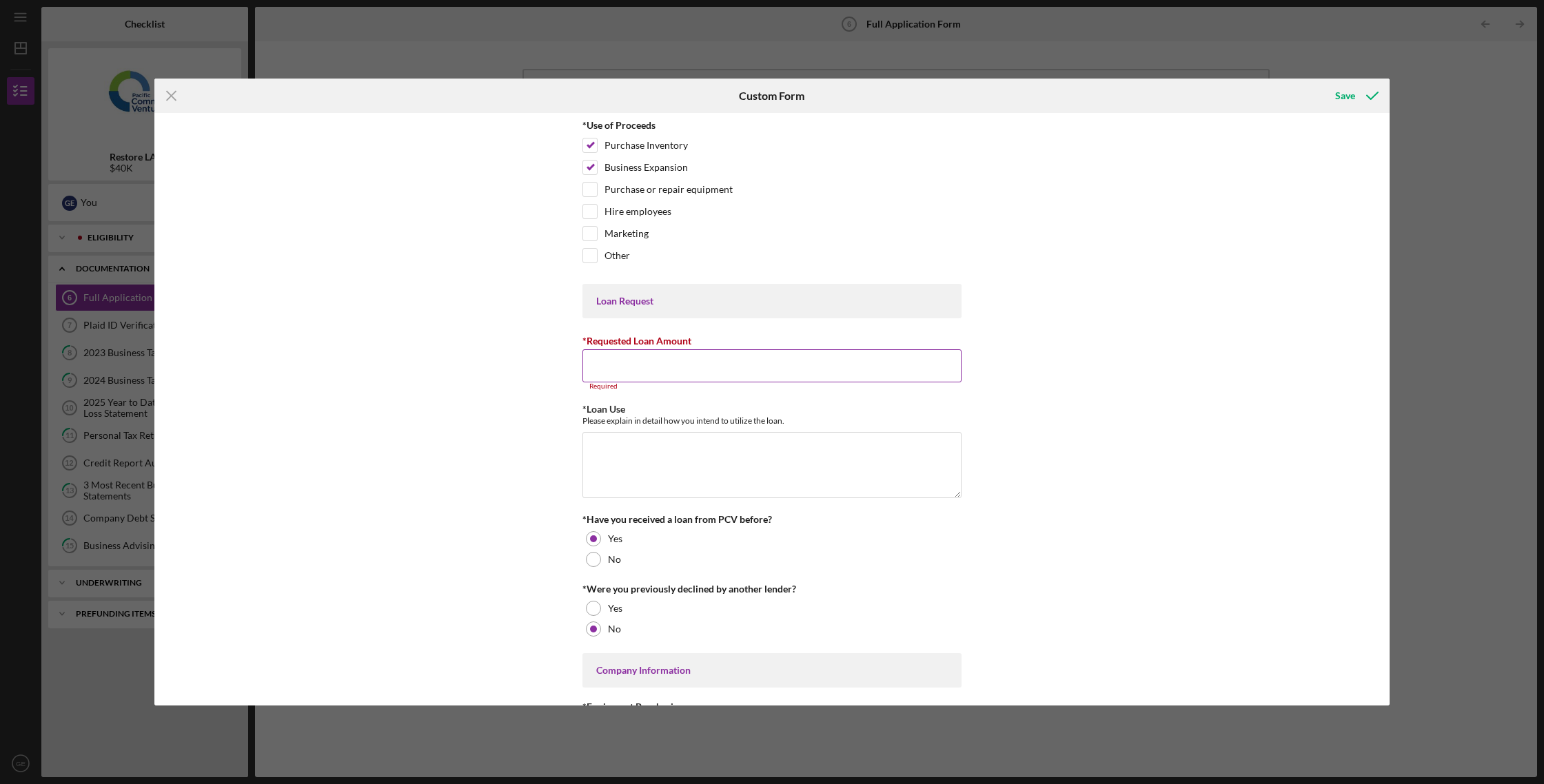
click at [686, 375] on input "*Requested Loan Amount" at bounding box center [772, 366] width 379 height 33
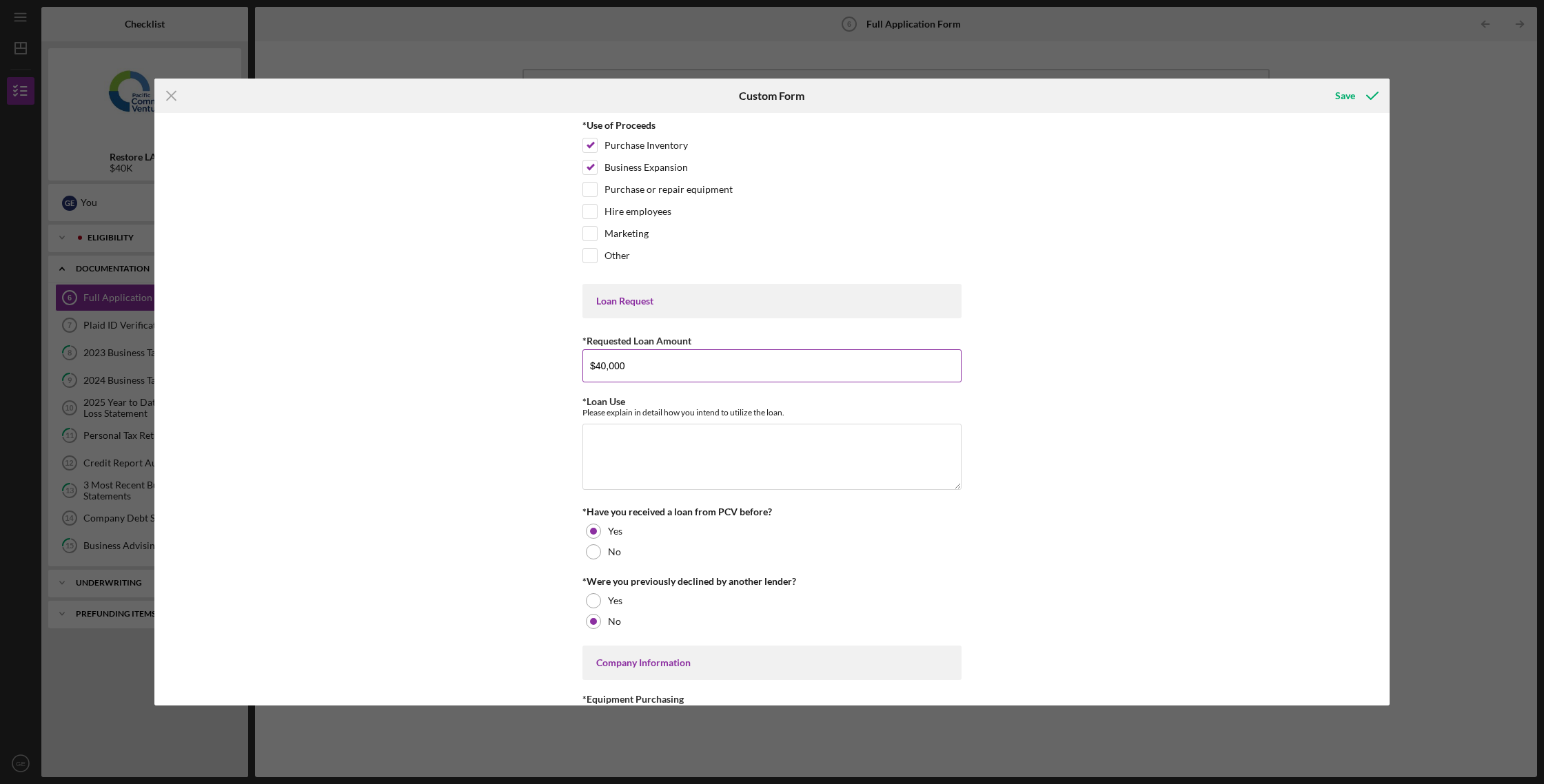
type input "$40,000"
click at [702, 190] on label "Purchase or repair equipment" at bounding box center [668, 189] width 128 height 14
click at [597, 190] on input "Purchase or repair equipment" at bounding box center [589, 189] width 14 height 14
checkbox input "true"
click at [671, 210] on div "Hire employees" at bounding box center [772, 215] width 379 height 22
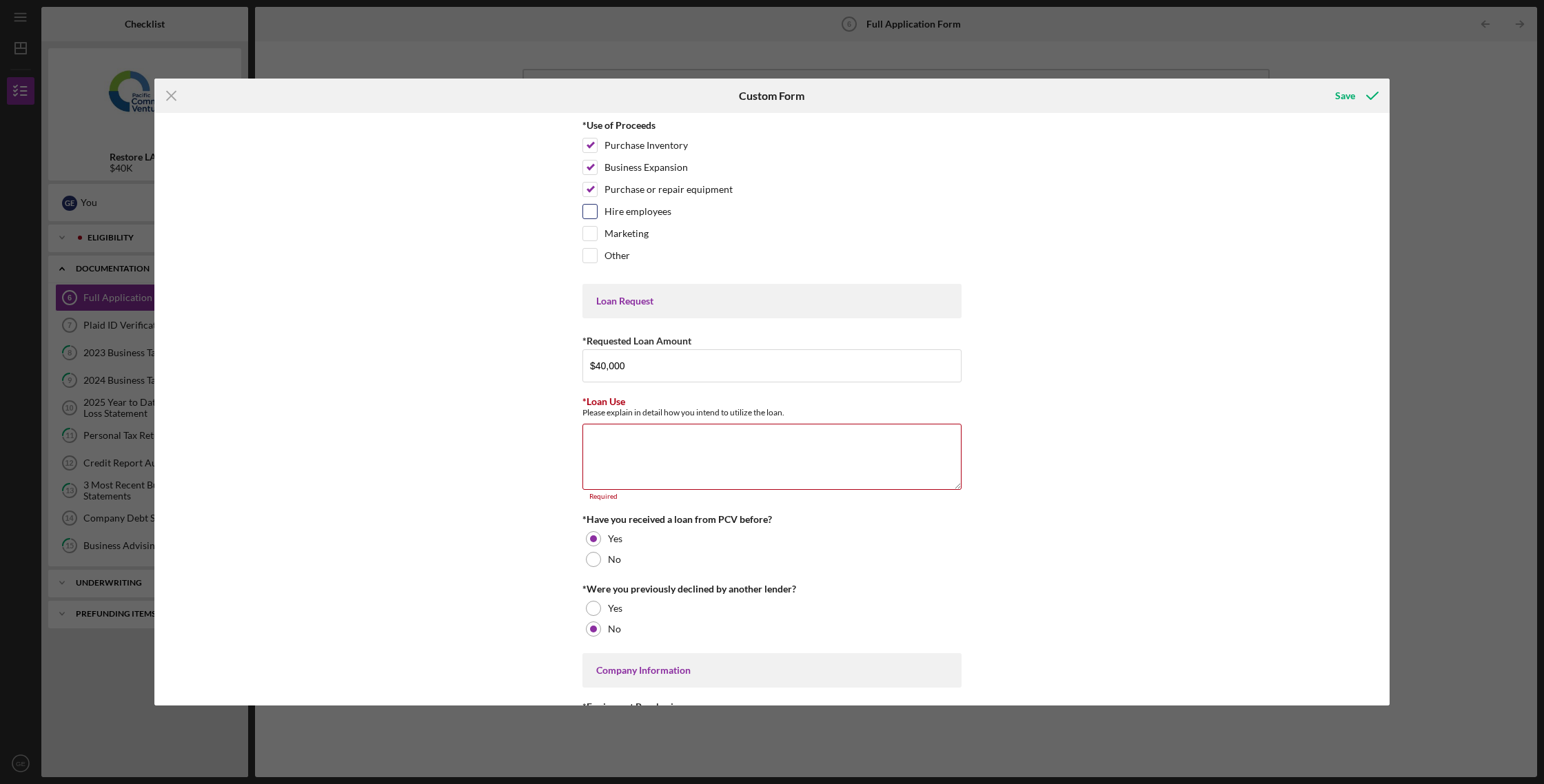
click at [651, 213] on label "Hire employees" at bounding box center [638, 211] width 67 height 14
click at [597, 213] on input "Hire employees" at bounding box center [589, 211] width 14 height 14
checkbox input "true"
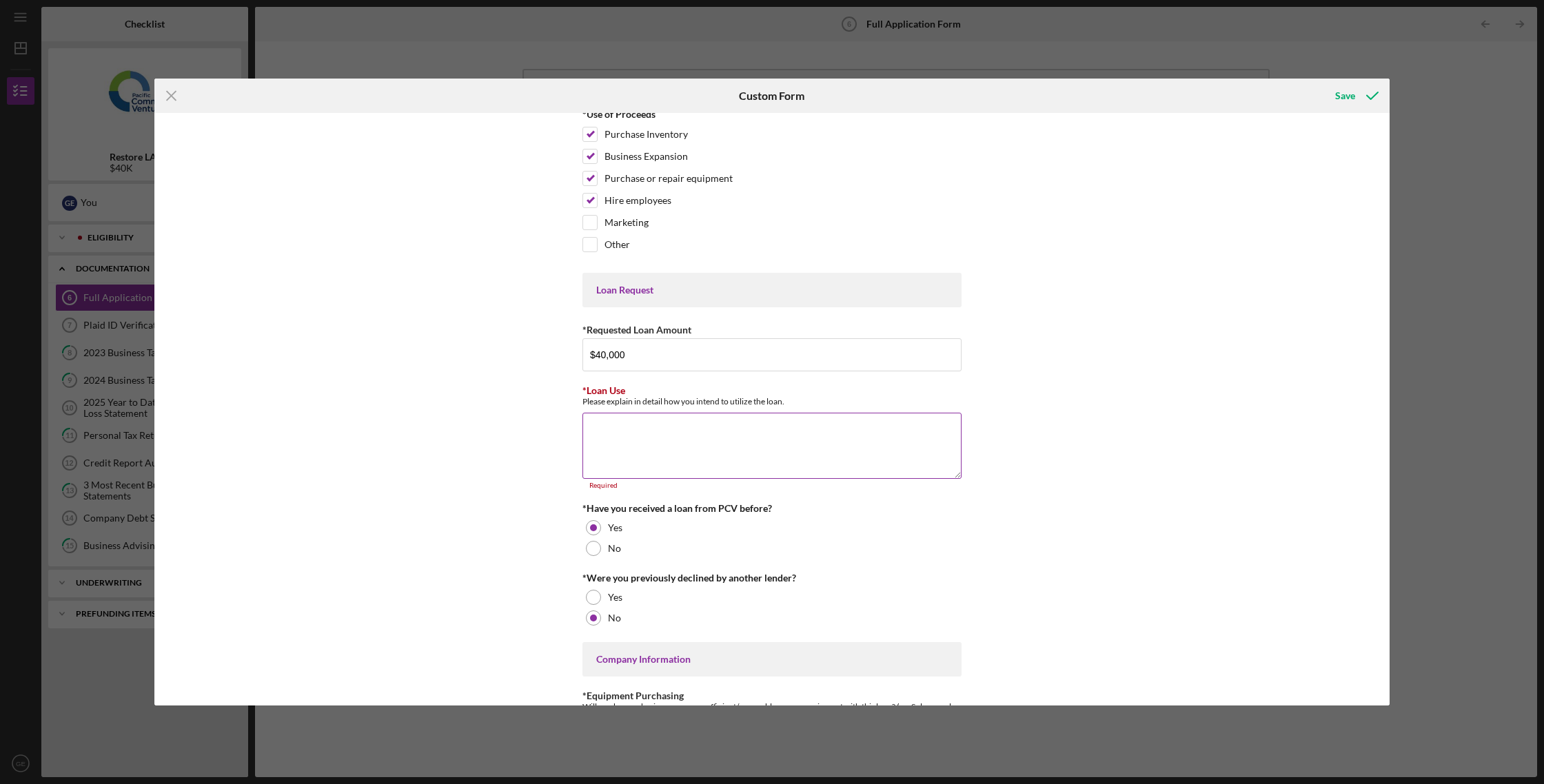
scroll to position [27, 0]
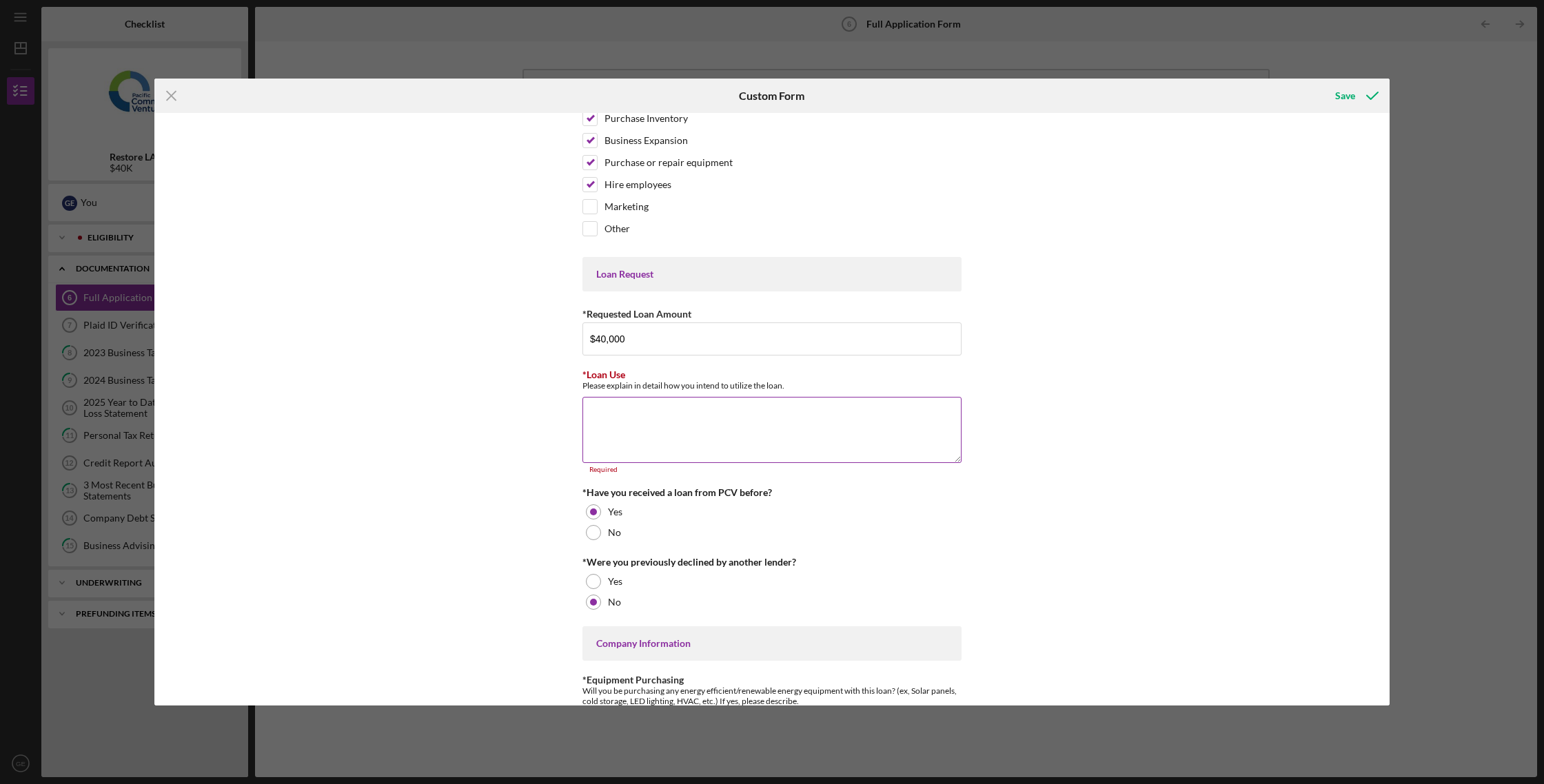
click at [662, 415] on textarea "*Loan Use" at bounding box center [772, 429] width 379 height 66
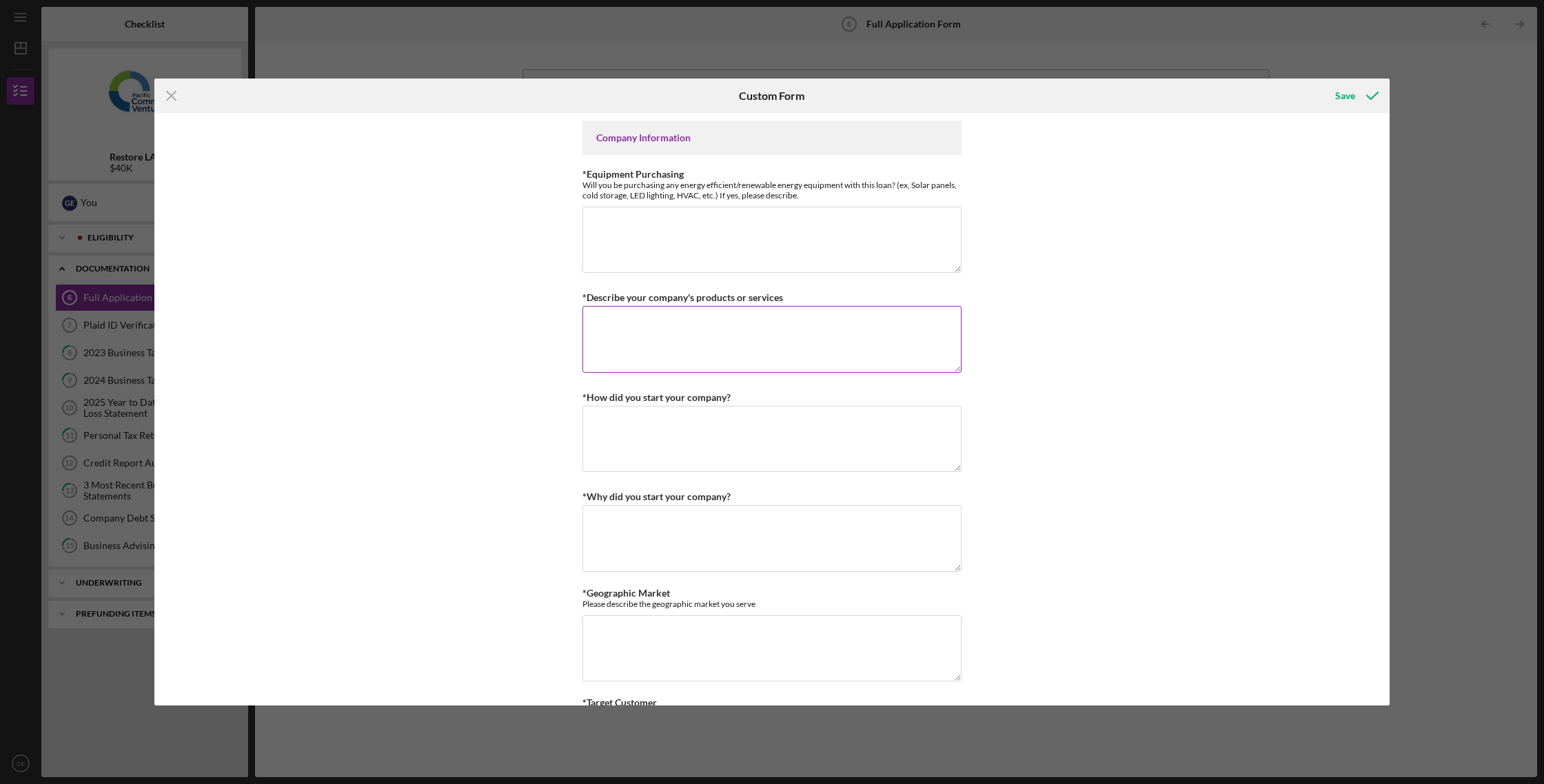
scroll to position [526, 0]
type textarea "Business expansion. Hiring fourth massage therapist and adding treatment room."
click at [713, 250] on textarea "*Equipment Purchasing" at bounding box center [772, 239] width 379 height 66
type textarea "No"
type textarea "We diagnose and treat [MEDICAL_DATA] conditions through natural therapies speci…"
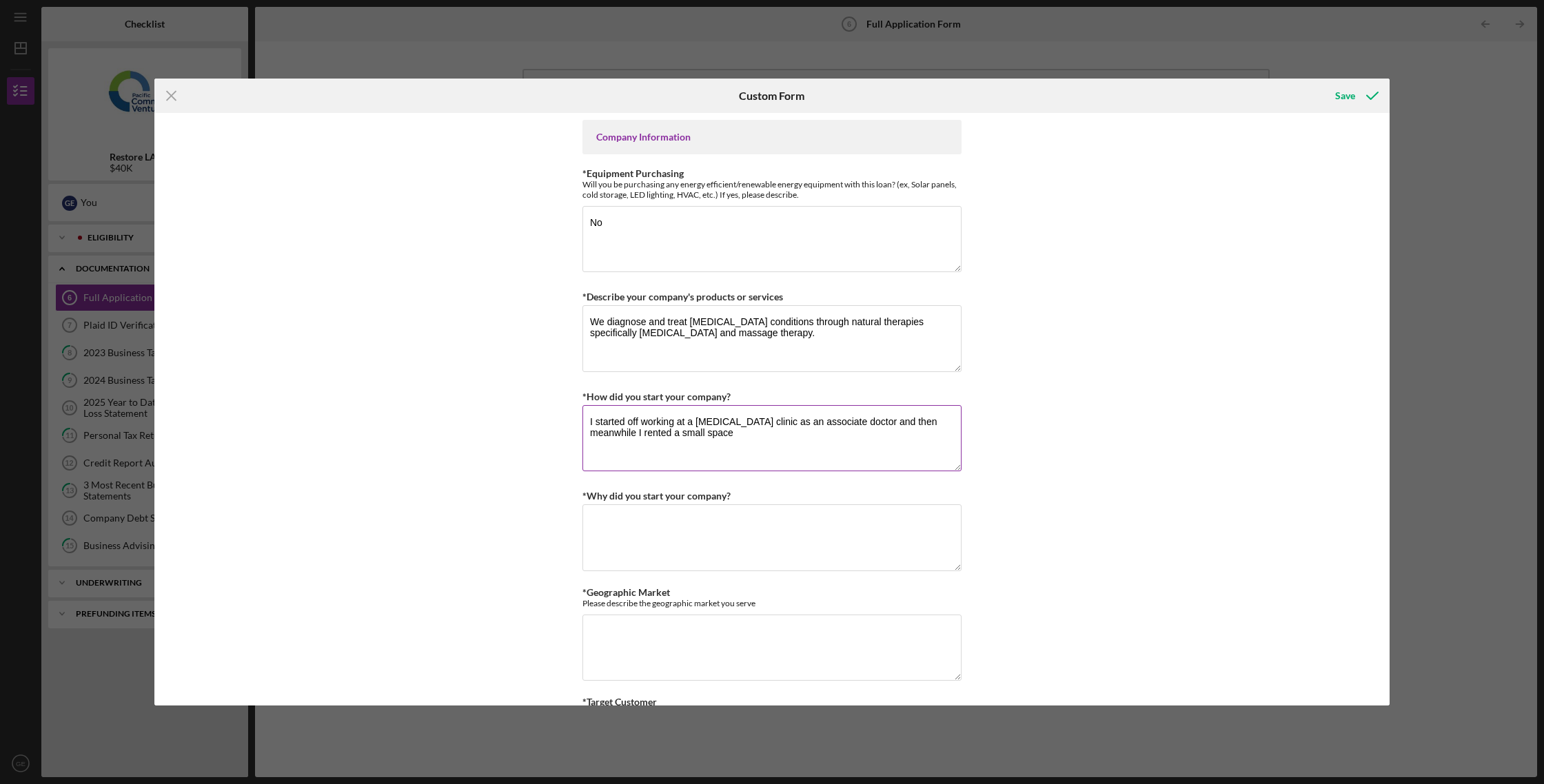
click at [865, 415] on textarea "I started off working at a [MEDICAL_DATA] clinic as an associate doctor and the…" at bounding box center [772, 437] width 379 height 66
click at [939, 433] on textarea "I started off working at a [MEDICAL_DATA] clinic as an associate doctor learnin…" at bounding box center [772, 437] width 379 height 66
type textarea "I started off working at a [MEDICAL_DATA] clinic as an associate doctor learnin…"
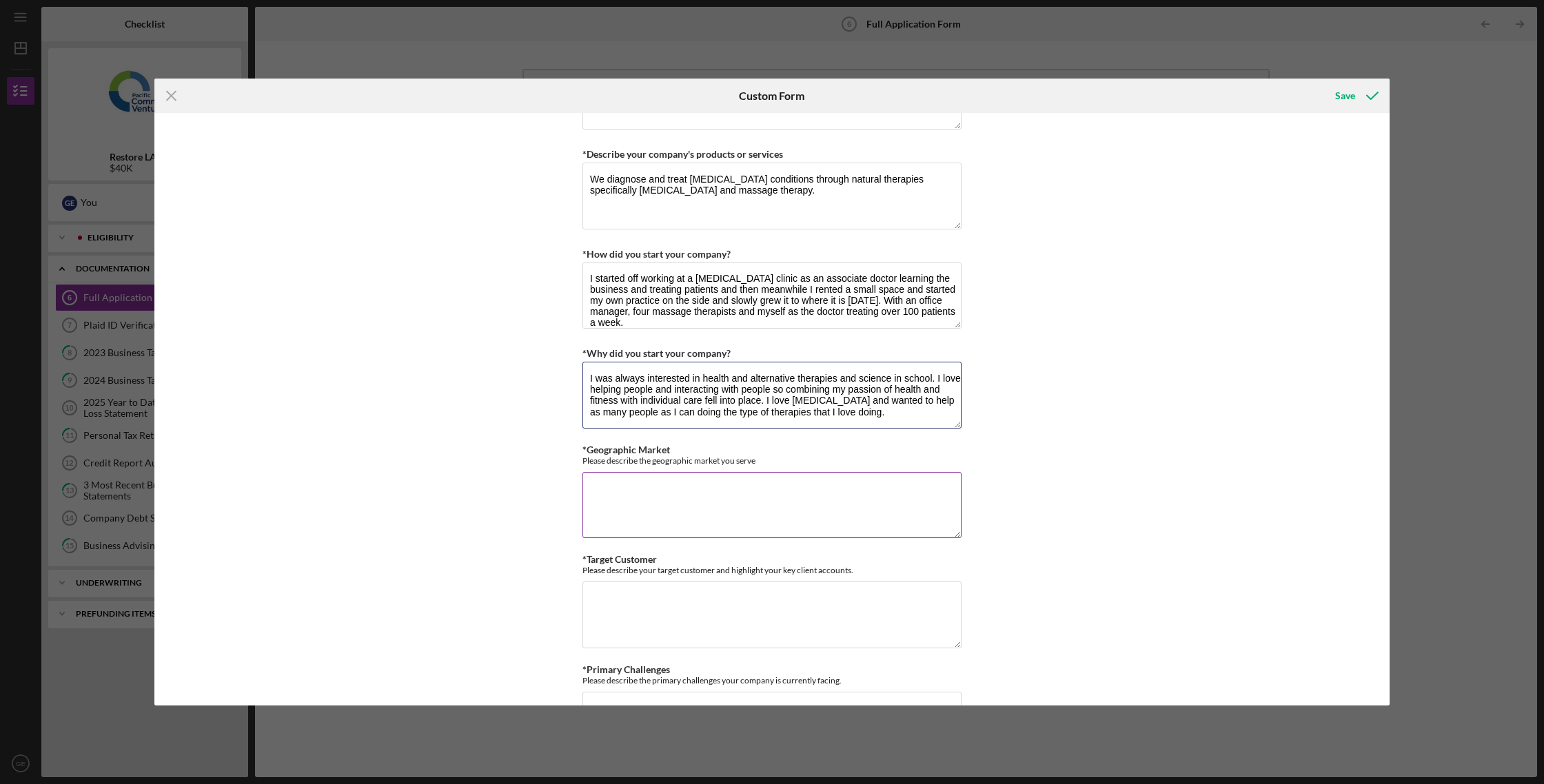
scroll to position [686, 0]
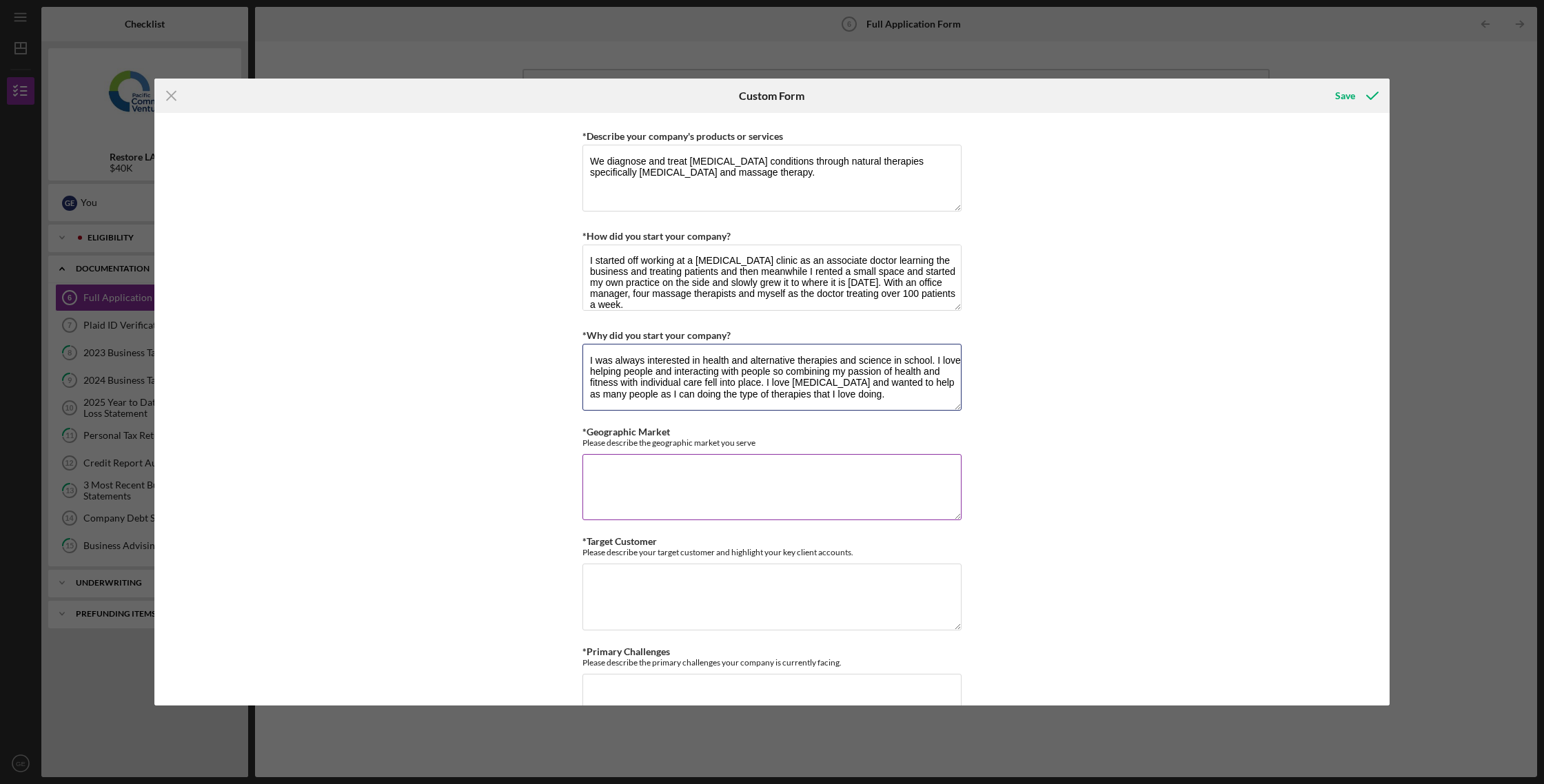
type textarea "I was always interested in health and alternative therapies and science in scho…"
click at [672, 479] on textarea "*Geographic Market" at bounding box center [772, 487] width 379 height 66
type textarea "We see all people from various ages and health conditions."
type textarea "Average sedentary working individual."
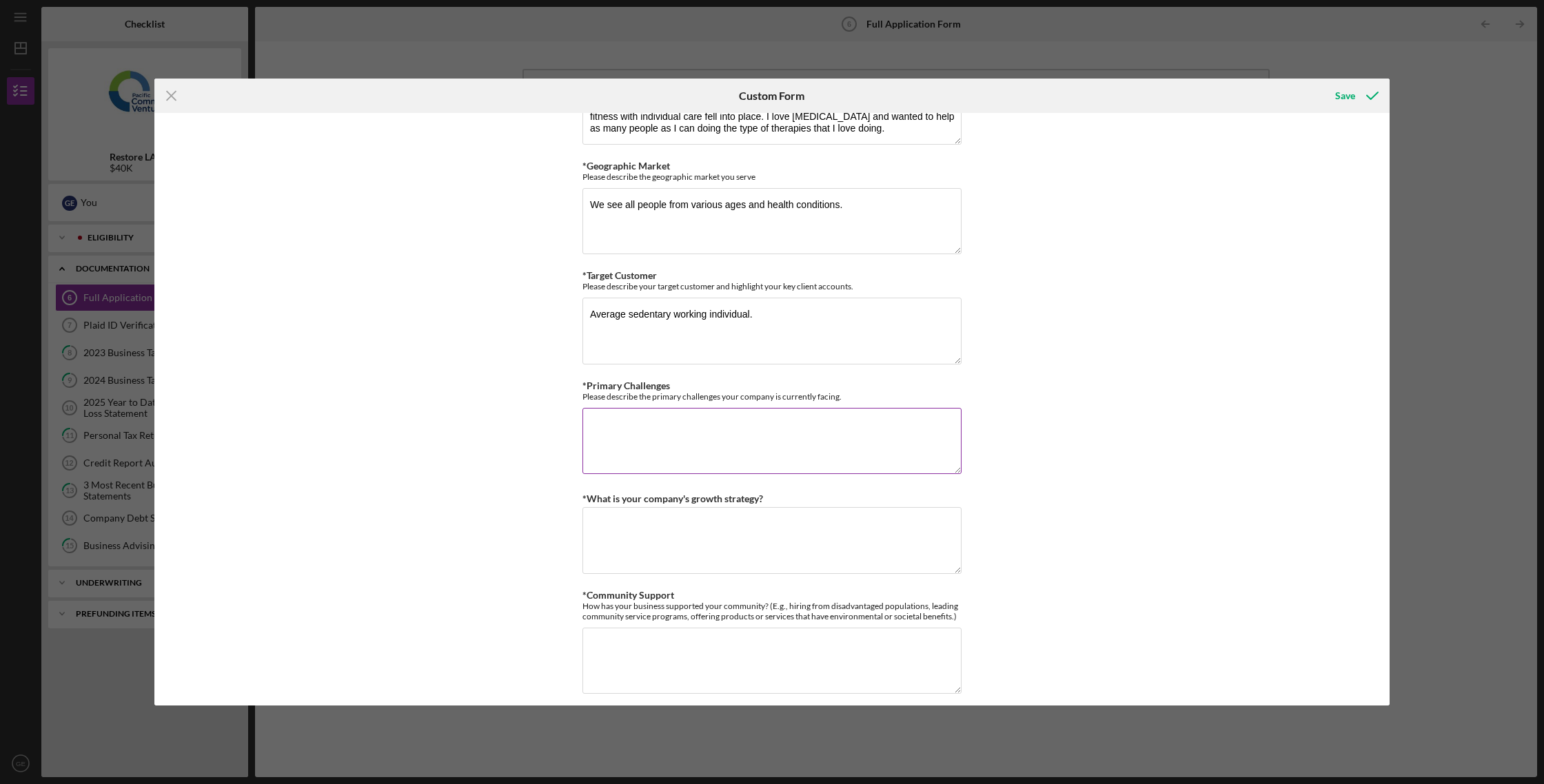
scroll to position [954, 0]
type textarea "Rising costs of operating business in [US_STATE] ie rent prices, employee raise…"
click at [695, 538] on textarea "*What is your company's growth strategy?" at bounding box center [772, 538] width 379 height 66
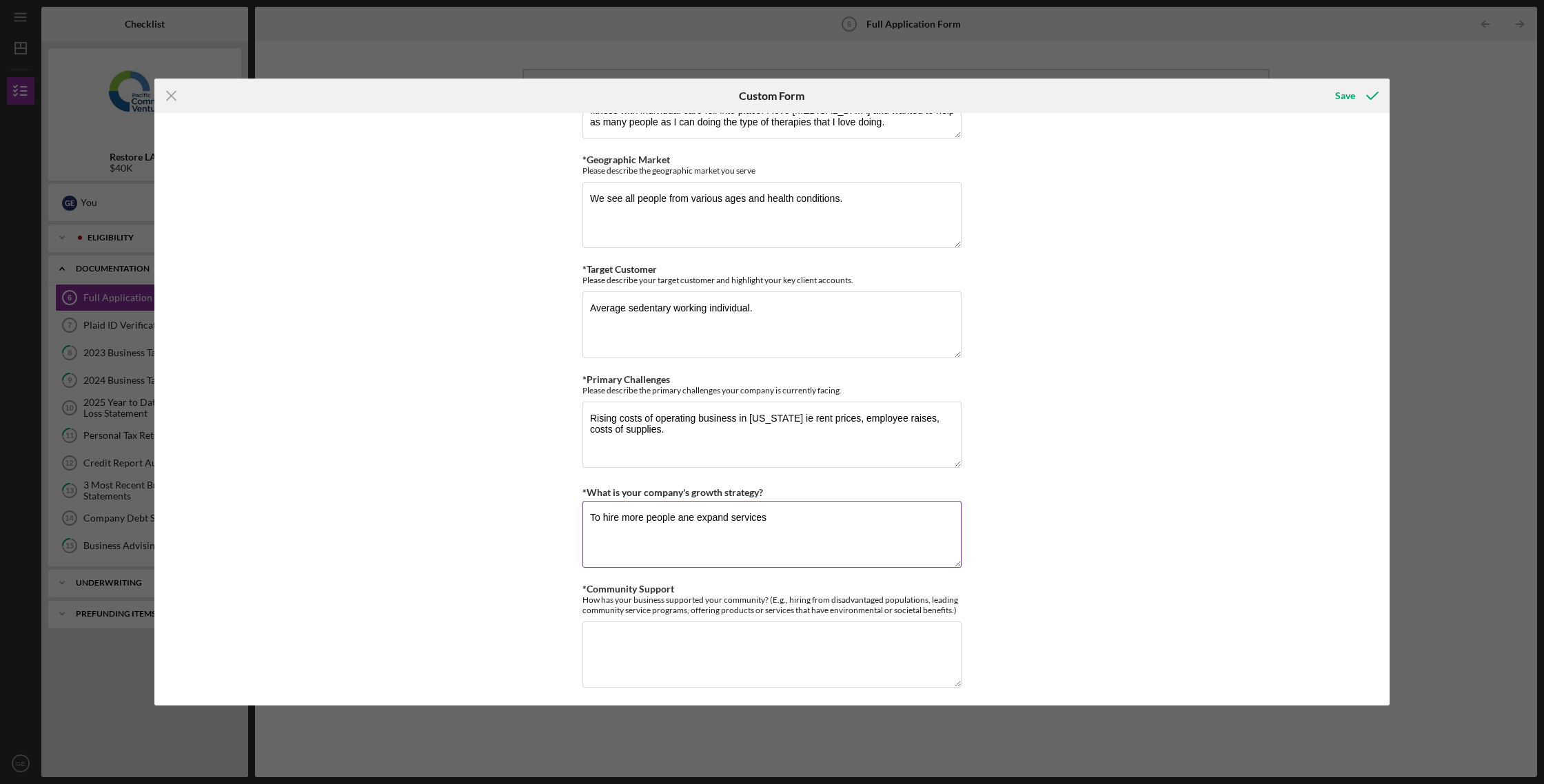
drag, startPoint x: 694, startPoint y: 522, endPoint x: 609, endPoint y: 511, distance: 85.7
click at [609, 511] on textarea "To hire more people ane expand services" at bounding box center [772, 534] width 379 height 66
click at [701, 514] on textarea "To expand services" at bounding box center [772, 534] width 379 height 66
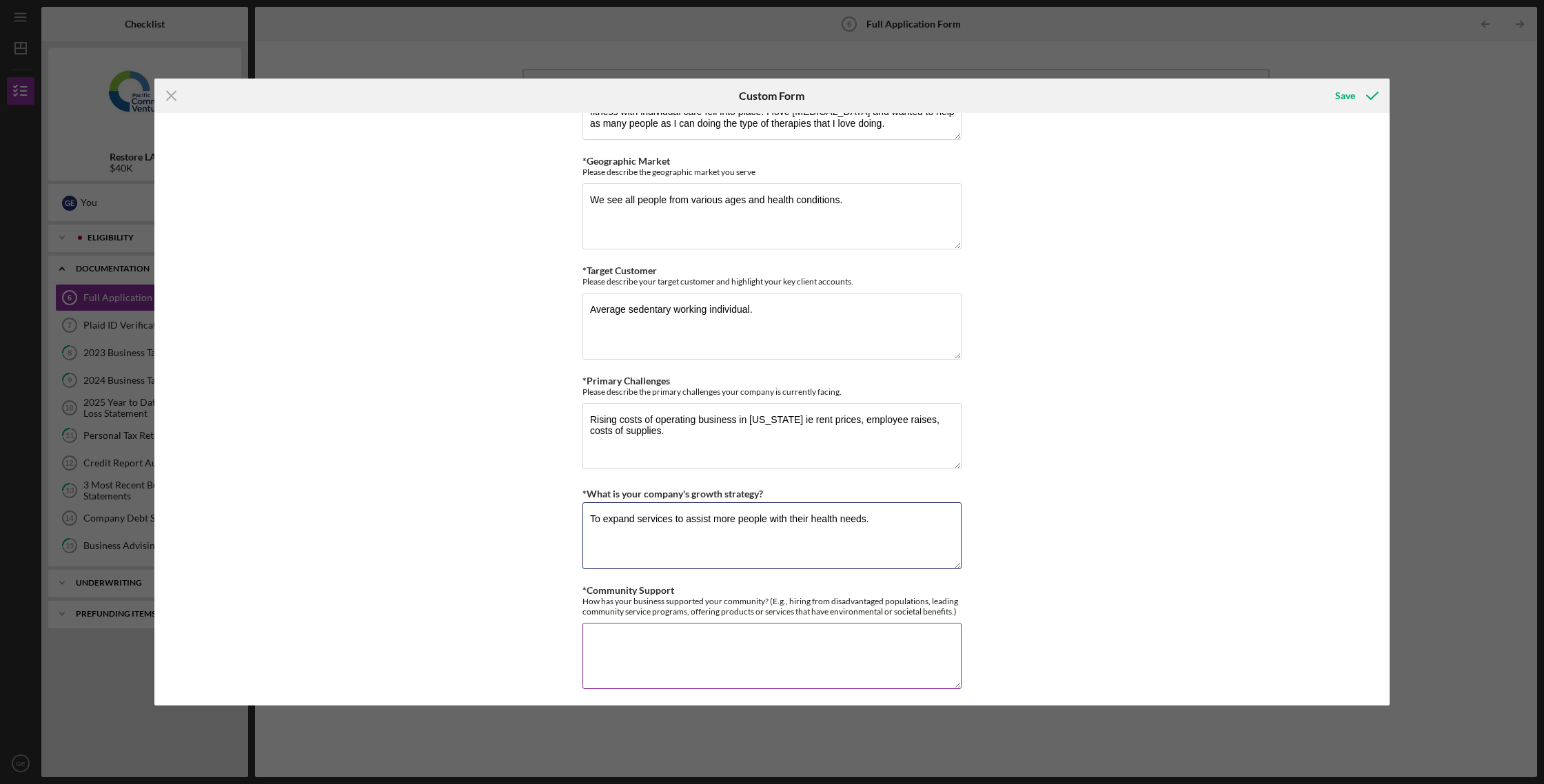
type textarea "To expand services to assist more people with their health needs."
click at [698, 627] on textarea "*Community Support" at bounding box center [772, 655] width 379 height 66
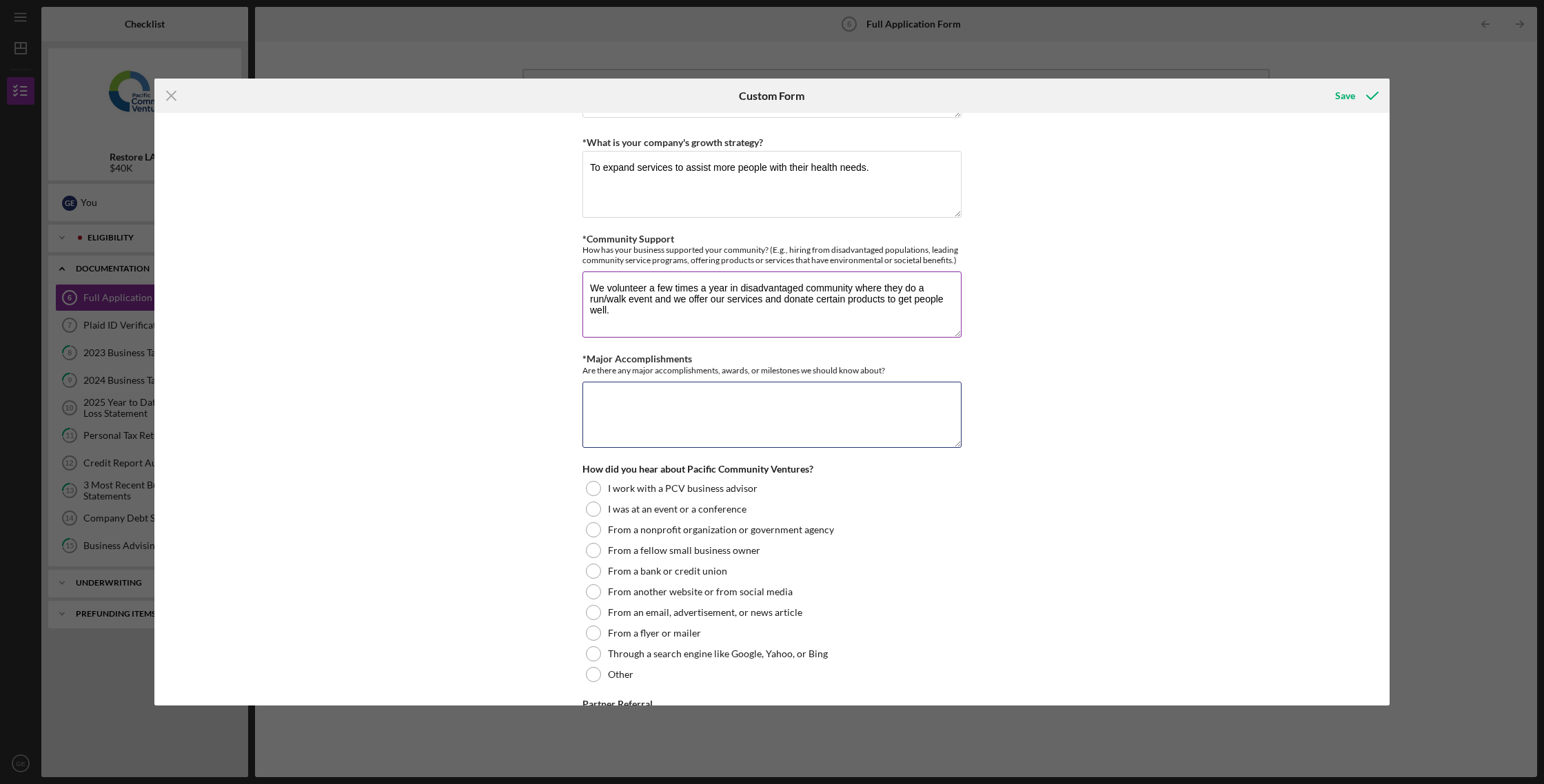
scroll to position [1321, 0]
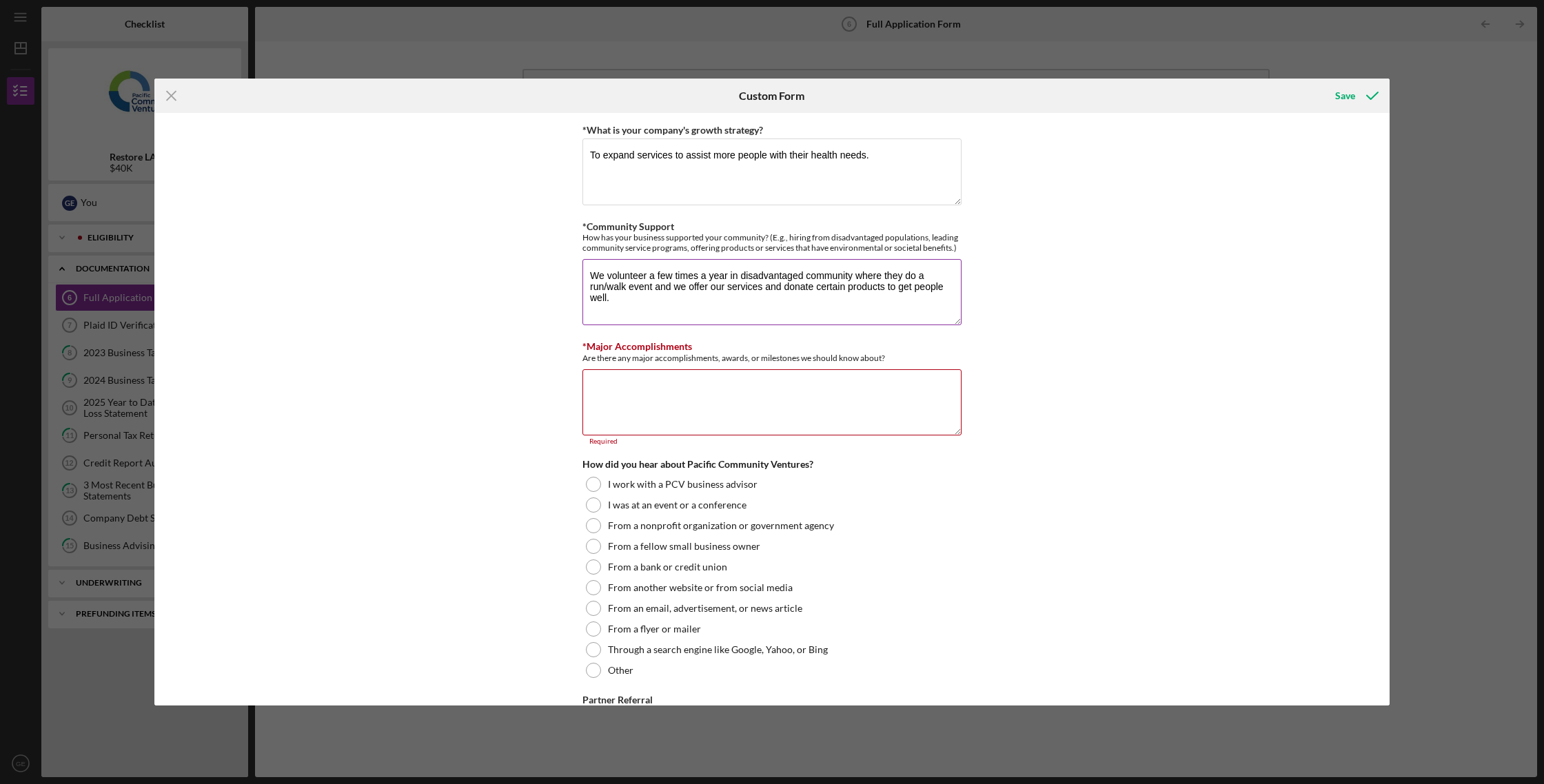
click at [644, 267] on textarea "We volunteer a few times a year in disadvantaged community where they do a run/…" at bounding box center [772, 292] width 379 height 66
click at [639, 292] on textarea "We volunteer a few times a year in disadvantaged community where they do a run/…" at bounding box center [772, 289] width 379 height 66
type textarea "We volunteer a few times a year in disadvantaged community where they do a run/…"
click at [649, 378] on textarea "*Major Accomplishments" at bounding box center [772, 399] width 379 height 66
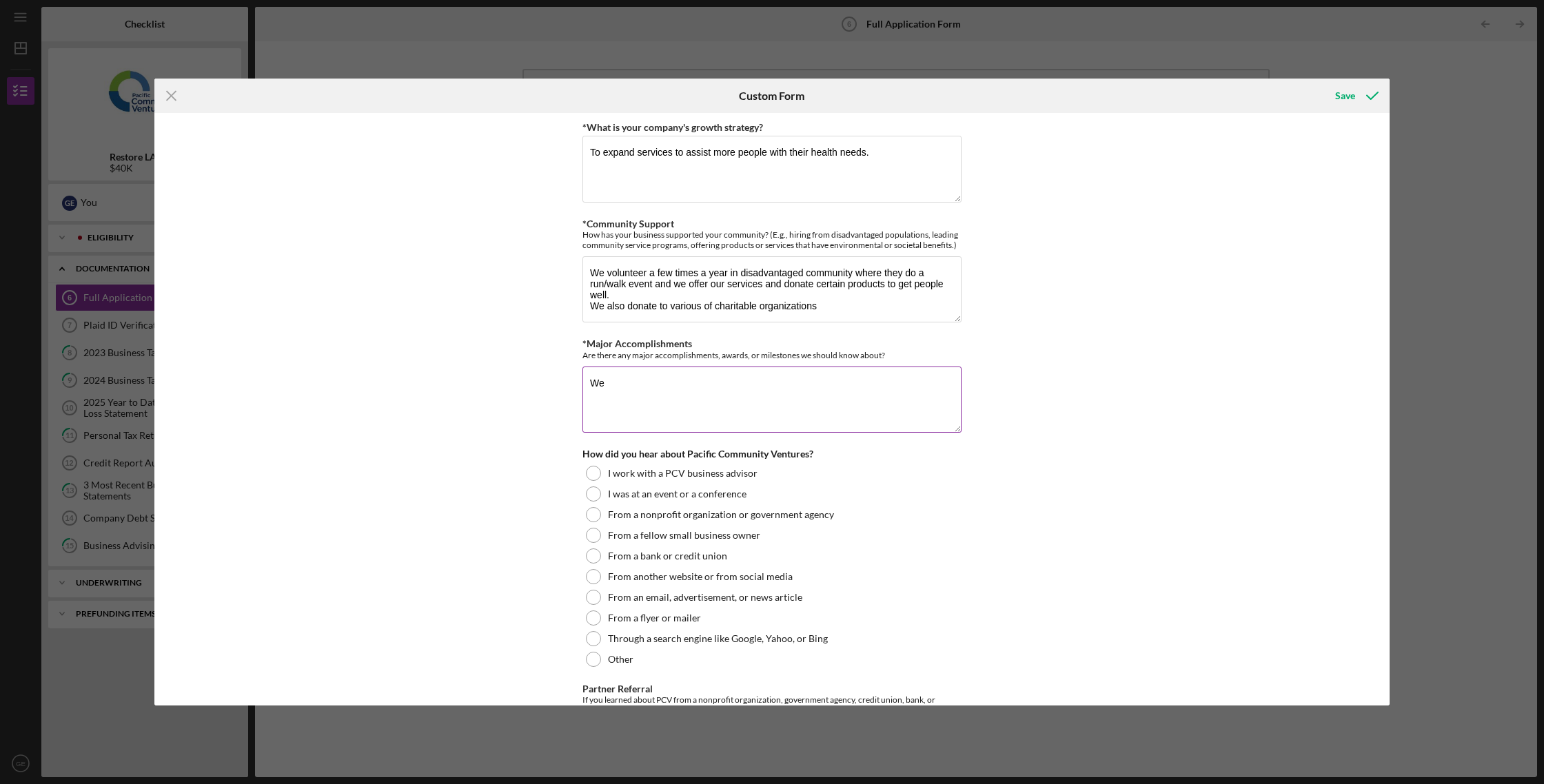
type textarea "W"
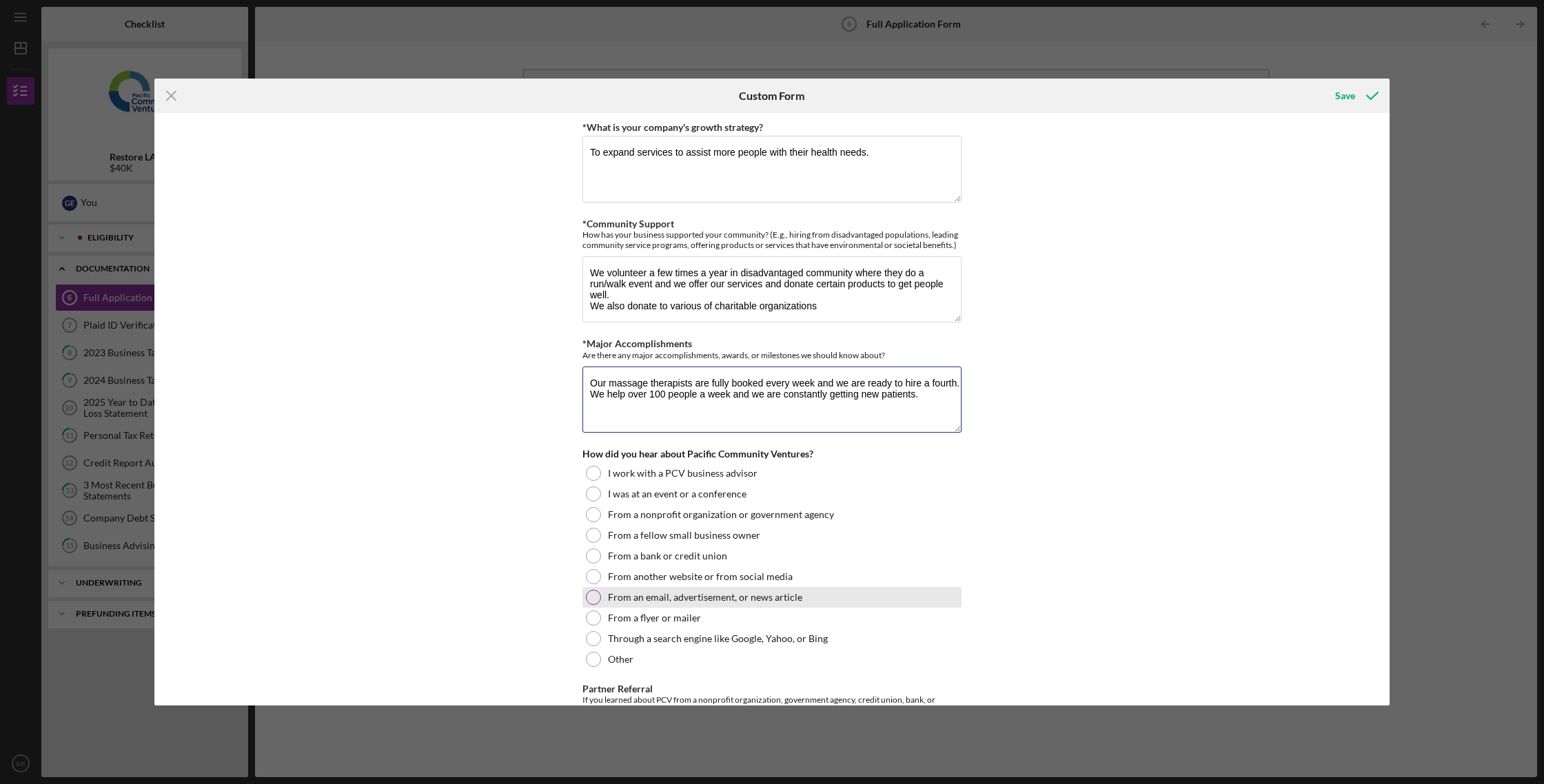
type textarea "Our massage therapists are fully booked every week and we are ready to hire a f…"
click at [590, 596] on div at bounding box center [593, 597] width 15 height 15
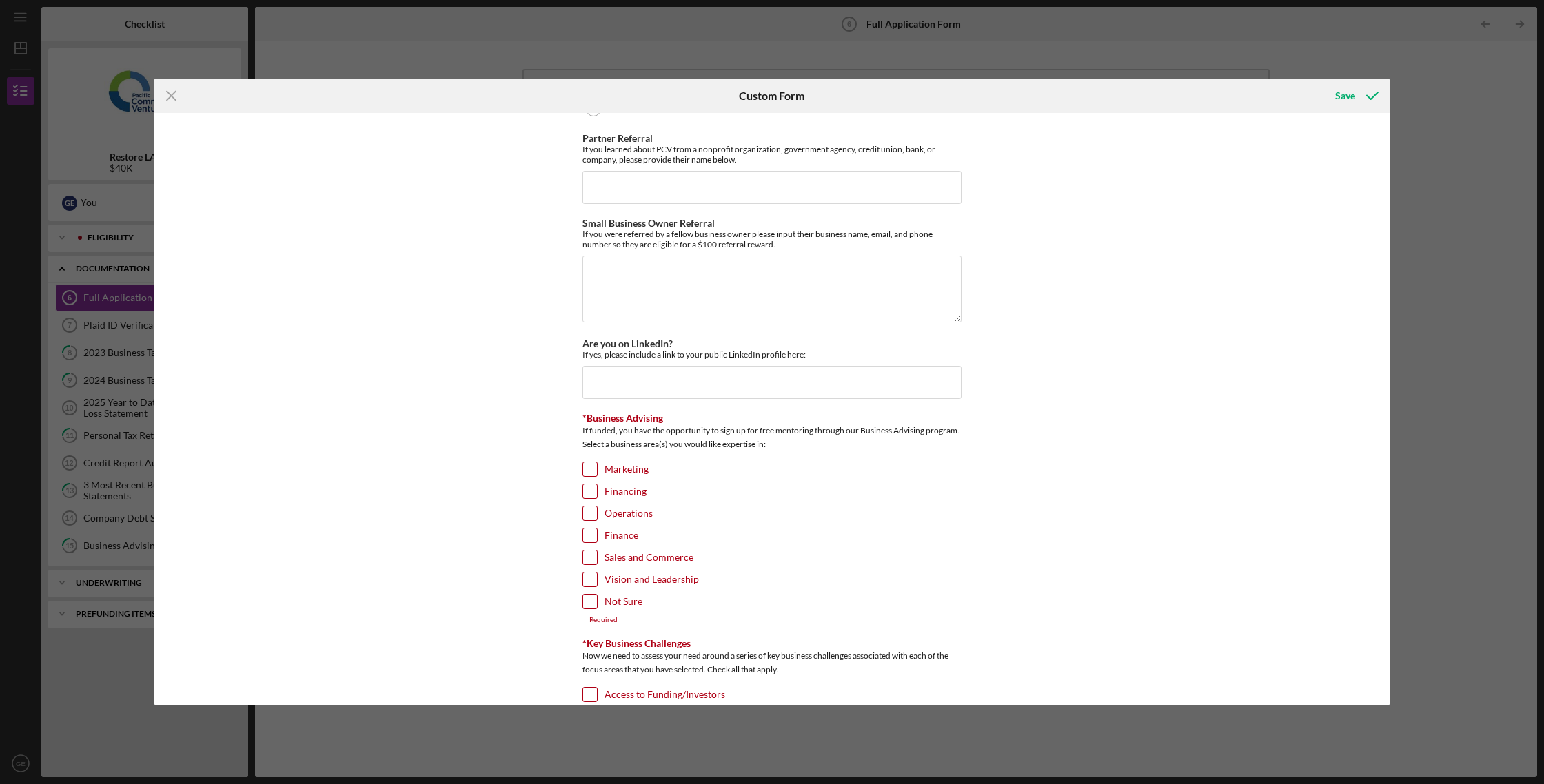
scroll to position [1881, 0]
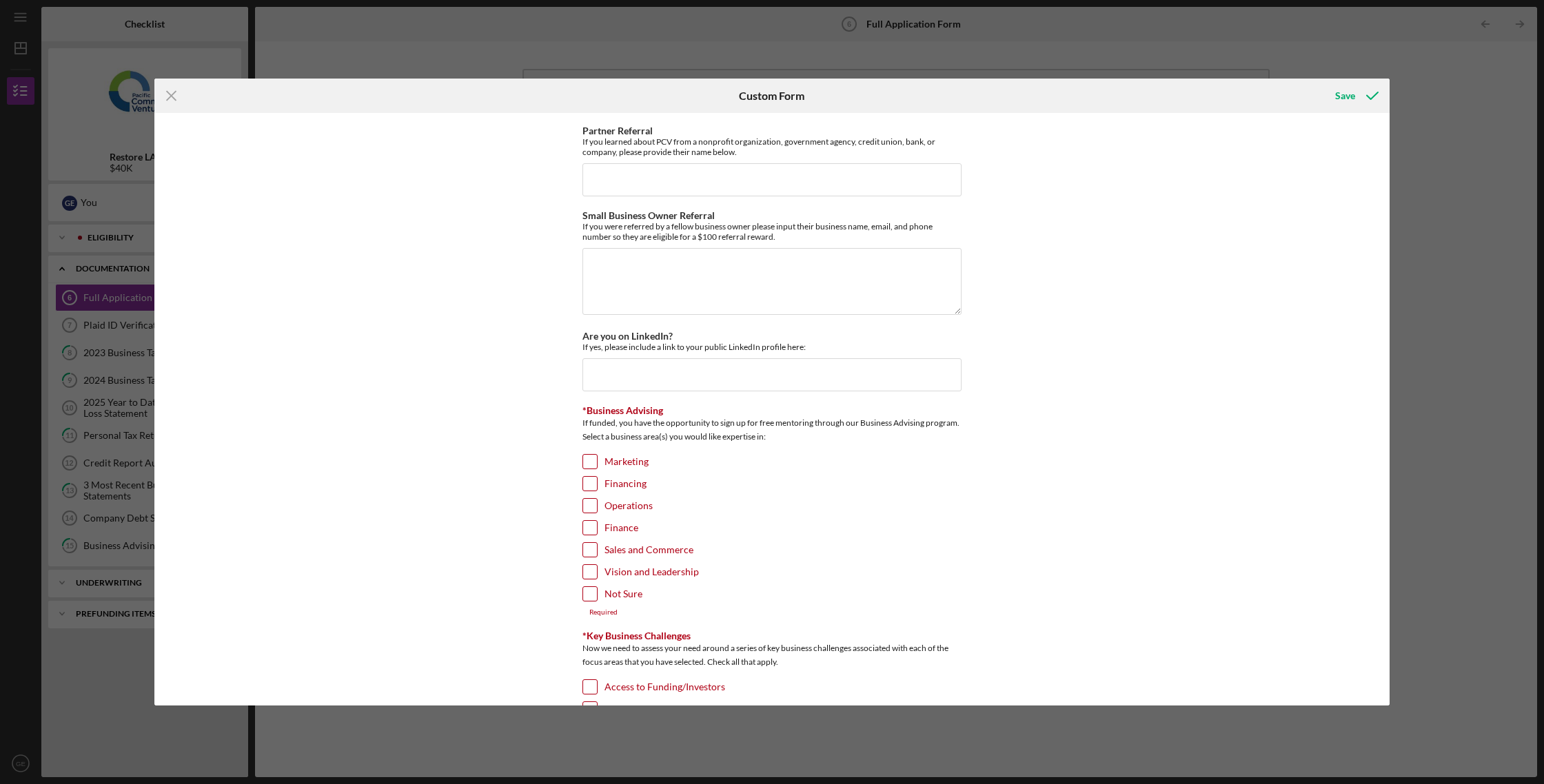
click at [591, 477] on input "Financing" at bounding box center [589, 483] width 14 height 14
checkbox input "true"
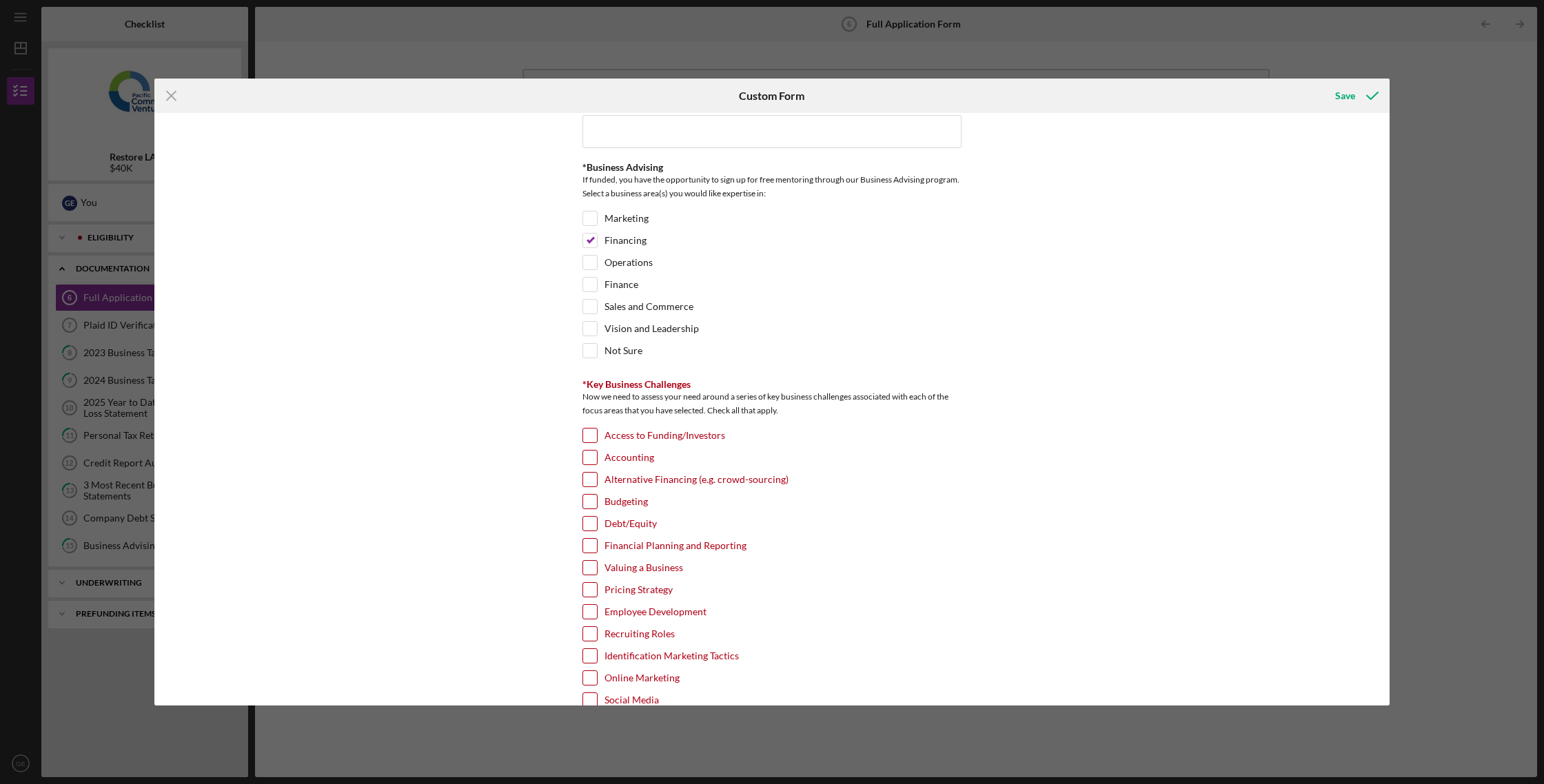
scroll to position [2129, 0]
click at [587, 538] on input "Financial Planning and Reporting" at bounding box center [589, 541] width 14 height 14
checkbox input "true"
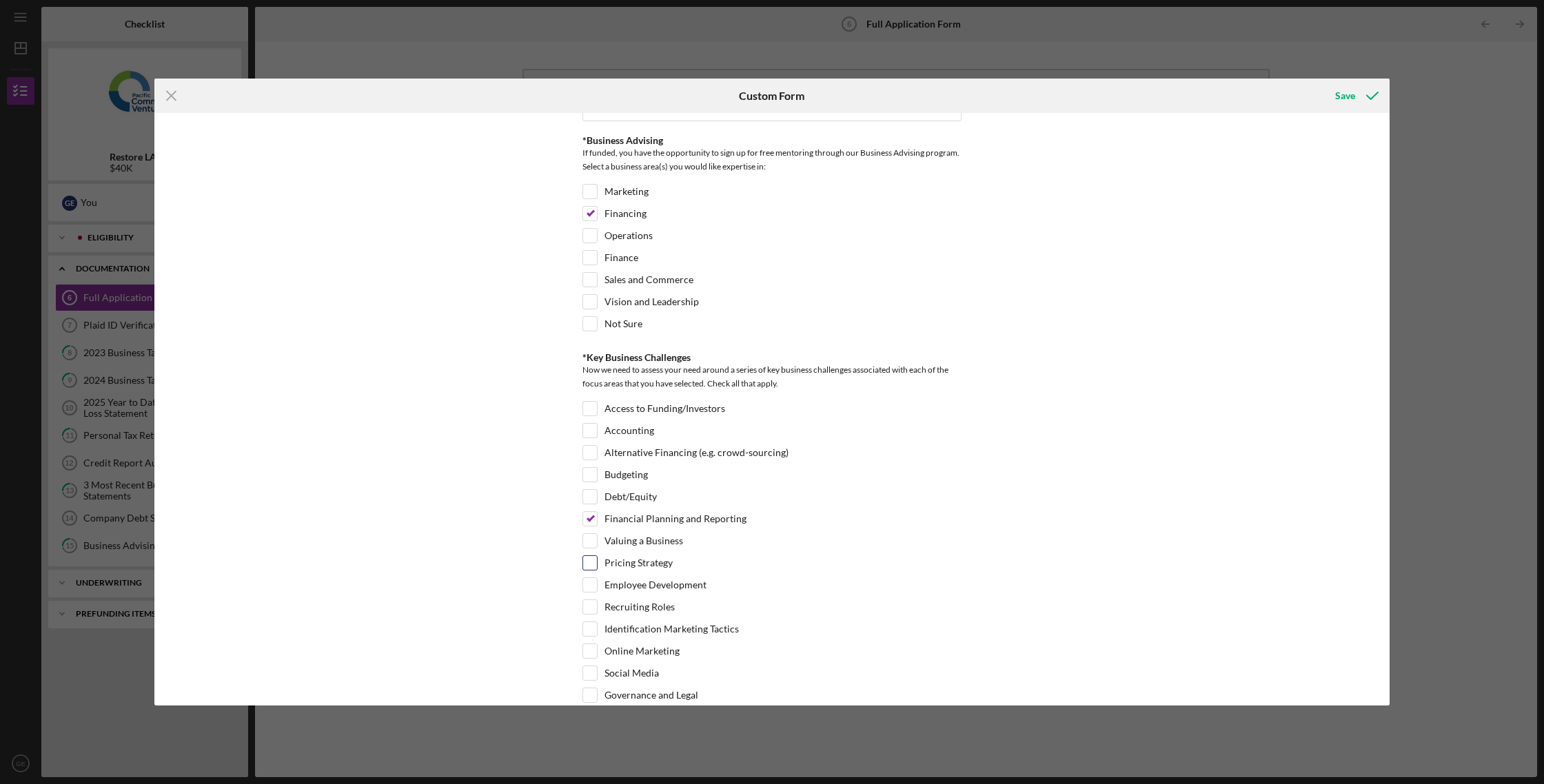
scroll to position [2160, 0]
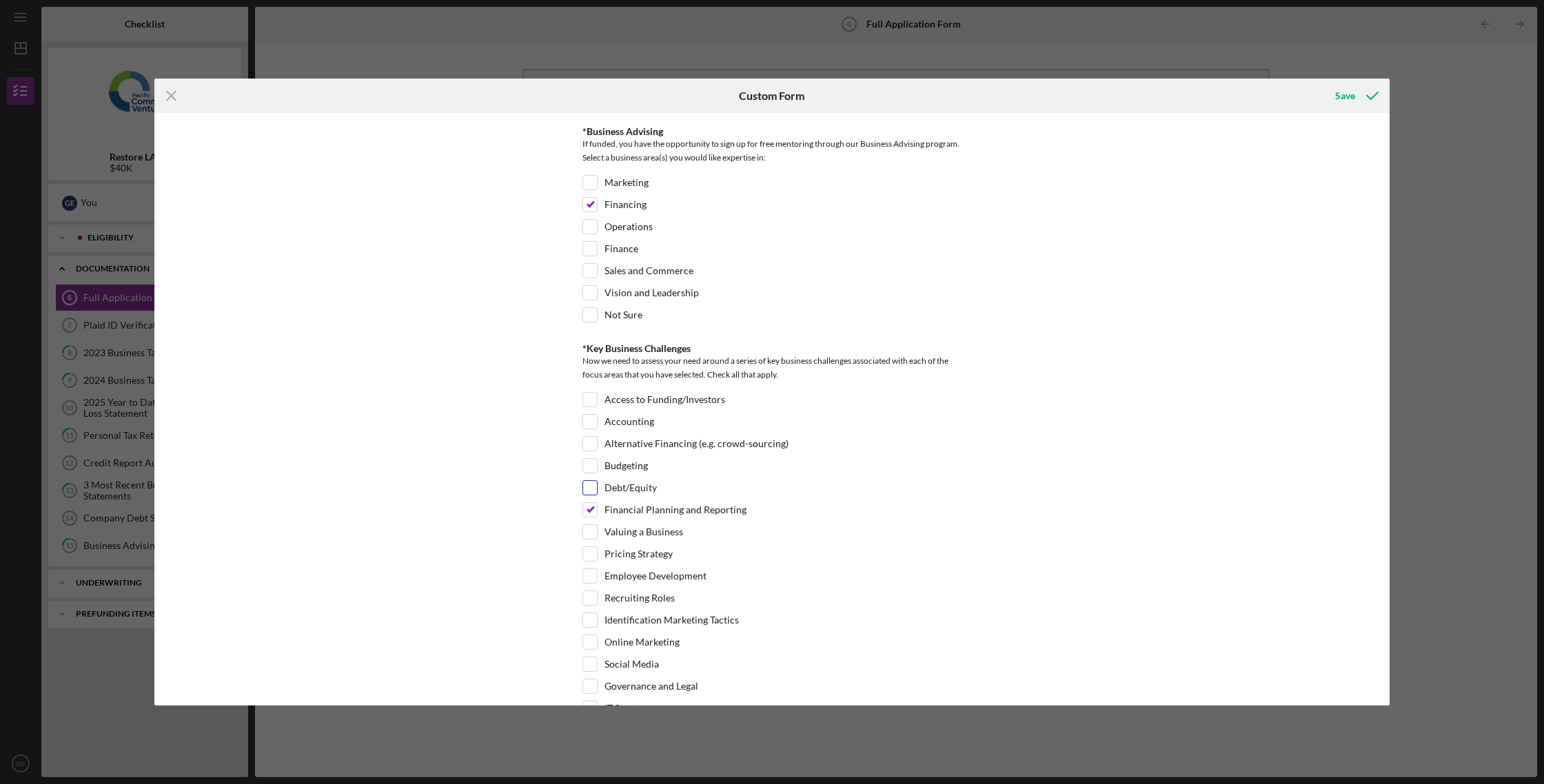
click at [596, 492] on div "Debt/Equity" at bounding box center [772, 491] width 379 height 22
click at [586, 478] on input "Debt/Equity" at bounding box center [589, 481] width 14 height 14
checkbox input "true"
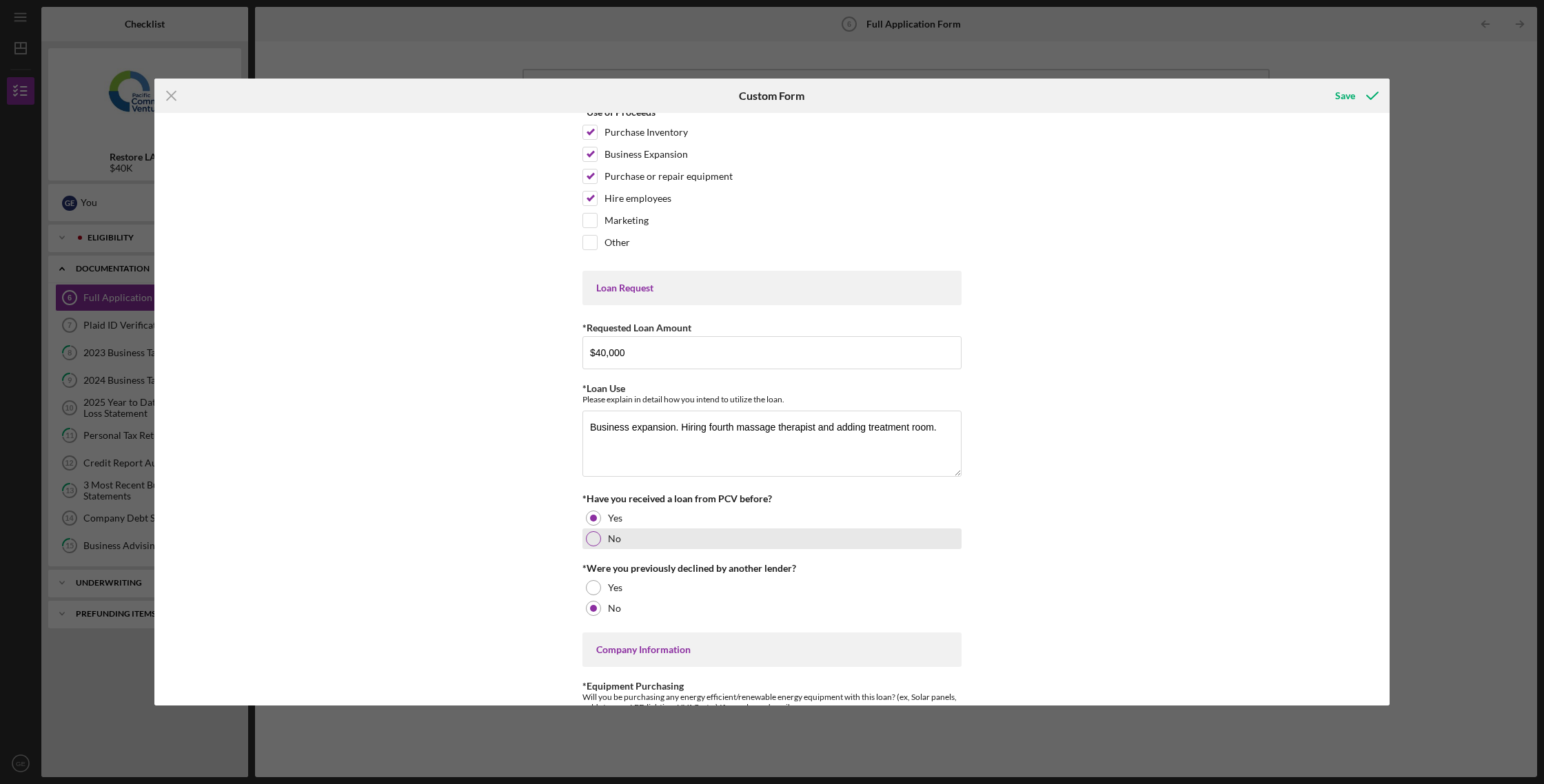
scroll to position [0, 0]
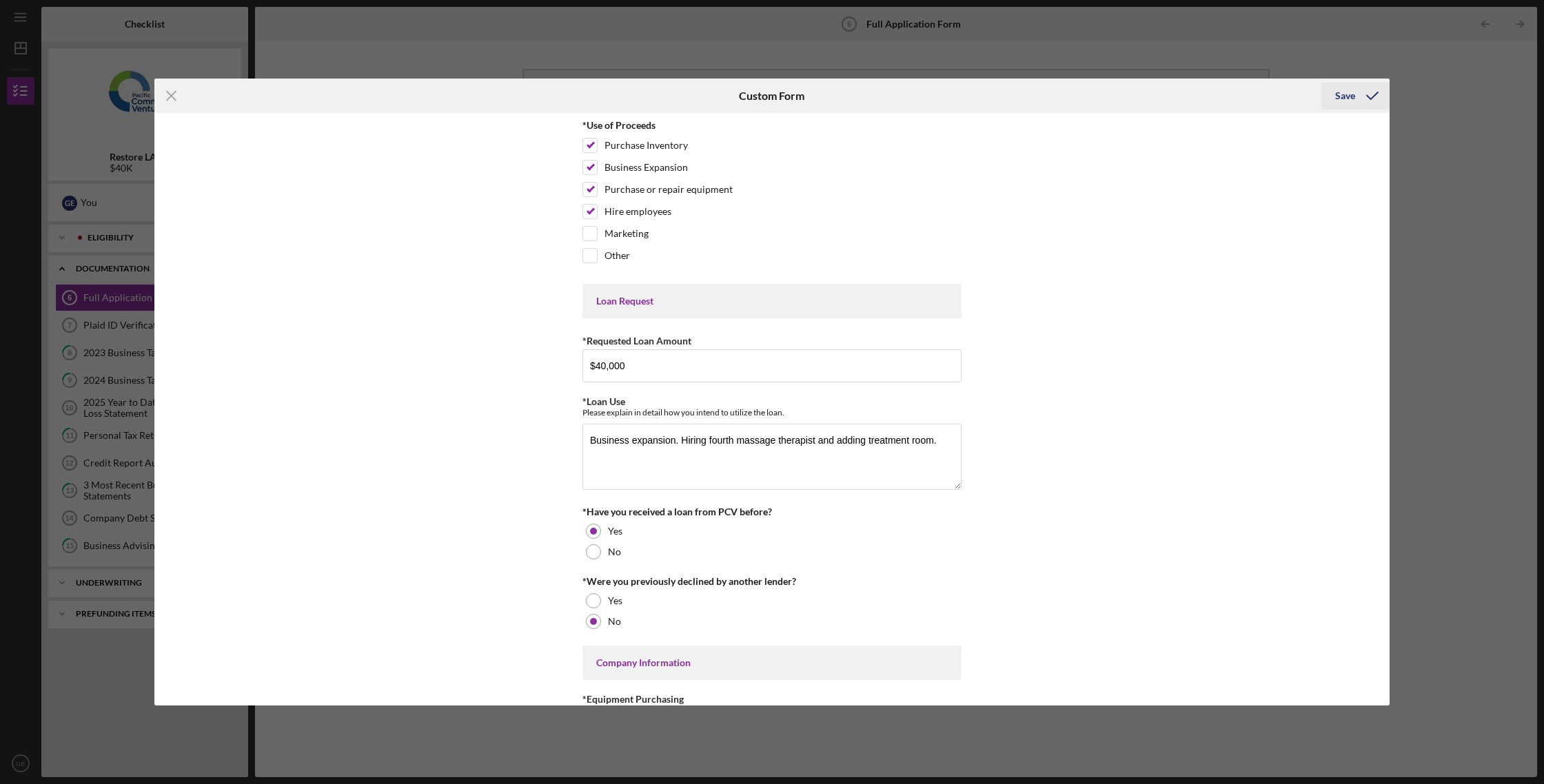
click at [1342, 95] on div "Save" at bounding box center [1344, 95] width 20 height 28
